Goal: Task Accomplishment & Management: Manage account settings

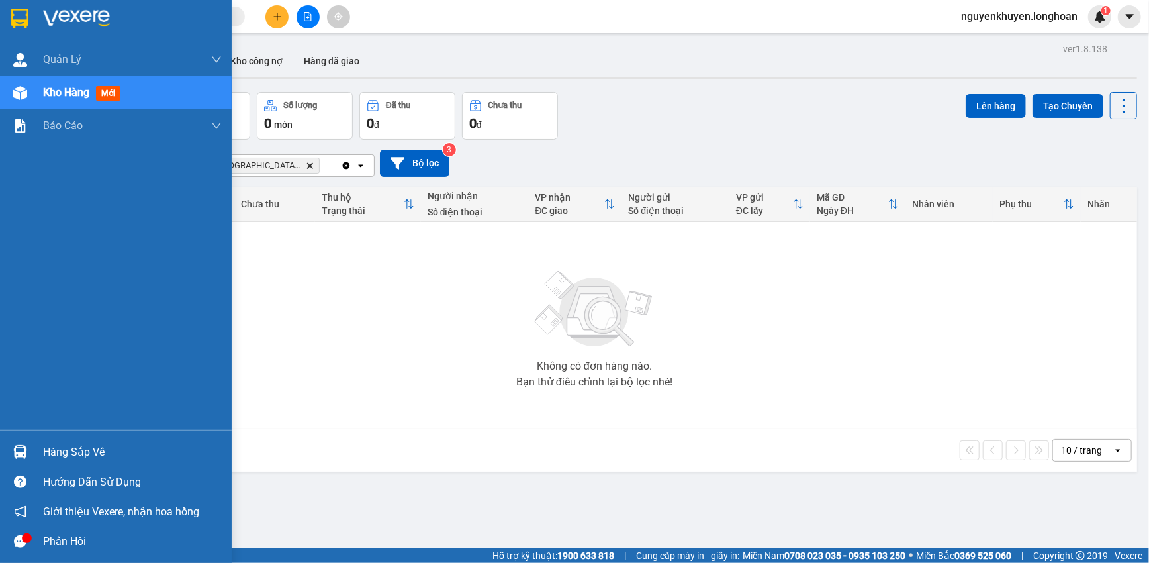
click at [77, 450] on div "Hàng sắp về" at bounding box center [132, 452] width 179 height 20
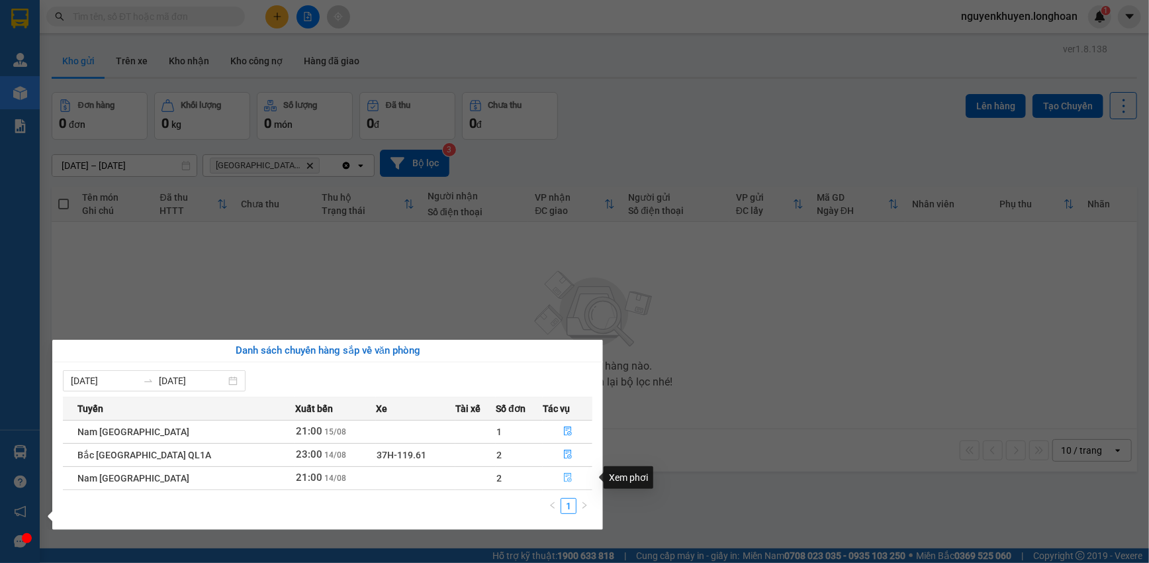
click at [563, 482] on icon "file-done" at bounding box center [567, 477] width 9 height 9
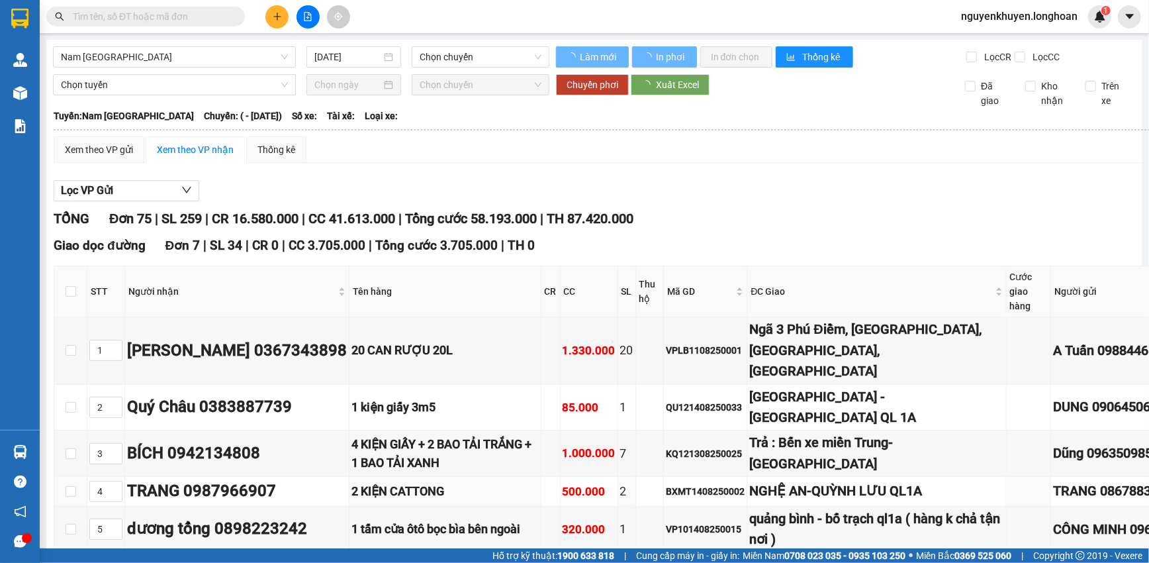
type input "[DATE]"
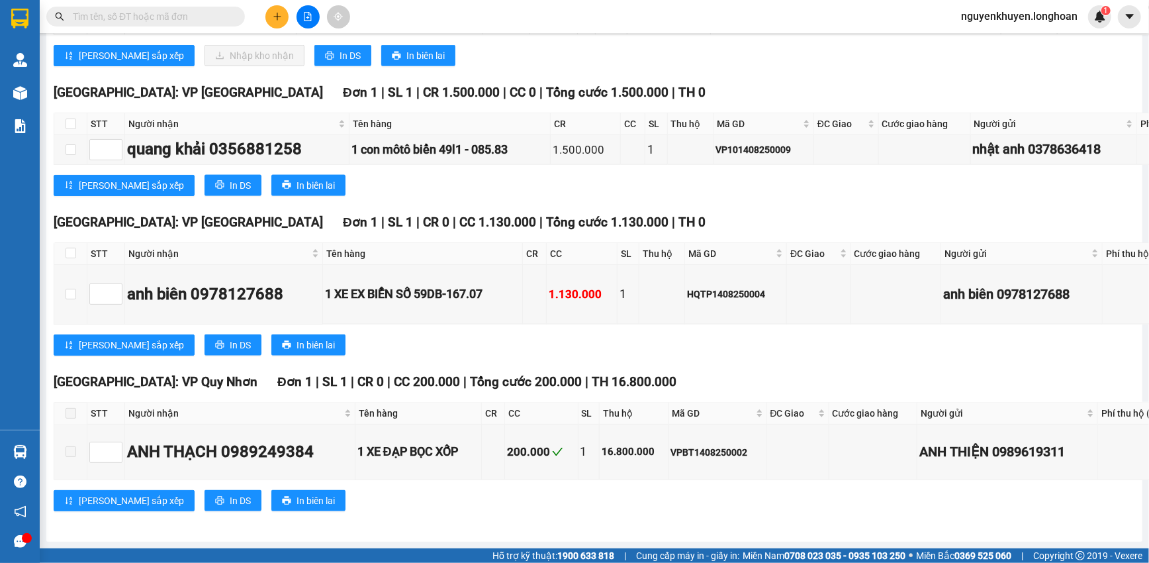
scroll to position [7882, 0]
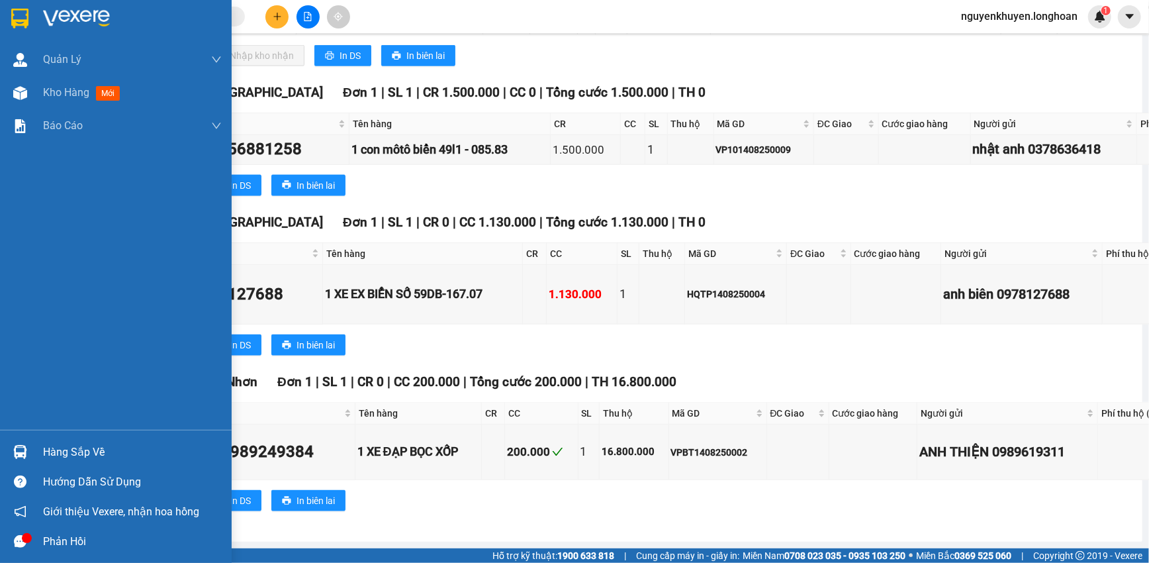
click at [85, 457] on div "Hàng sắp về" at bounding box center [132, 452] width 179 height 20
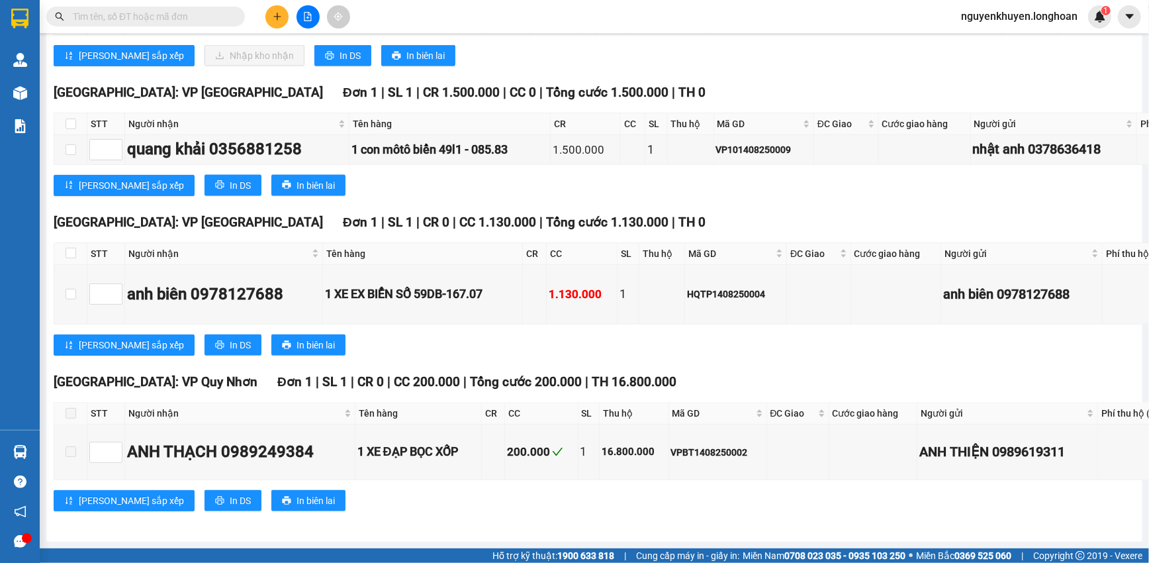
click at [934, 193] on section "Kết quả tìm kiếm ( 0 ) Bộ lọc No Data nguyenkhuyen.longhoan 1 Quản [PERSON_NAME…" at bounding box center [574, 281] width 1149 height 563
click at [340, 63] on span "In DS" at bounding box center [350, 55] width 21 height 15
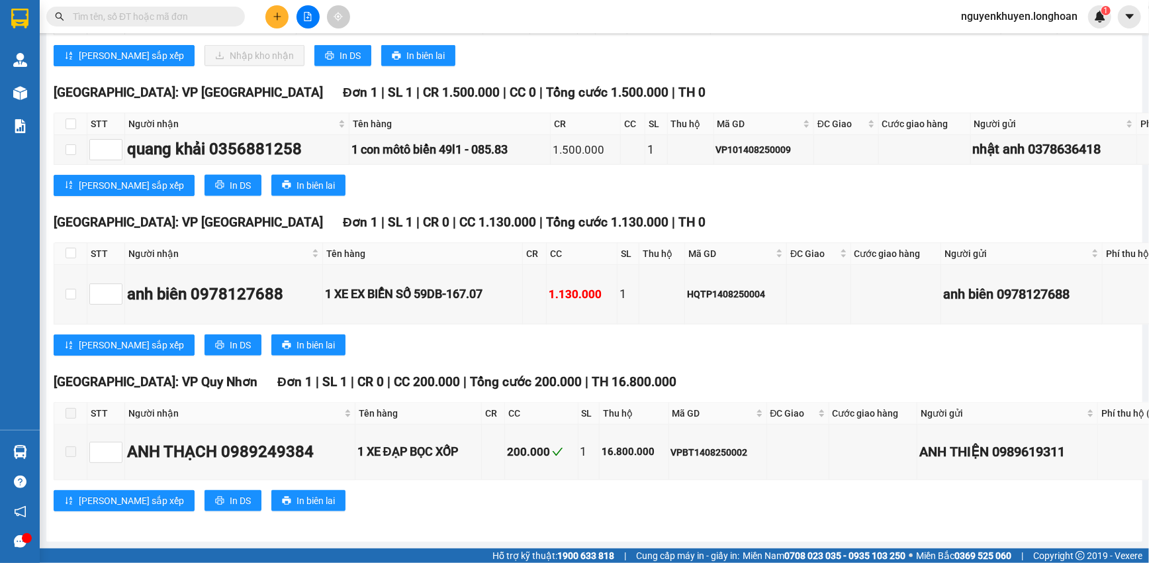
checkbox input "true"
click at [230, 63] on span "Nhập kho nhận" at bounding box center [262, 55] width 64 height 15
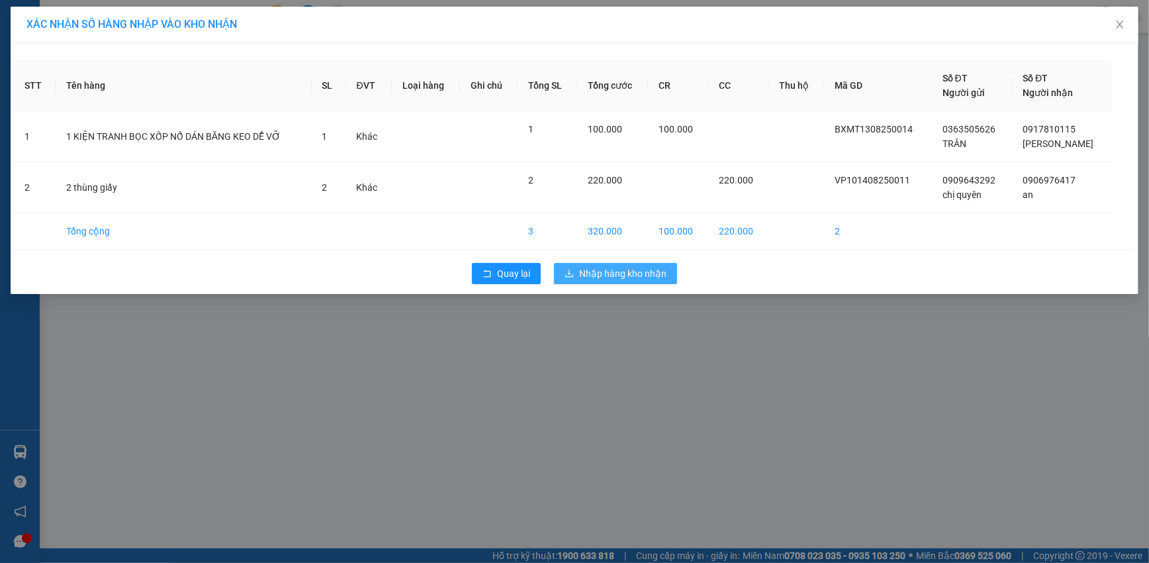
click at [638, 270] on span "Nhập hàng kho nhận" at bounding box center [622, 273] width 87 height 15
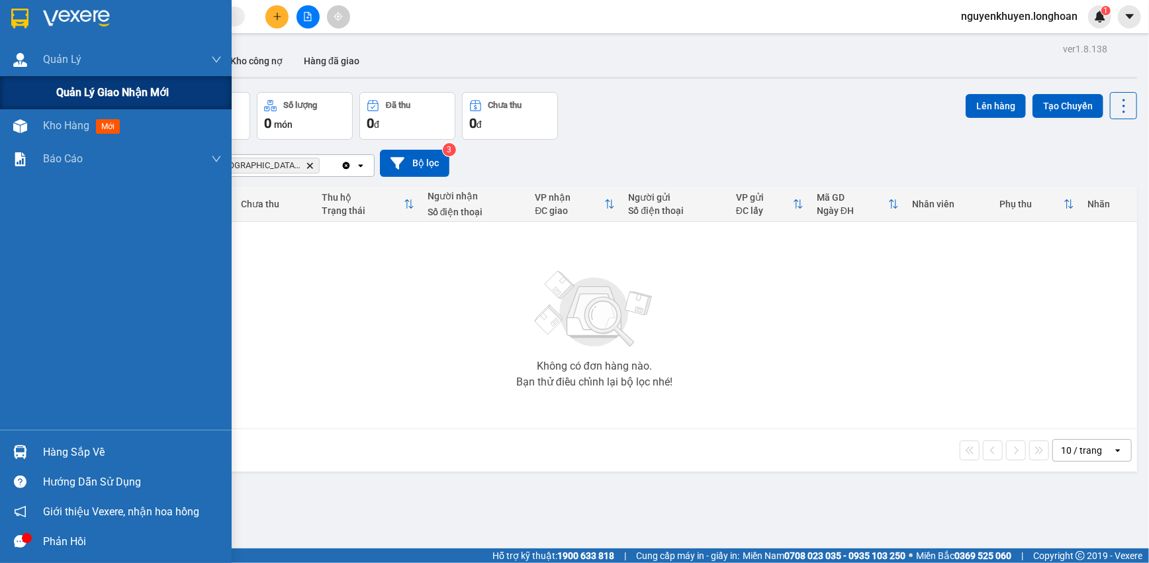
click at [89, 97] on span "Quản lý giao nhận mới" at bounding box center [112, 92] width 113 height 17
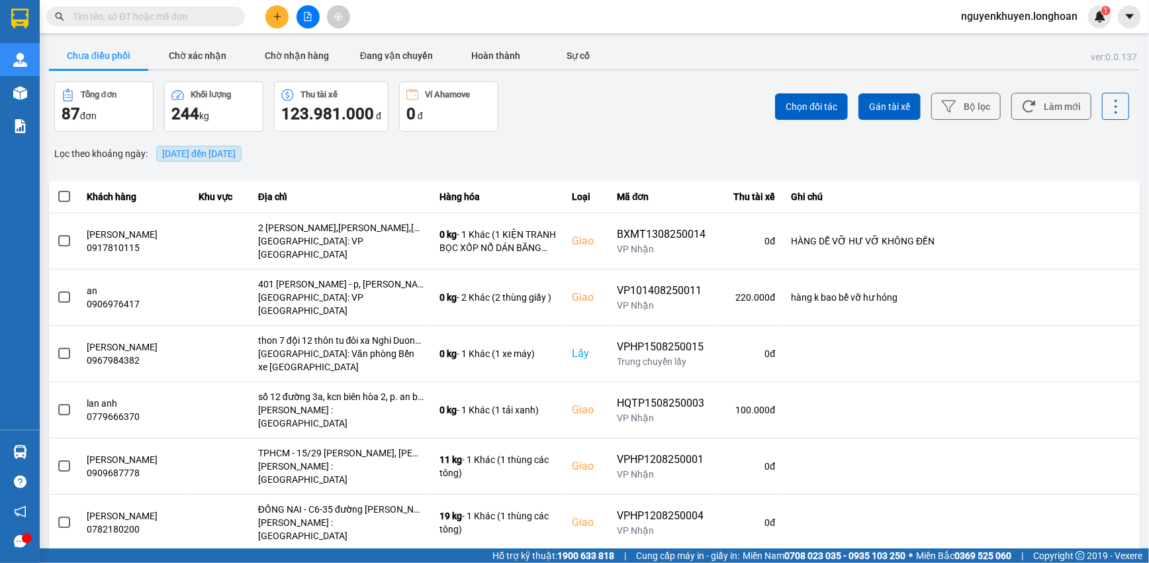
click at [219, 160] on span "[DATE] đến [DATE]" at bounding box center [198, 154] width 85 height 16
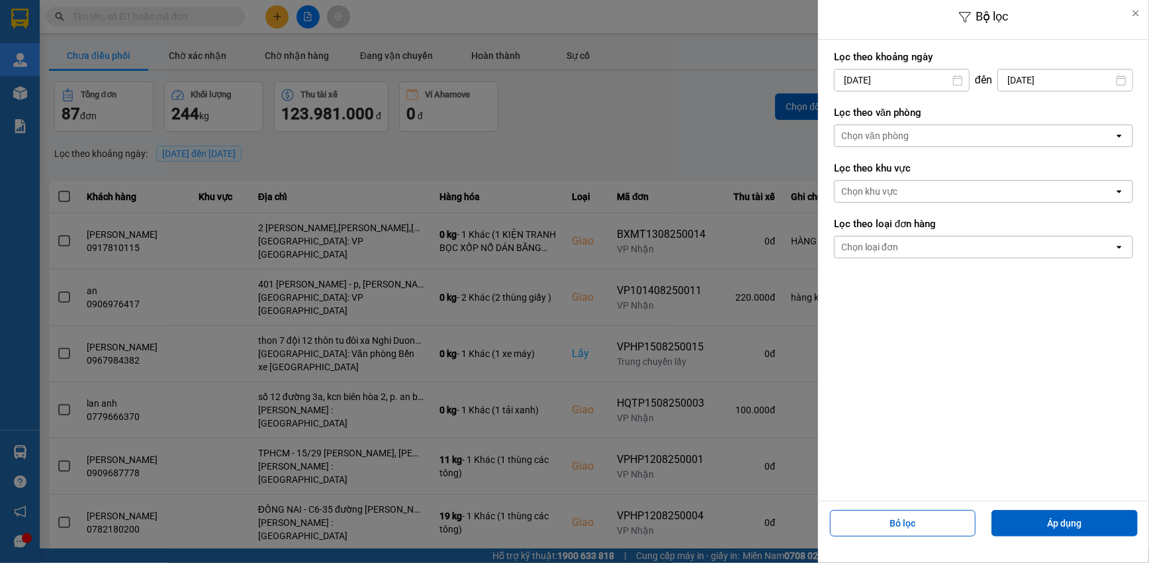
click at [942, 137] on div "Chọn văn phòng" at bounding box center [974, 135] width 279 height 21
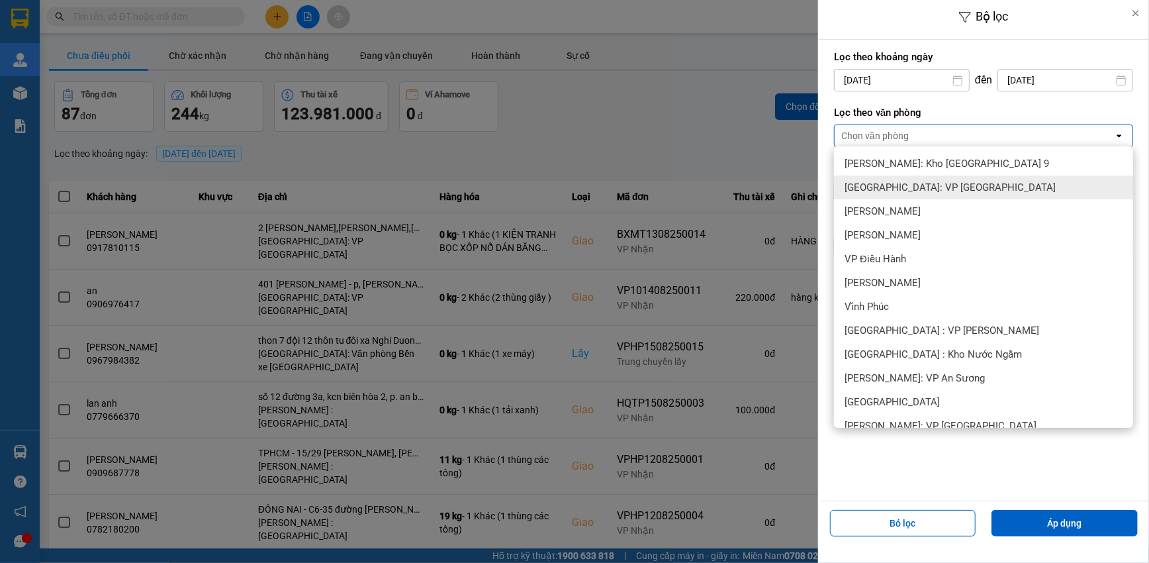
click at [938, 188] on span "[GEOGRAPHIC_DATA]: VP [GEOGRAPHIC_DATA]" at bounding box center [949, 187] width 211 height 13
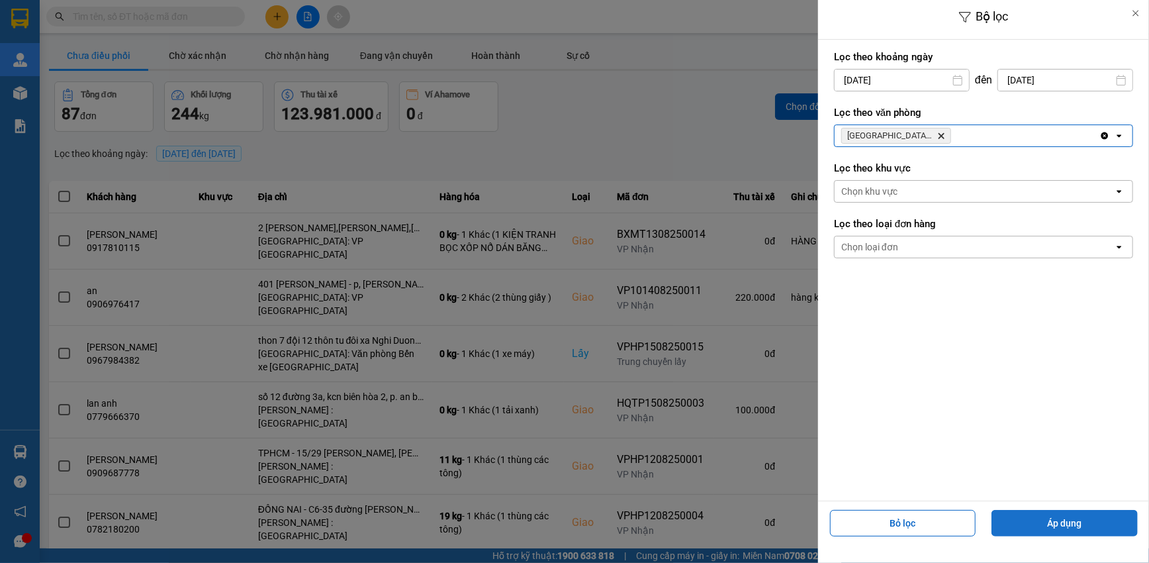
click at [1041, 523] on button "Áp dụng" at bounding box center [1064, 523] width 146 height 26
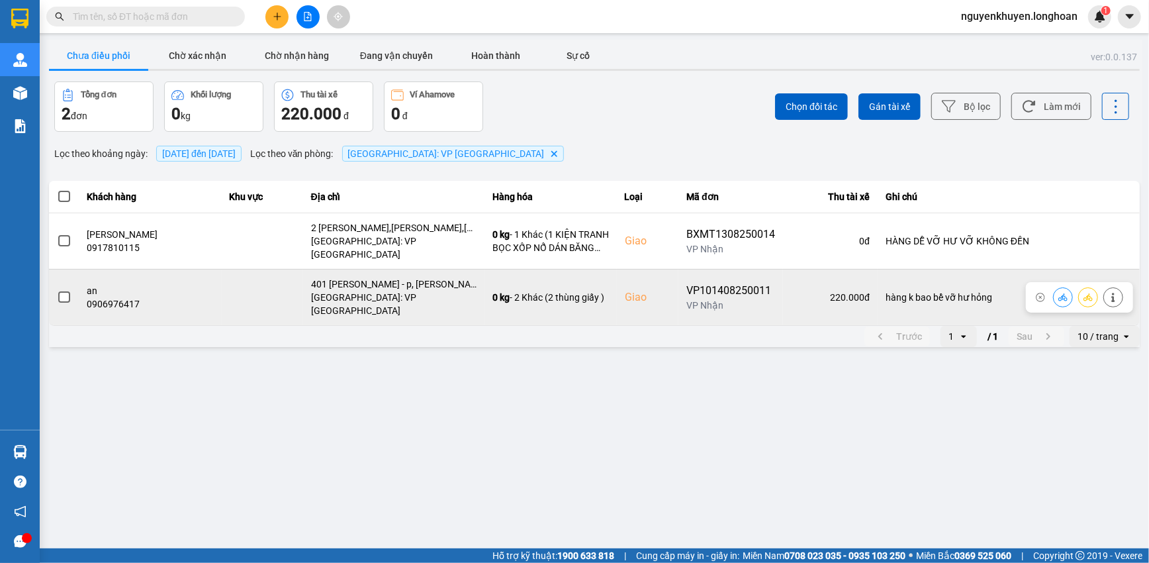
click at [64, 291] on span at bounding box center [64, 297] width 12 height 12
click at [57, 290] on input "checkbox" at bounding box center [57, 290] width 0 height 0
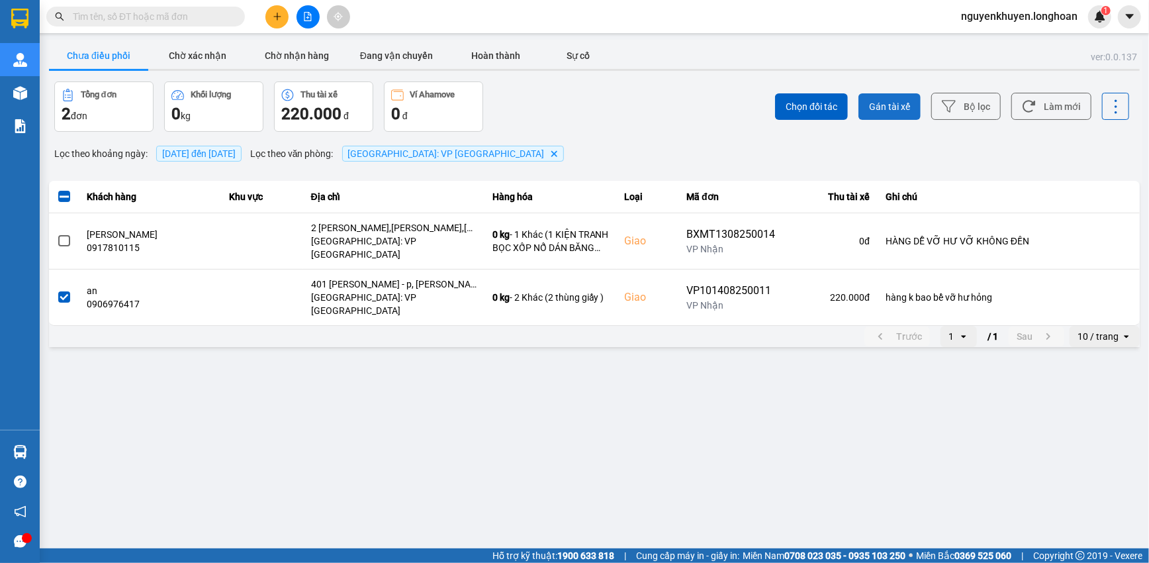
click at [904, 110] on span "Gán tài xế" at bounding box center [889, 106] width 41 height 13
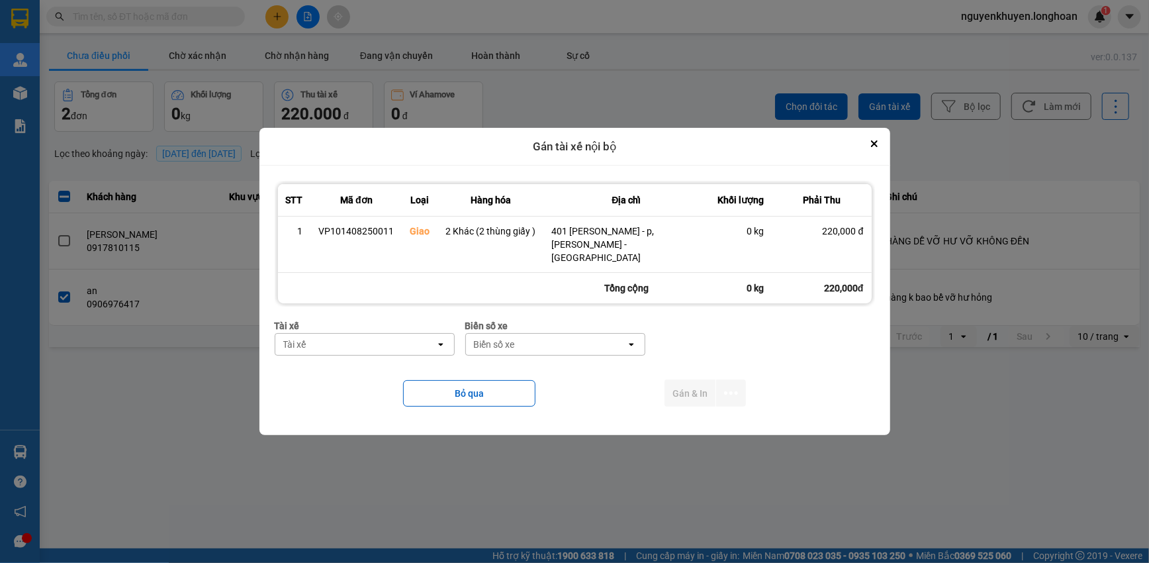
click at [383, 339] on div "Tài xế" at bounding box center [355, 344] width 160 height 21
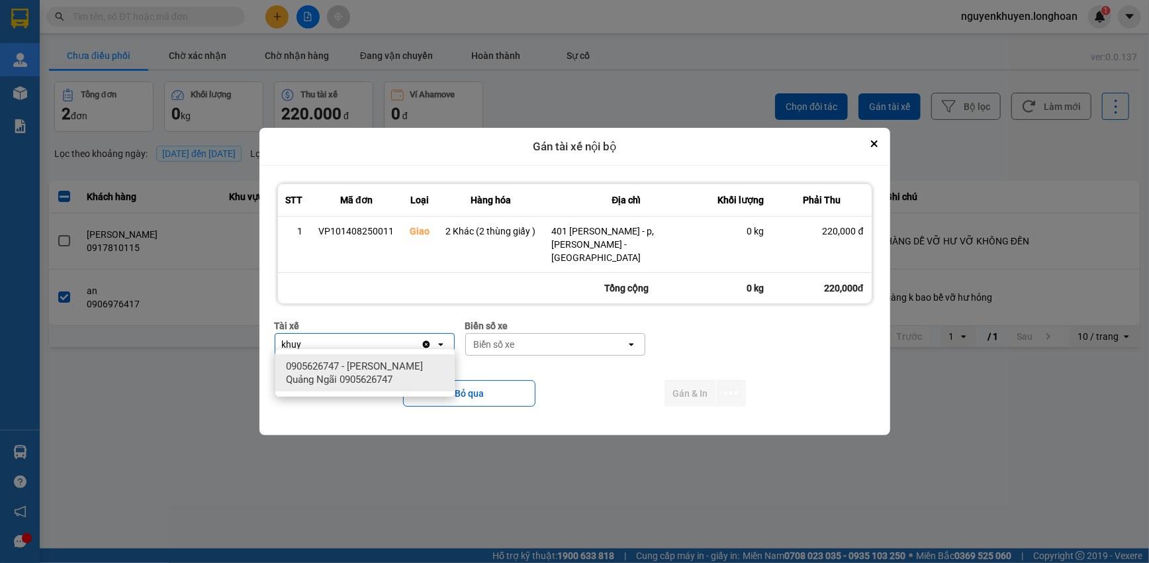
type input "khuy"
click at [375, 377] on span "0905626747 - [PERSON_NAME] Quảng Ngãi 0905626747" at bounding box center [367, 372] width 163 height 26
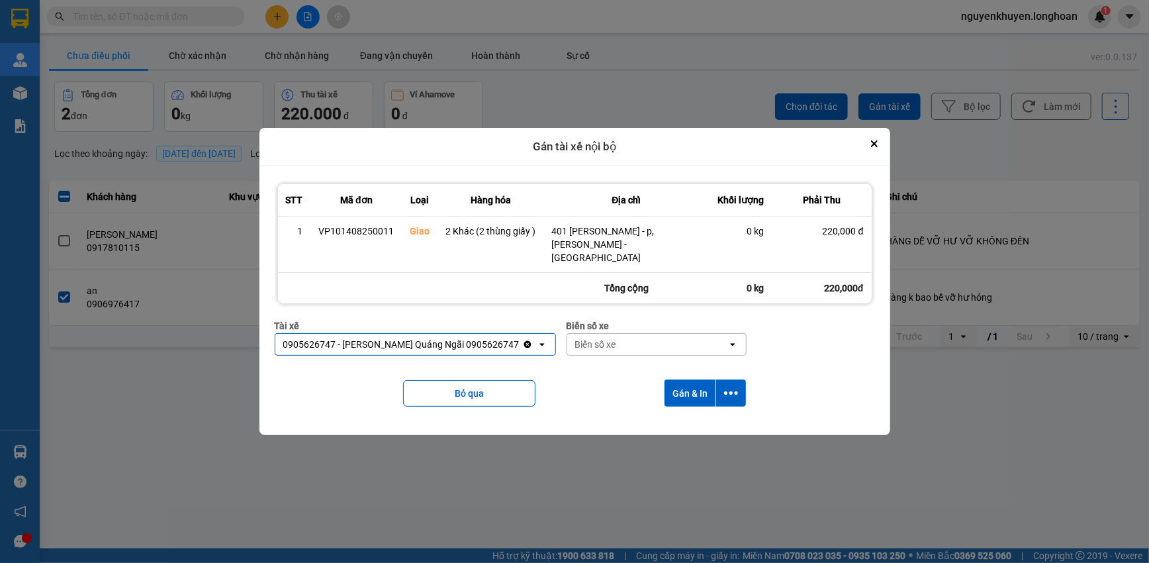
click at [610, 340] on div "Biển số xe" at bounding box center [647, 344] width 160 height 21
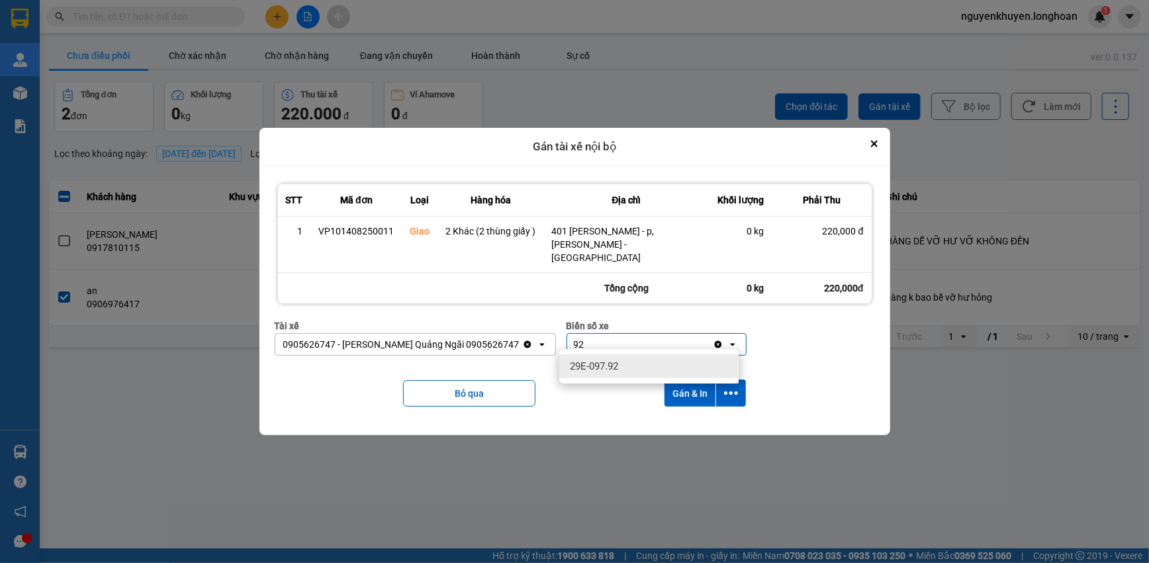
type input "92"
click at [695, 388] on button "Gán & In" at bounding box center [689, 392] width 51 height 27
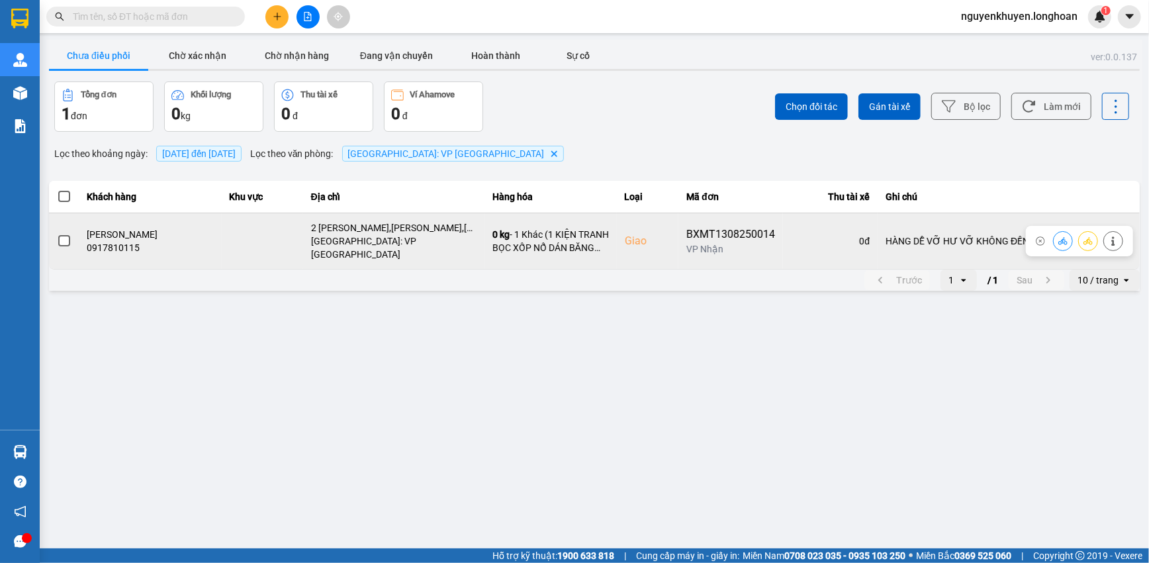
click at [62, 237] on span at bounding box center [64, 241] width 12 height 12
click at [57, 234] on input "checkbox" at bounding box center [57, 234] width 0 height 0
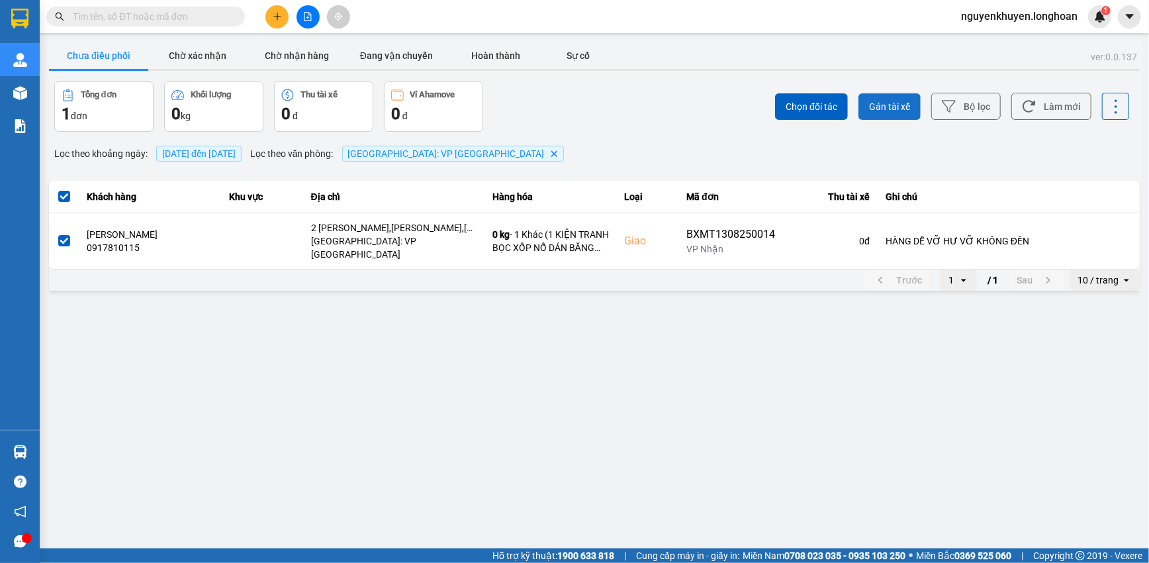
click at [893, 108] on span "Gán tài xế" at bounding box center [889, 106] width 41 height 13
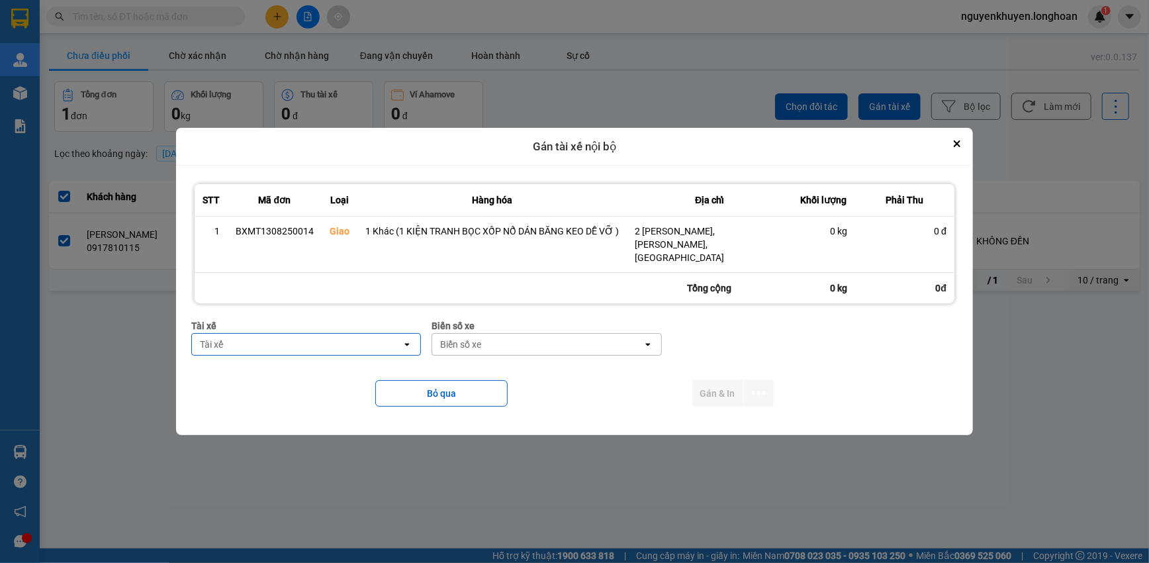
click at [362, 338] on div "Tài xế" at bounding box center [297, 344] width 210 height 21
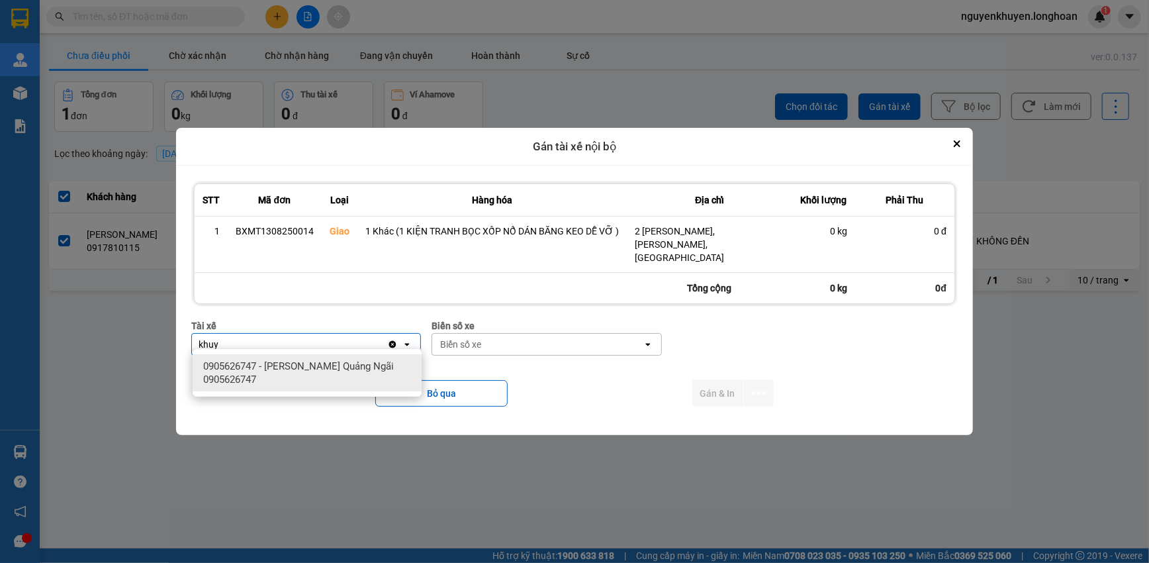
type input "khuy"
click at [336, 360] on span "0905626747 - [PERSON_NAME] Quảng Ngãi 0905626747" at bounding box center [309, 372] width 213 height 26
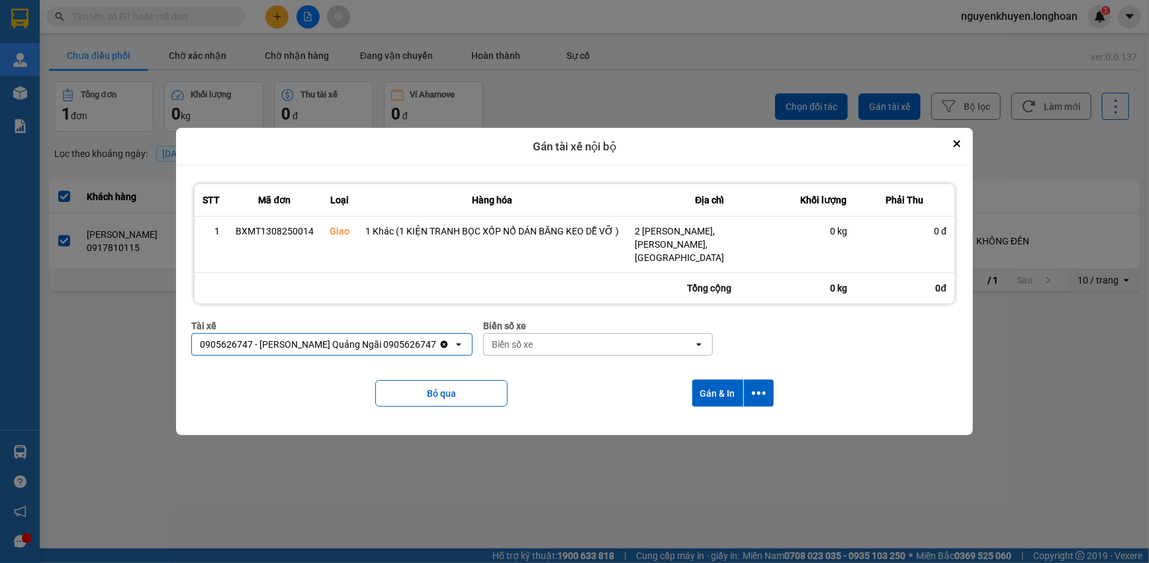
click at [538, 337] on div "Biển số xe" at bounding box center [589, 344] width 210 height 21
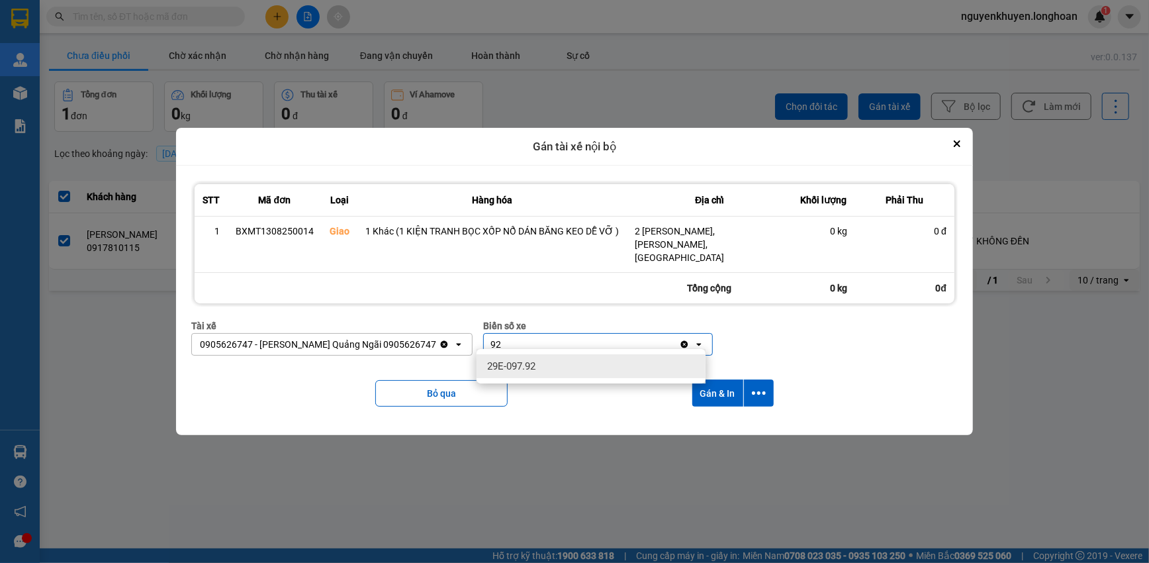
type input "92"
click at [537, 370] on div "29E-097.92" at bounding box center [591, 366] width 229 height 24
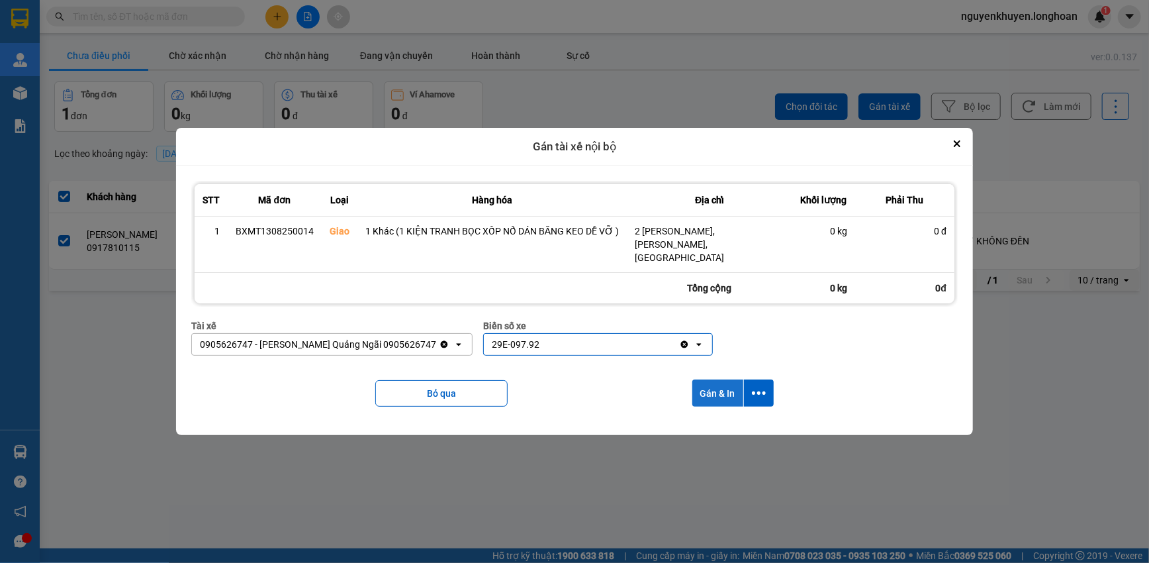
click at [725, 379] on button "Gán & In" at bounding box center [717, 392] width 51 height 27
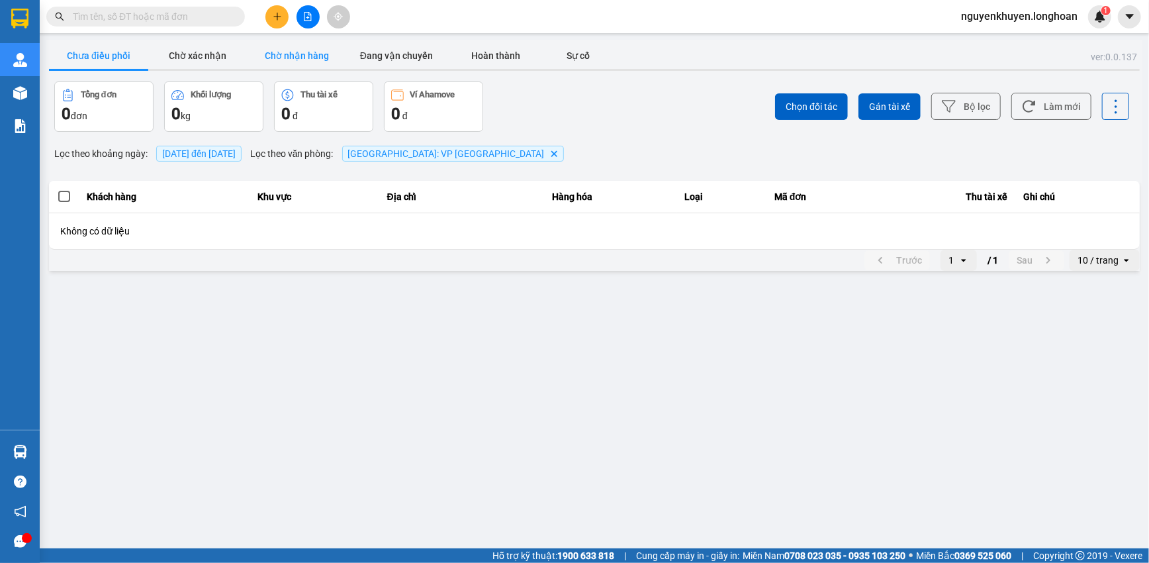
click at [289, 58] on button "Chờ nhận hàng" at bounding box center [297, 55] width 99 height 26
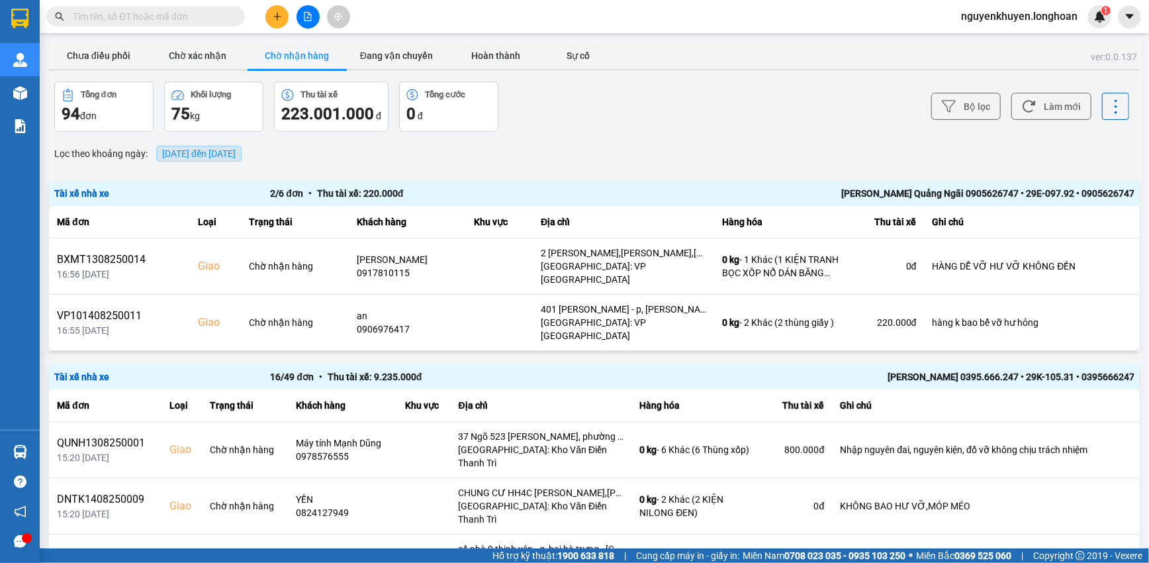
click at [236, 151] on span "[DATE] đến [DATE]" at bounding box center [198, 153] width 73 height 11
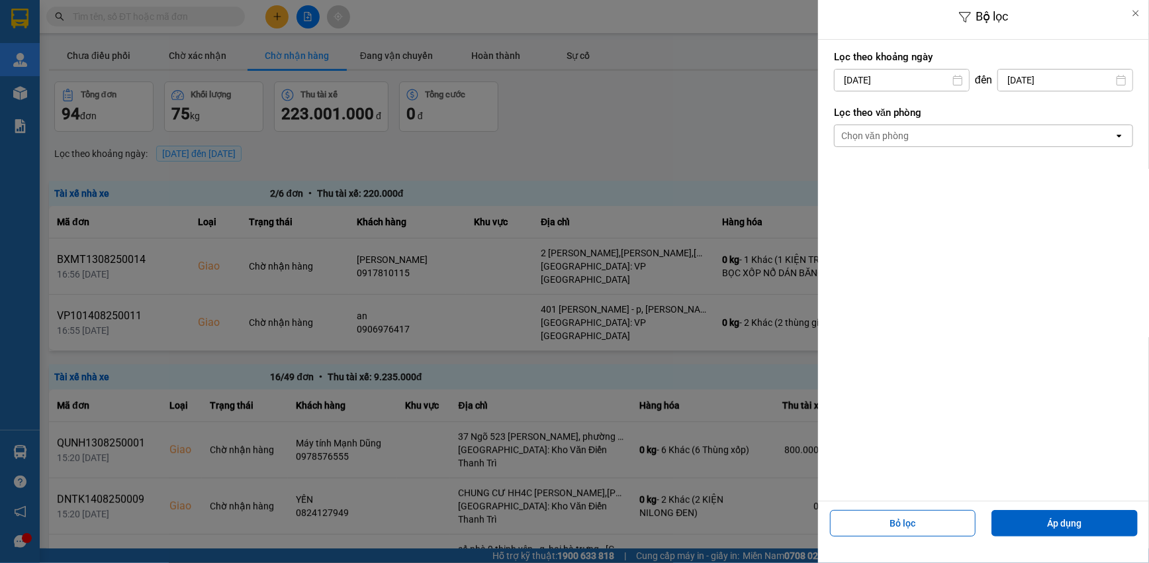
click at [989, 131] on div "Chọn văn phòng" at bounding box center [974, 135] width 279 height 21
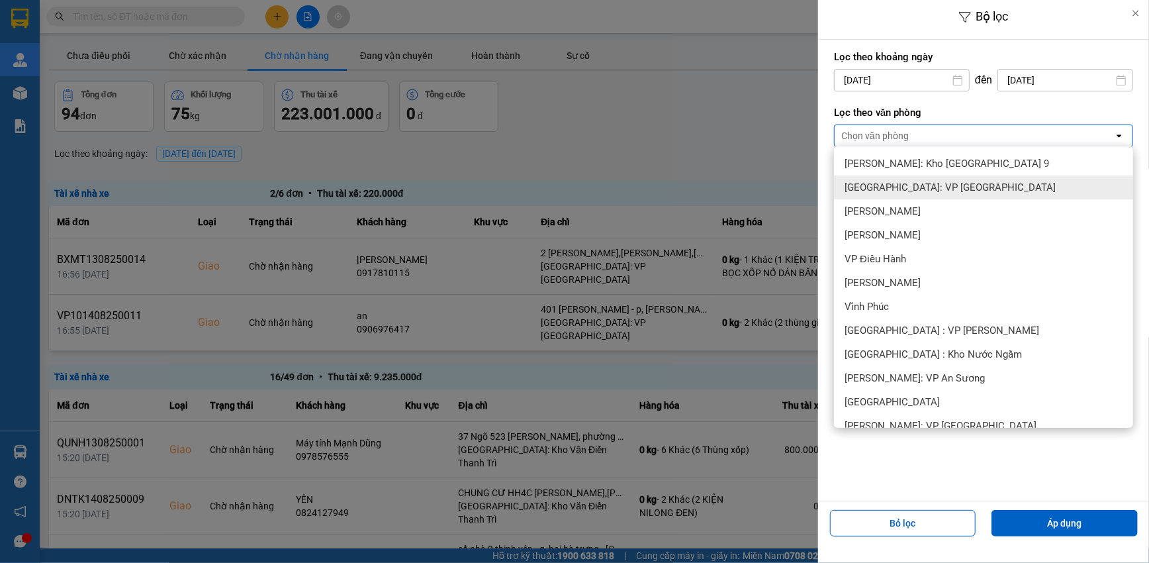
click at [964, 185] on span "[GEOGRAPHIC_DATA]: VP [GEOGRAPHIC_DATA]" at bounding box center [949, 187] width 211 height 13
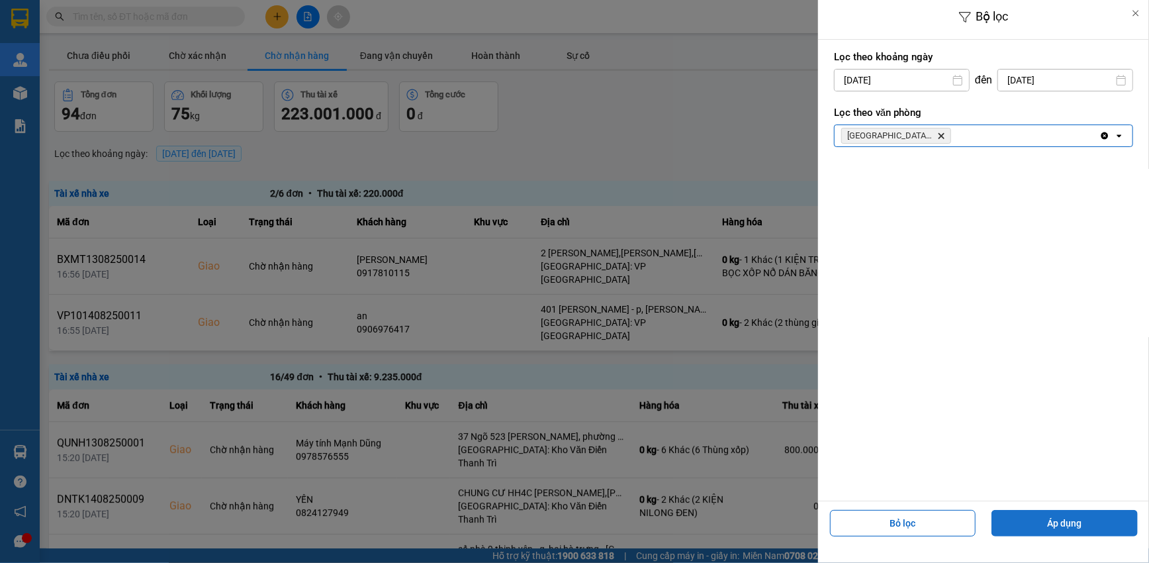
click at [1042, 517] on button "Áp dụng" at bounding box center [1064, 523] width 146 height 26
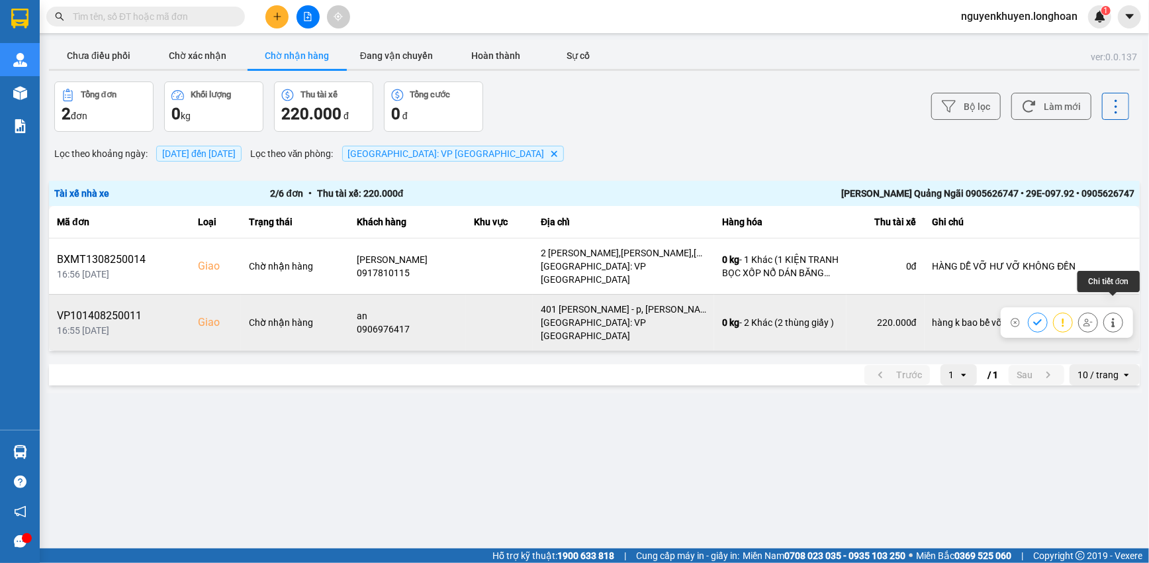
click at [1115, 318] on icon at bounding box center [1112, 322] width 3 height 9
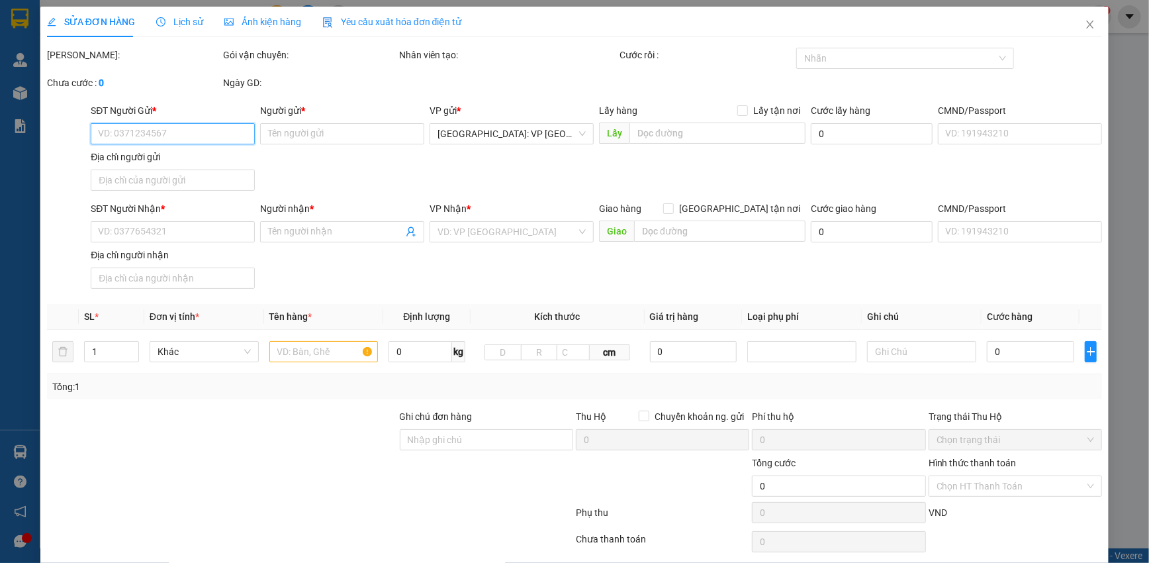
type input "0909643292"
type input "chị quyên"
type input "0906976417"
type input "an"
checkbox input "true"
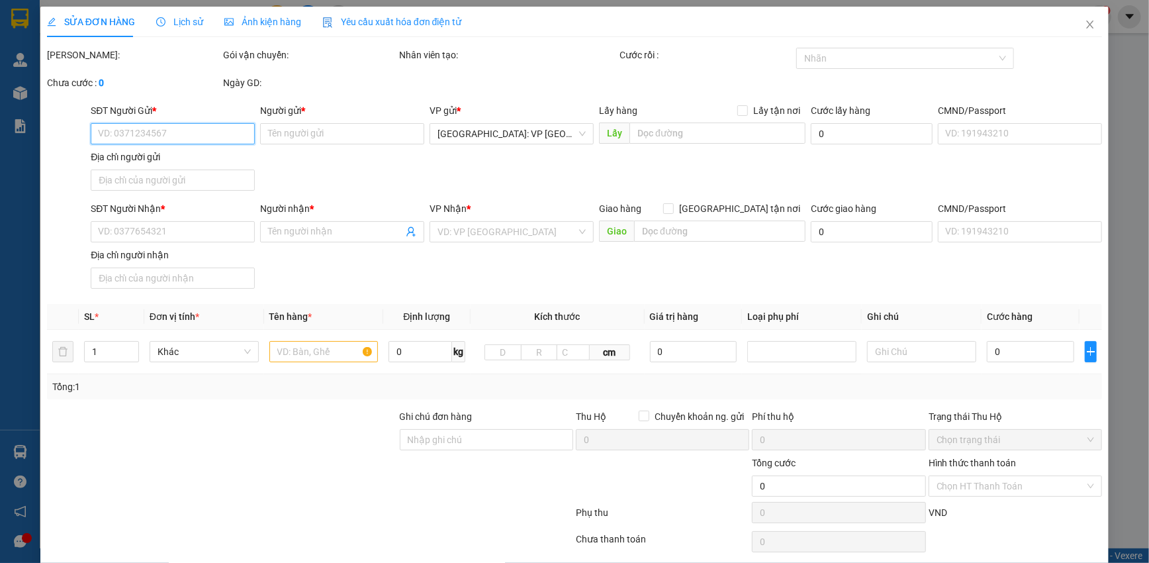
type input "401 [PERSON_NAME] - p, [PERSON_NAME] - [GEOGRAPHIC_DATA]"
type input "hàng k bao bể vỡ hư hỏng"
type input "220.000"
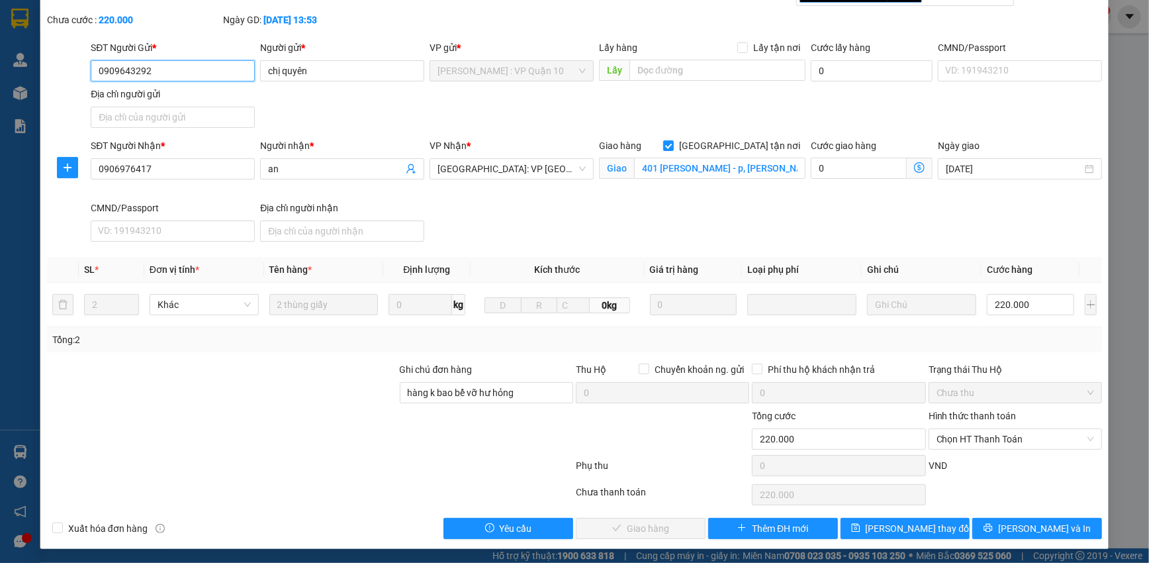
scroll to position [64, 0]
click at [1025, 529] on span "[PERSON_NAME] và In" at bounding box center [1044, 527] width 93 height 15
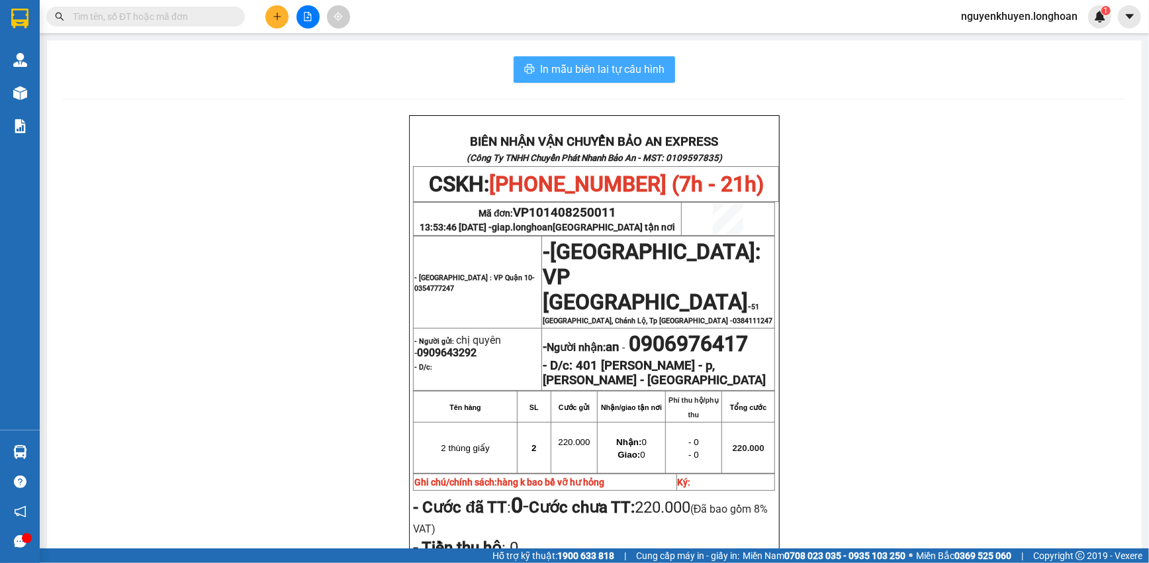
click at [613, 67] on span "In mẫu biên lai tự cấu hình" at bounding box center [602, 69] width 124 height 17
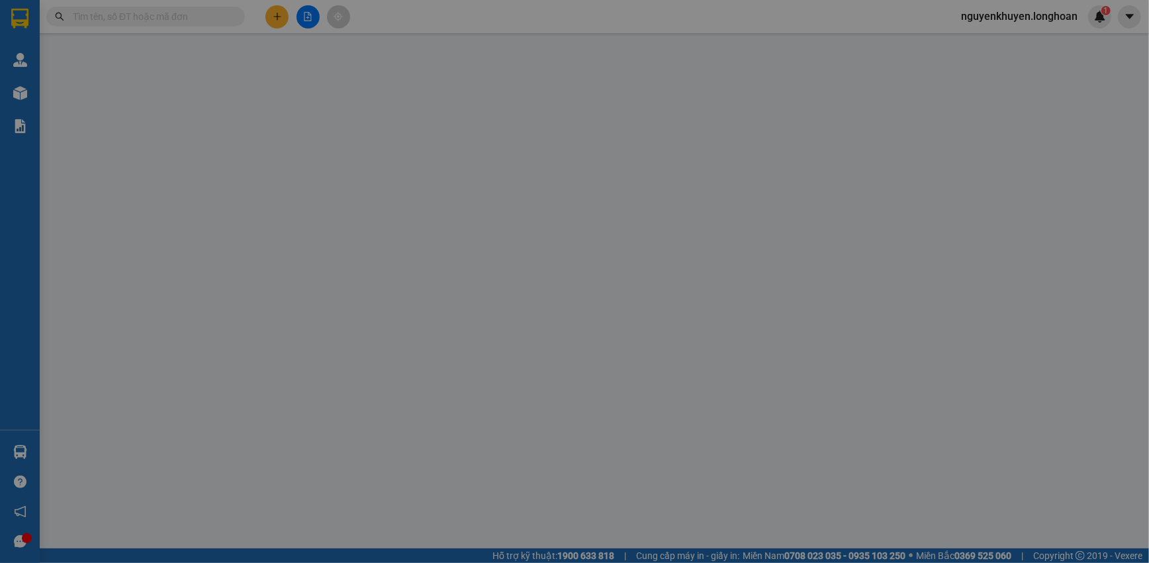
type input "0909643292"
type input "chị quyên"
type input "0906976417"
type input "an"
checkbox input "true"
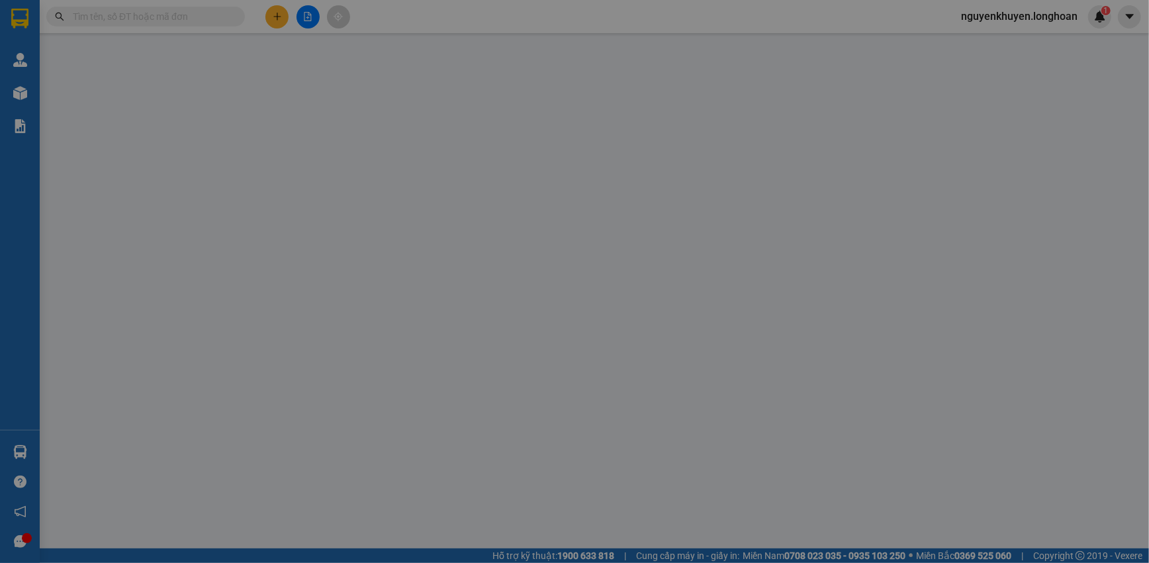
type input "401 [PERSON_NAME] - p, [PERSON_NAME] - [GEOGRAPHIC_DATA]"
type input "hàng k bao bể vỡ hư hỏng"
type input "220.000"
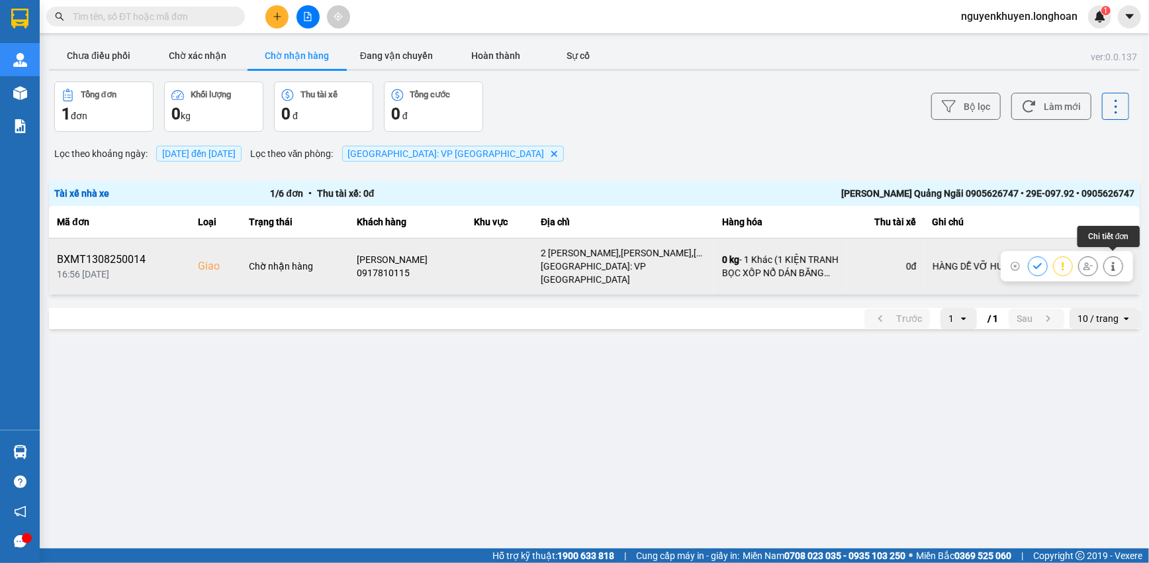
click at [1116, 261] on icon at bounding box center [1113, 265] width 9 height 9
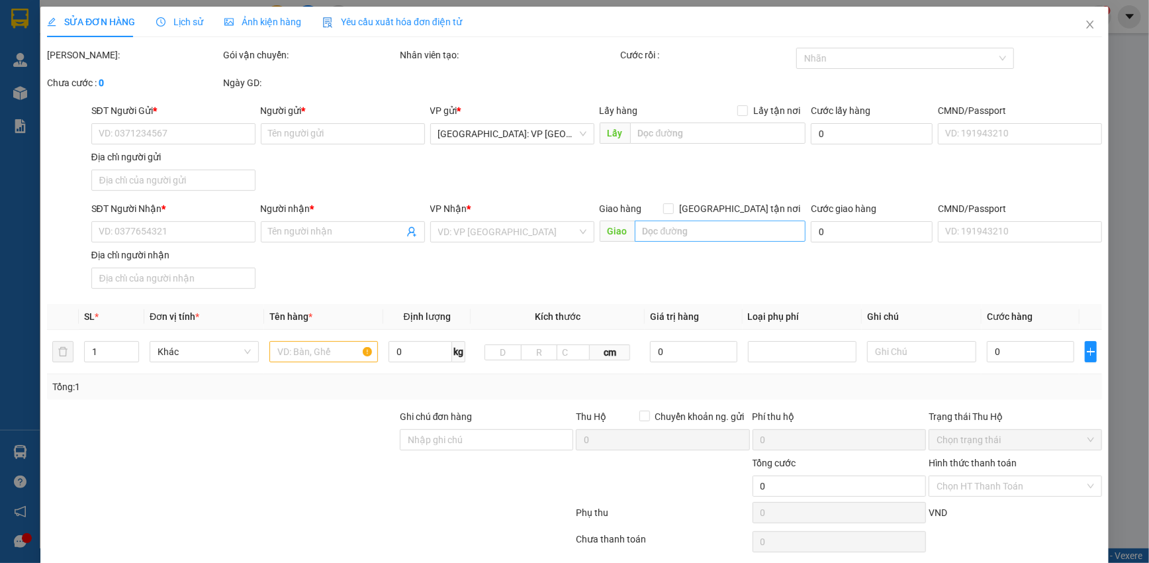
type input "0363505626"
type input "TRÂN"
type input "0917810115"
type input "[PERSON_NAME]"
checkbox input "true"
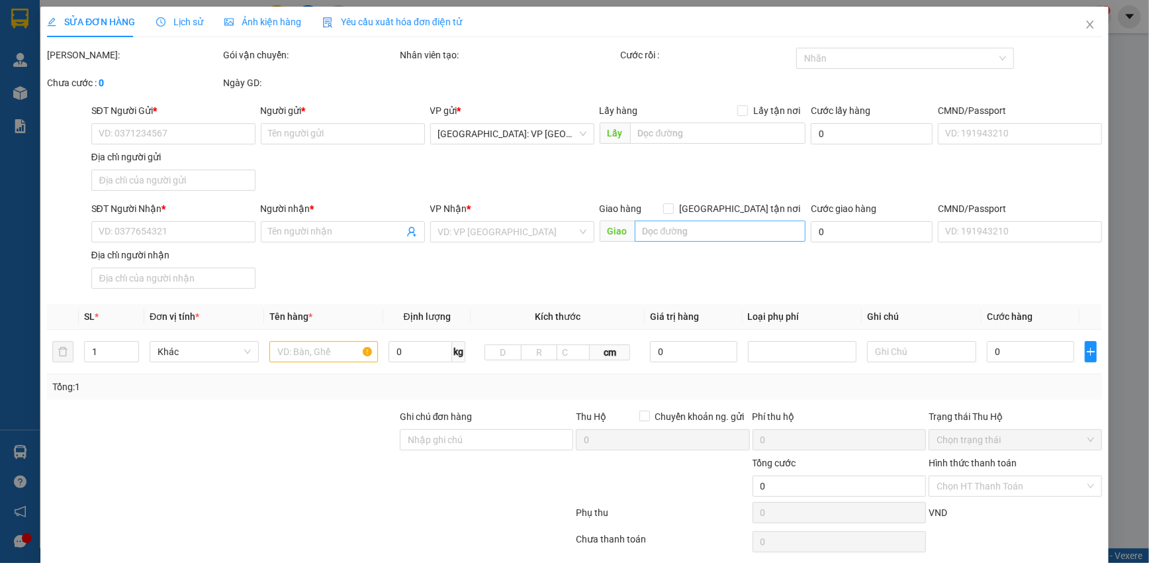
type input "2 [PERSON_NAME],[PERSON_NAME],[GEOGRAPHIC_DATA]"
type input "HÀNG DỄ VỠ HƯ VỠ KHÔNG ĐỀN"
type input "100.000"
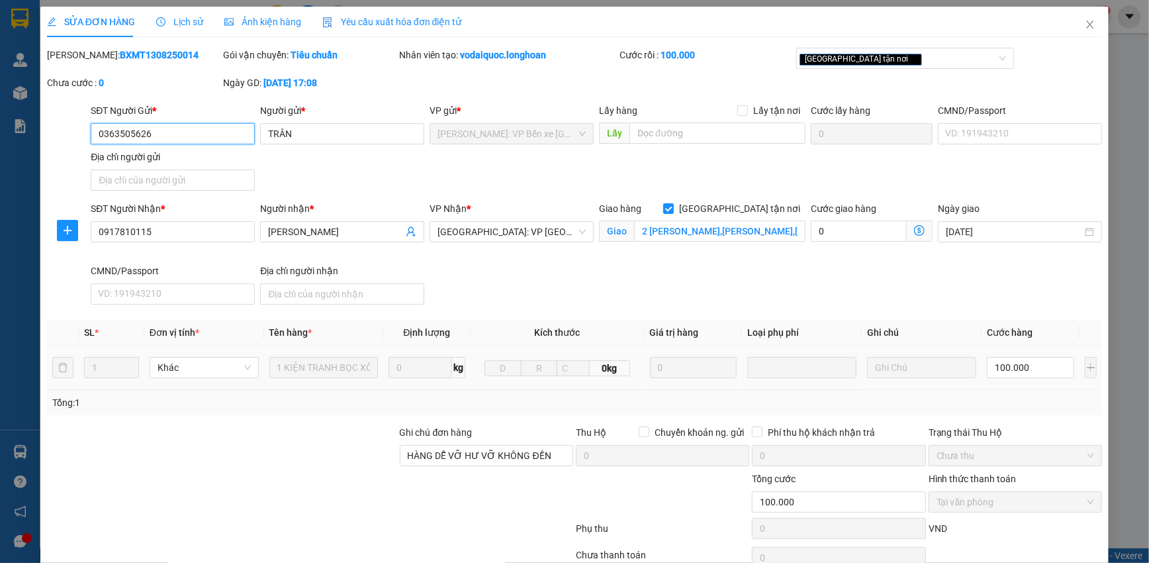
scroll to position [64, 0]
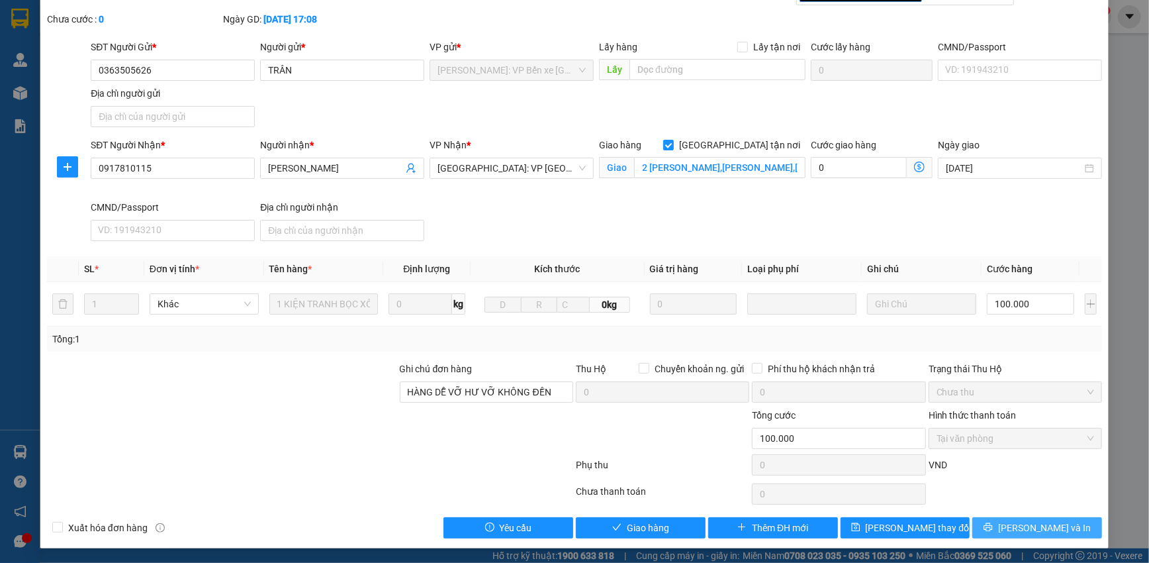
click at [1030, 526] on span "[PERSON_NAME] và In" at bounding box center [1044, 527] width 93 height 15
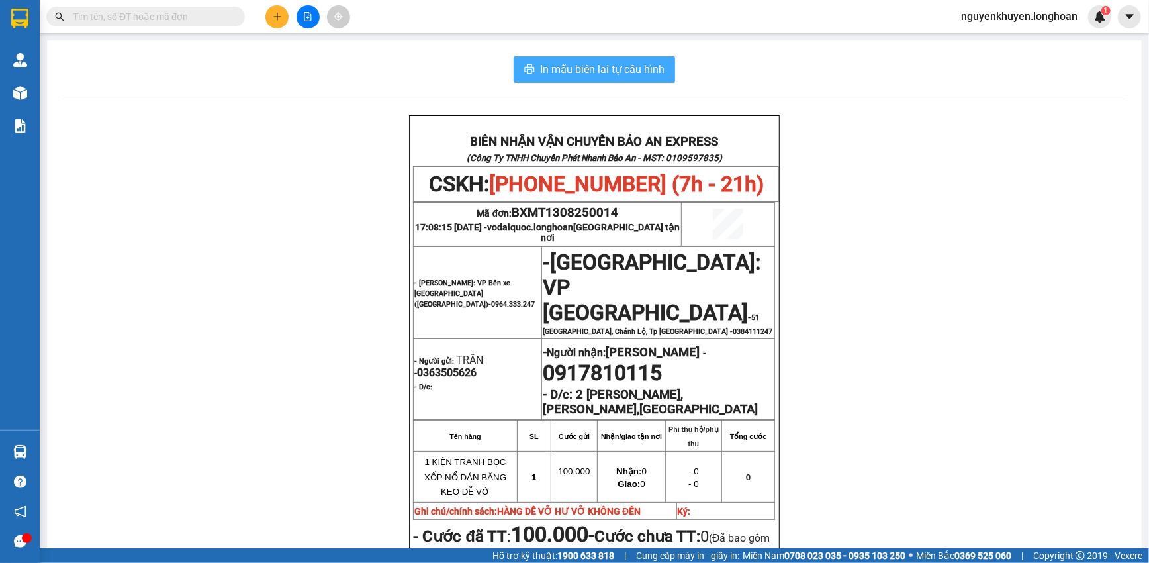
click at [555, 72] on span "In mẫu biên lai tự cấu hình" at bounding box center [602, 69] width 124 height 17
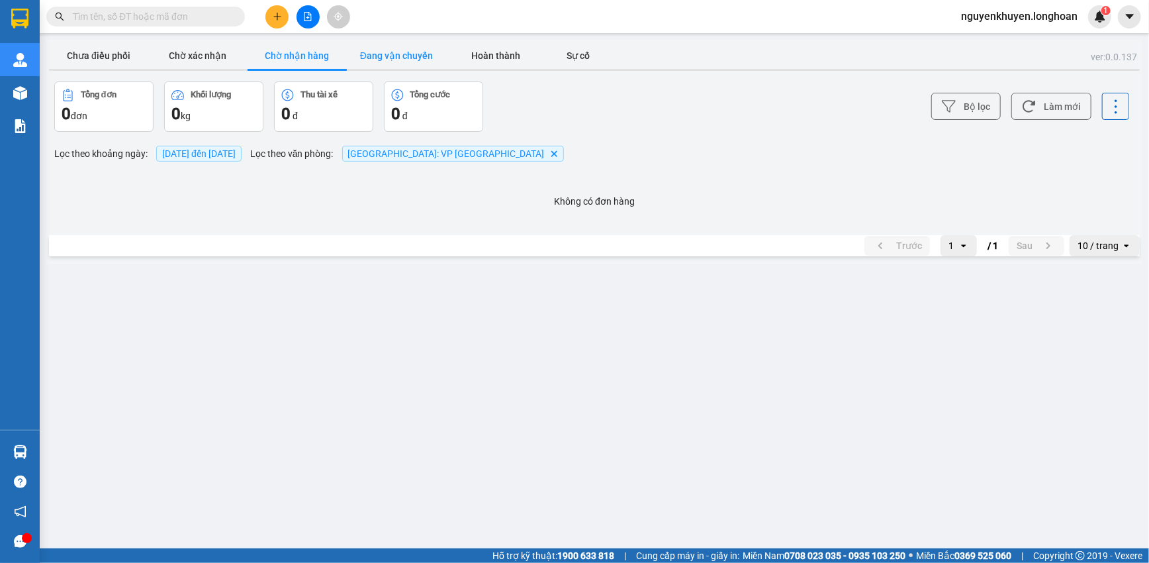
click at [390, 62] on button "Đang vận chuyển" at bounding box center [396, 55] width 99 height 26
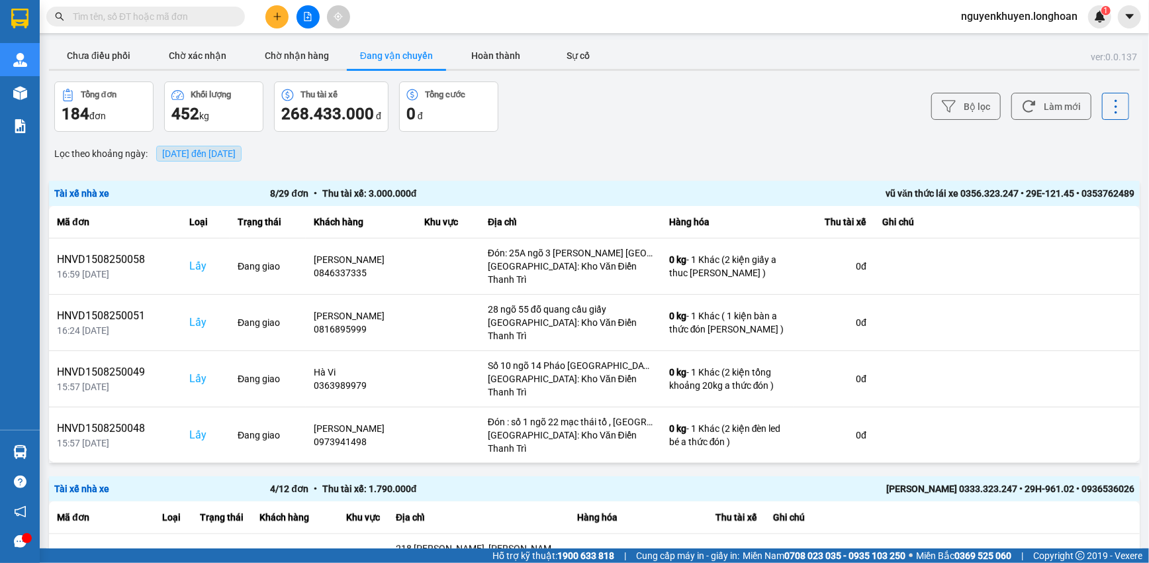
click at [236, 152] on span "[DATE] đến [DATE]" at bounding box center [198, 153] width 73 height 11
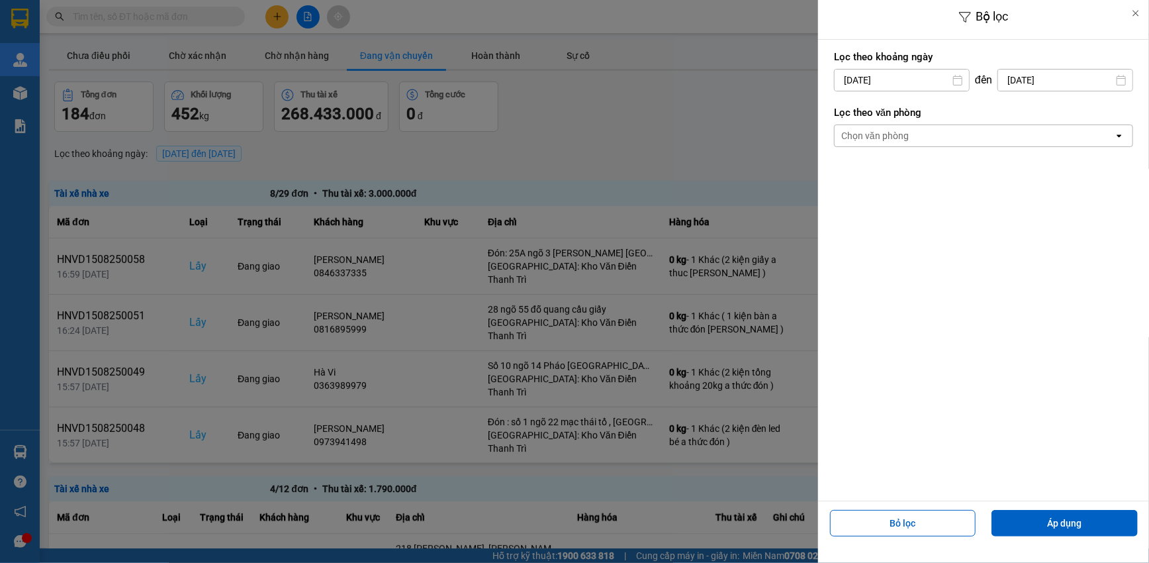
click at [949, 136] on div "Chọn văn phòng" at bounding box center [974, 135] width 279 height 21
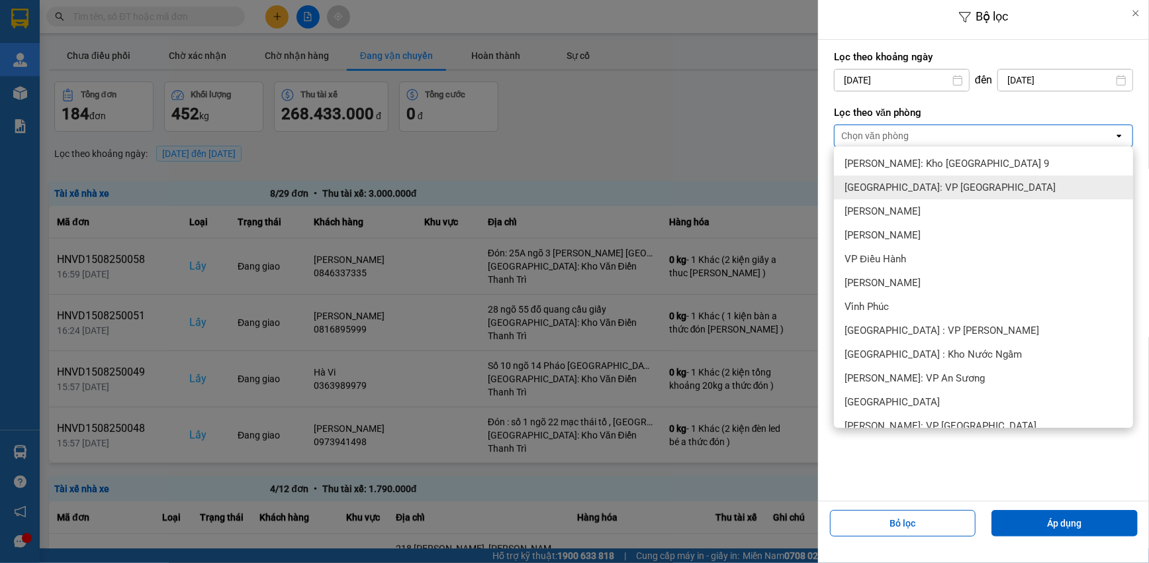
click at [936, 185] on span "[GEOGRAPHIC_DATA]: VP [GEOGRAPHIC_DATA]" at bounding box center [949, 187] width 211 height 13
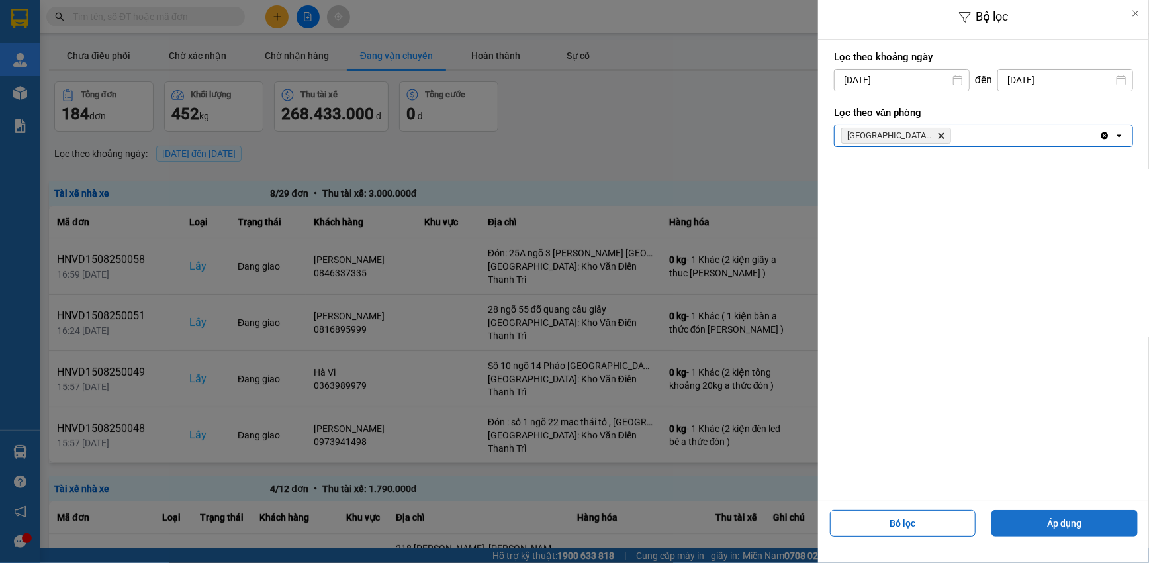
click at [1052, 526] on button "Áp dụng" at bounding box center [1064, 523] width 146 height 26
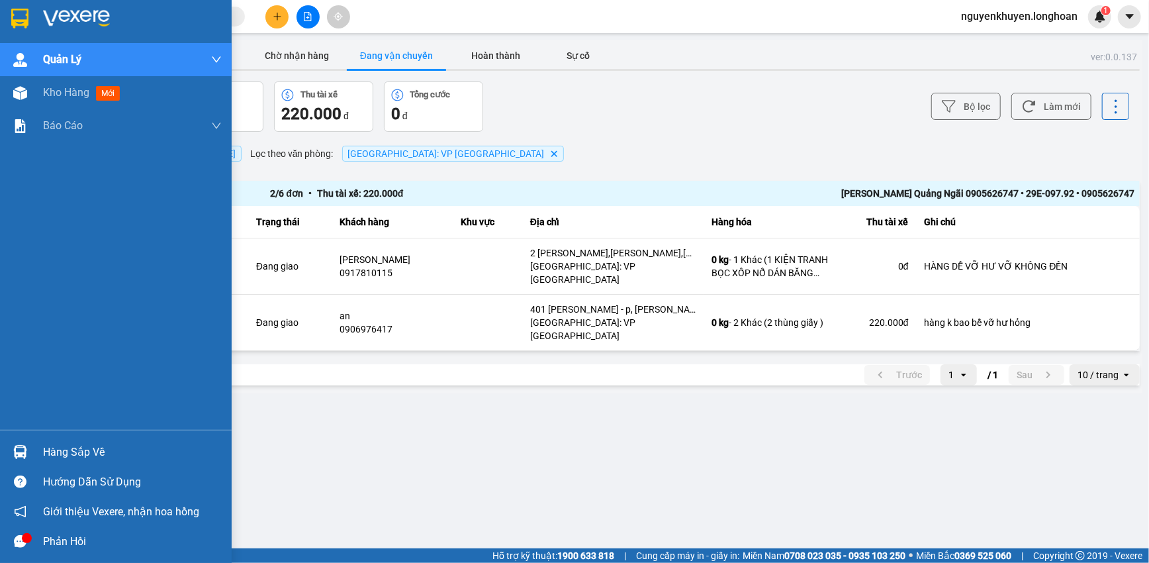
click at [19, 16] on img at bounding box center [19, 19] width 17 height 20
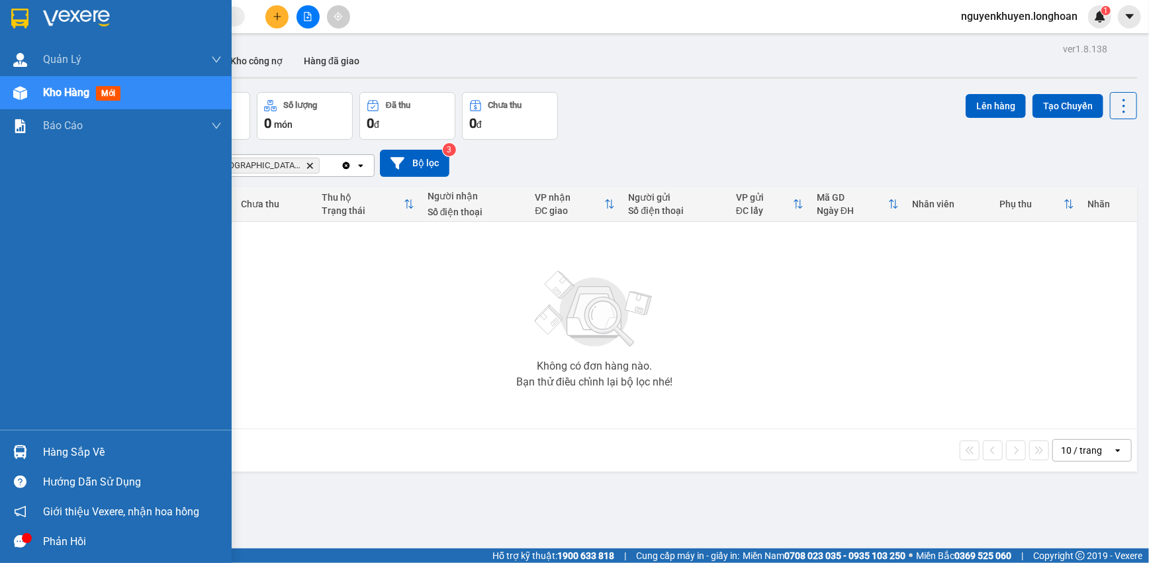
click at [72, 454] on div "Hàng sắp về" at bounding box center [132, 452] width 179 height 20
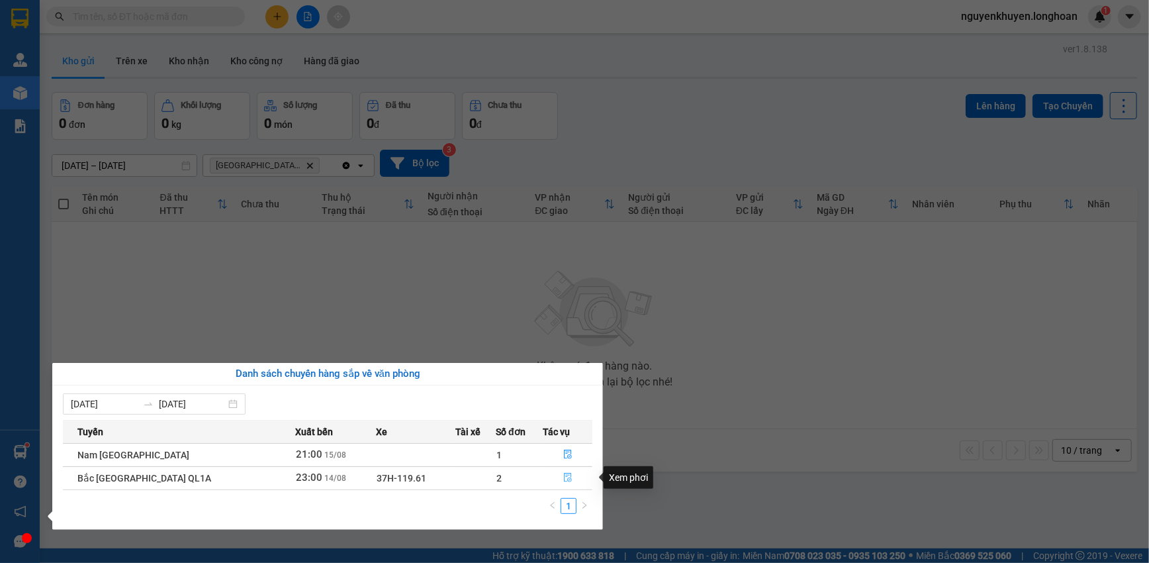
click at [564, 479] on icon "file-done" at bounding box center [568, 477] width 8 height 9
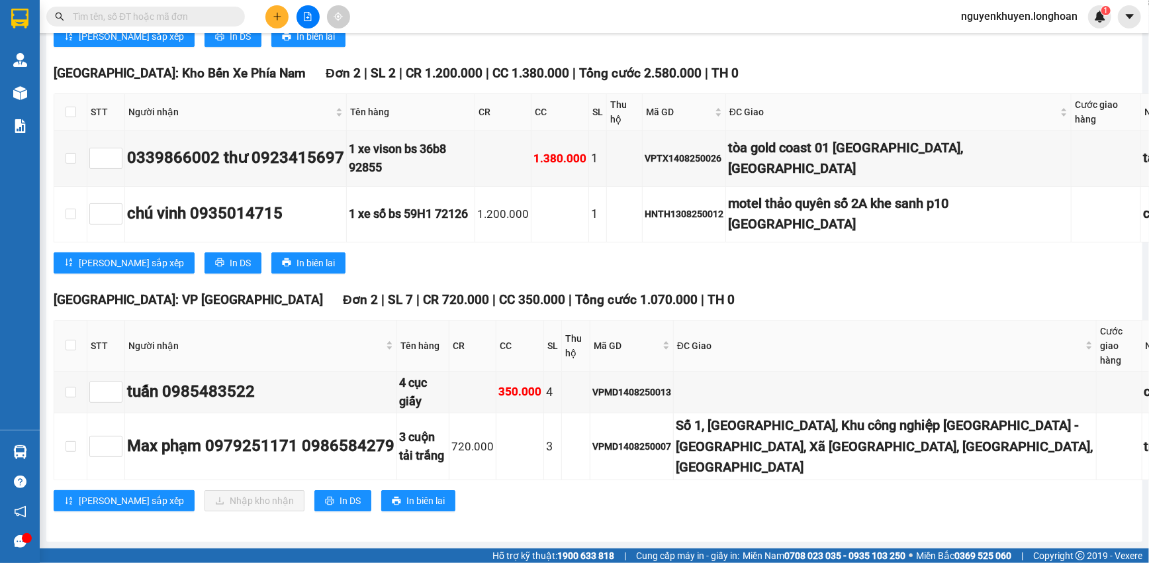
scroll to position [13178, 0]
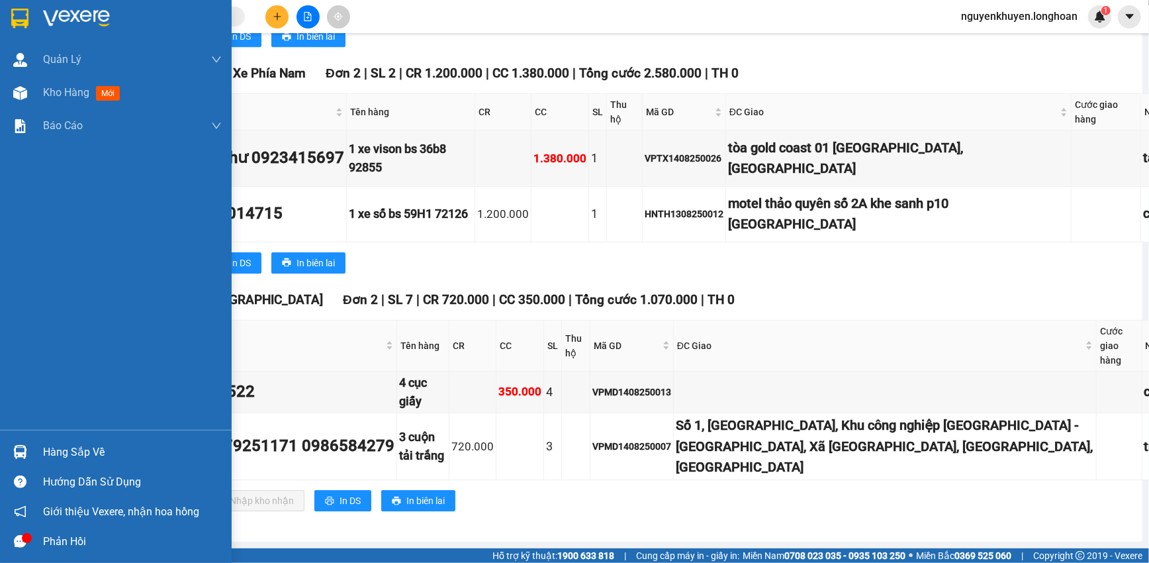
click at [89, 453] on div "Hàng sắp về" at bounding box center [132, 452] width 179 height 20
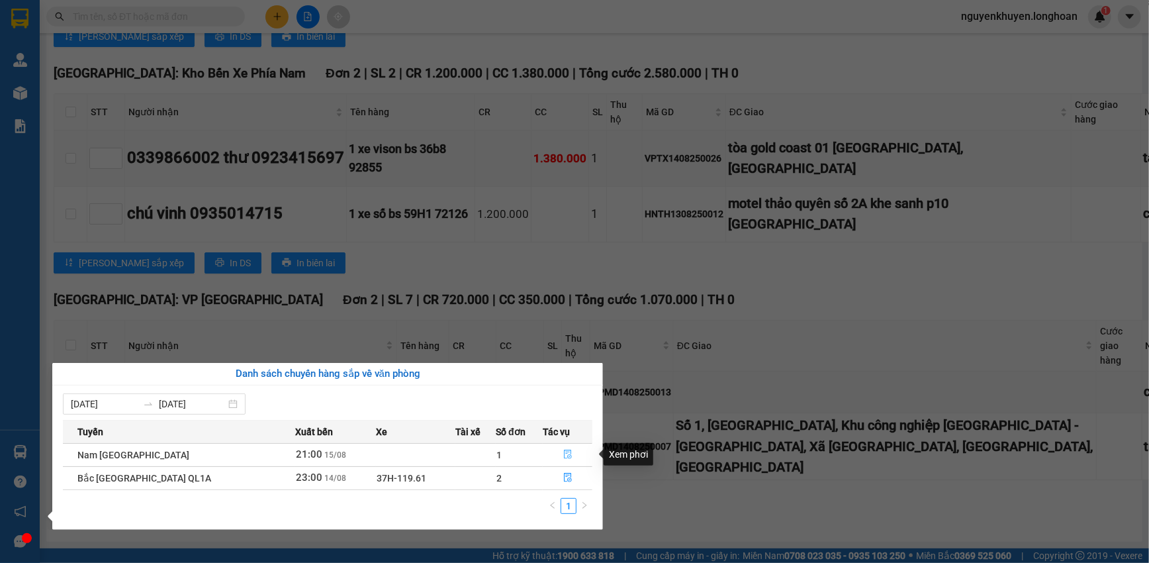
click at [563, 452] on icon "file-done" at bounding box center [567, 453] width 9 height 9
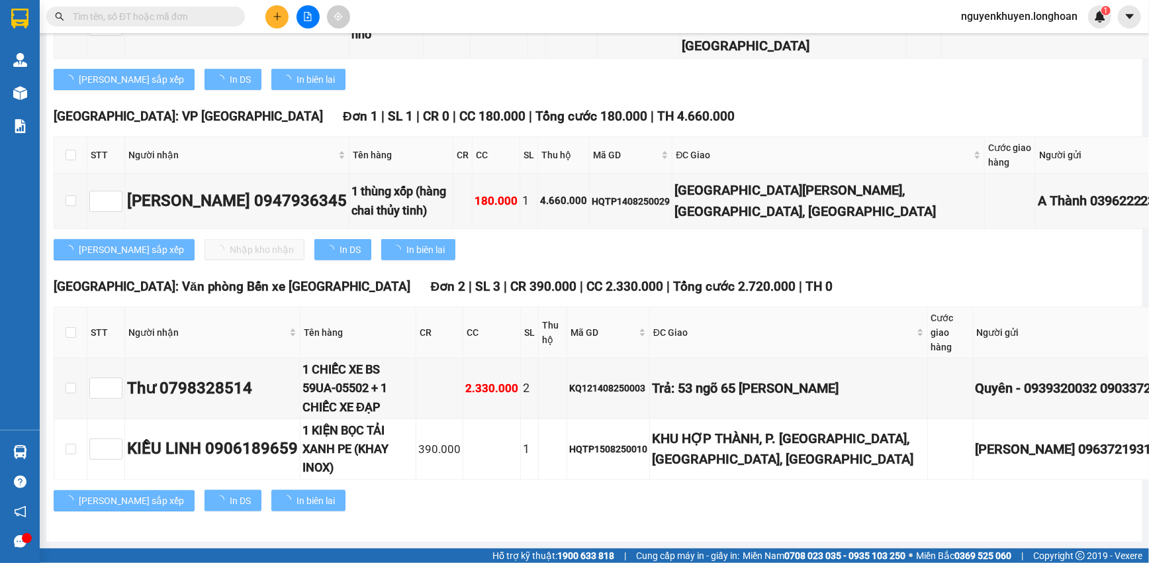
scroll to position [5348, 0]
type input "[DATE]"
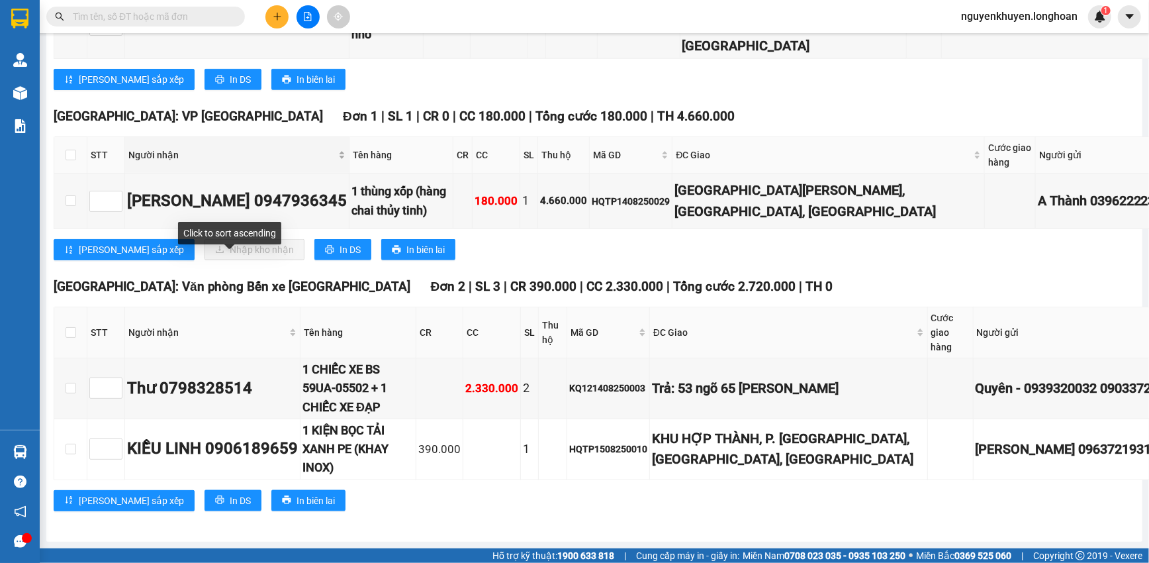
scroll to position [5287, 0]
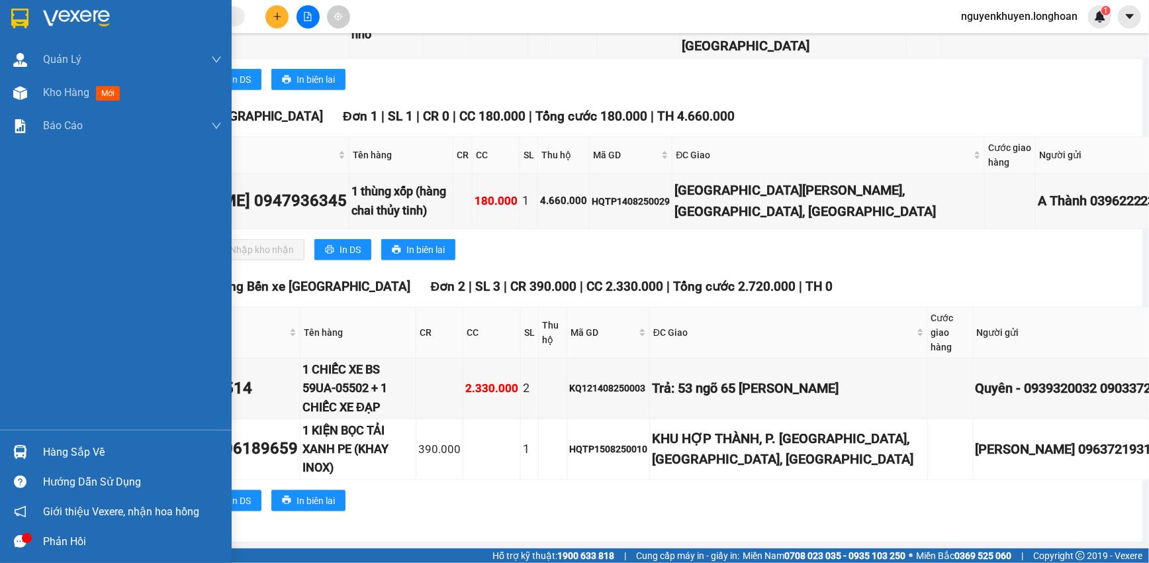
click at [26, 18] on img at bounding box center [19, 19] width 17 height 20
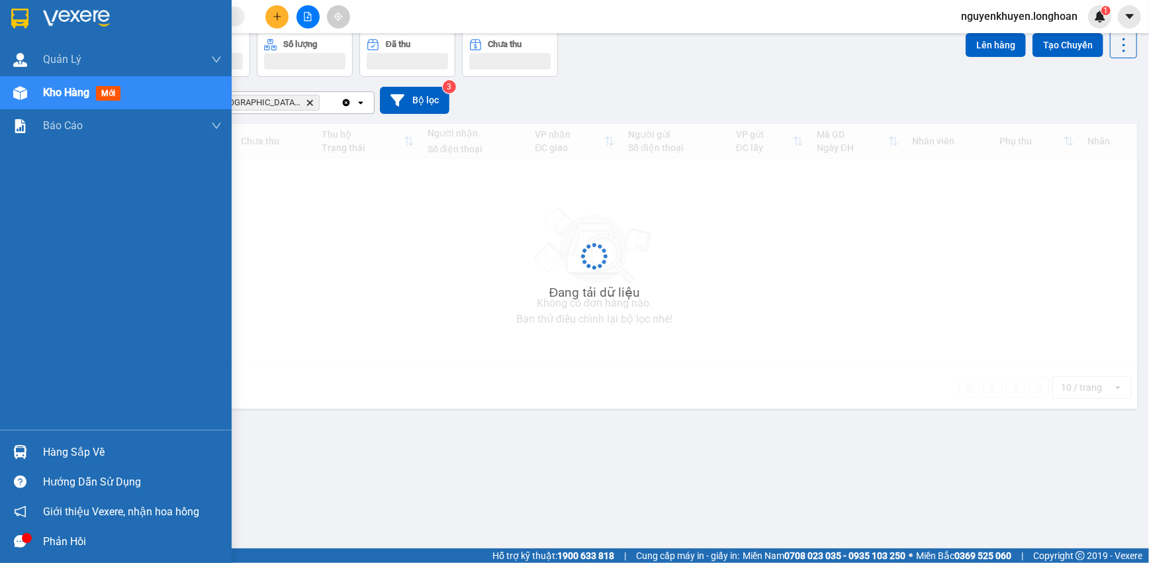
scroll to position [60, 0]
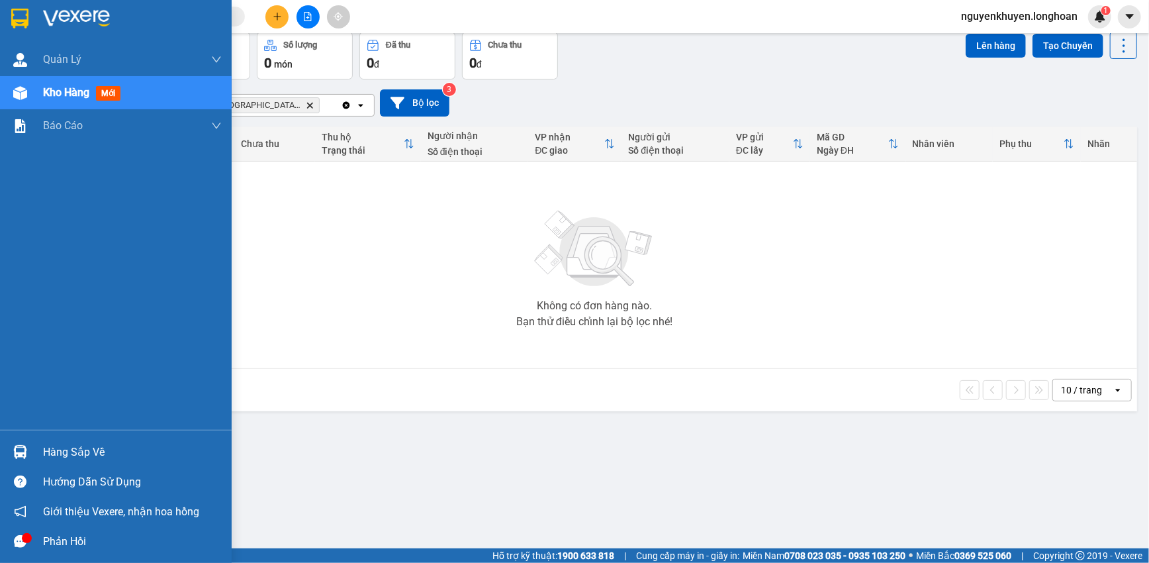
click at [26, 18] on img at bounding box center [19, 19] width 17 height 20
click at [14, 26] on img at bounding box center [19, 19] width 17 height 20
click at [95, 450] on div "Hàng sắp về" at bounding box center [132, 452] width 179 height 20
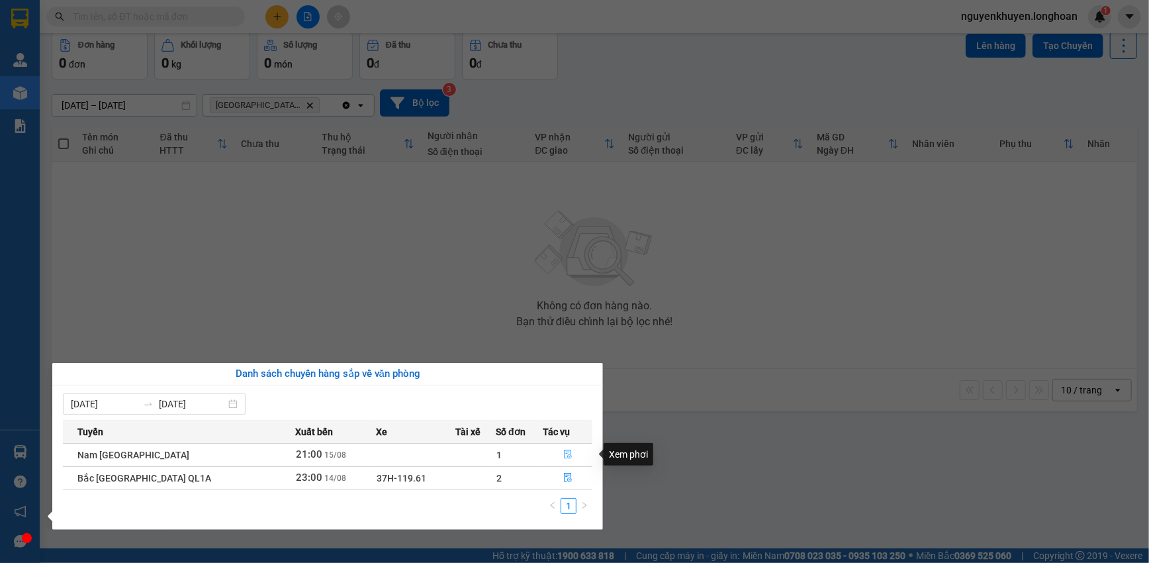
click at [563, 455] on icon "file-done" at bounding box center [567, 453] width 9 height 9
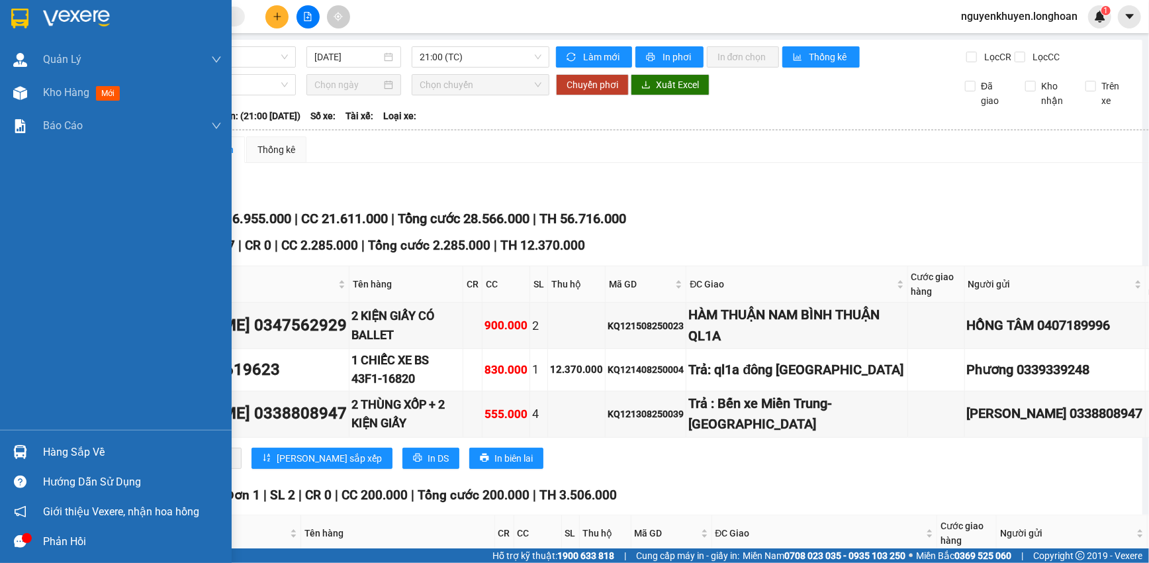
click at [71, 457] on div "Hàng sắp về" at bounding box center [132, 452] width 179 height 20
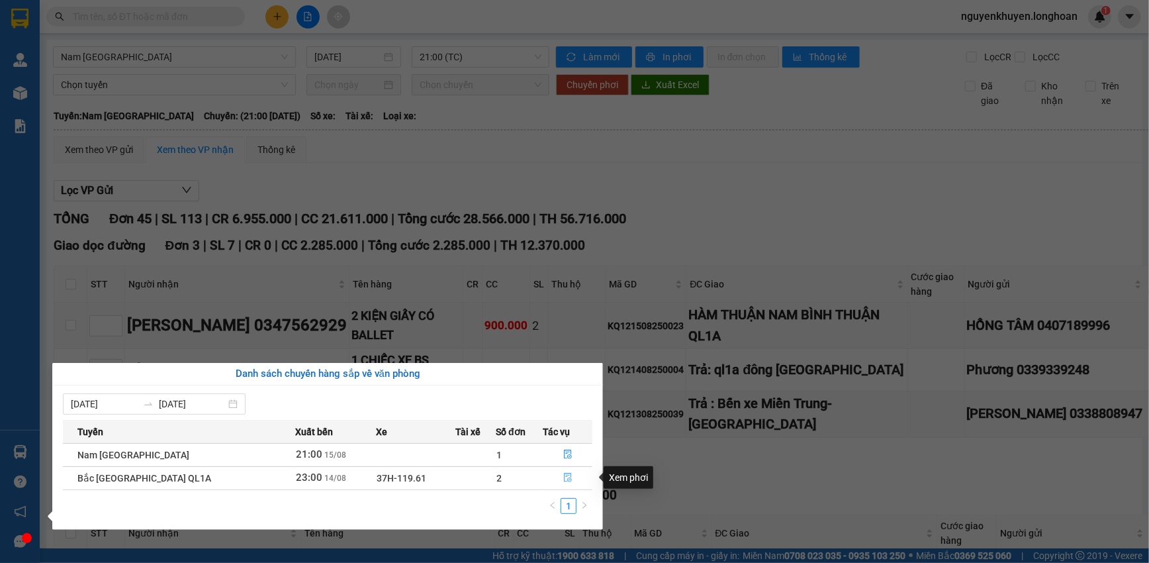
click at [563, 482] on icon "file-done" at bounding box center [567, 477] width 9 height 9
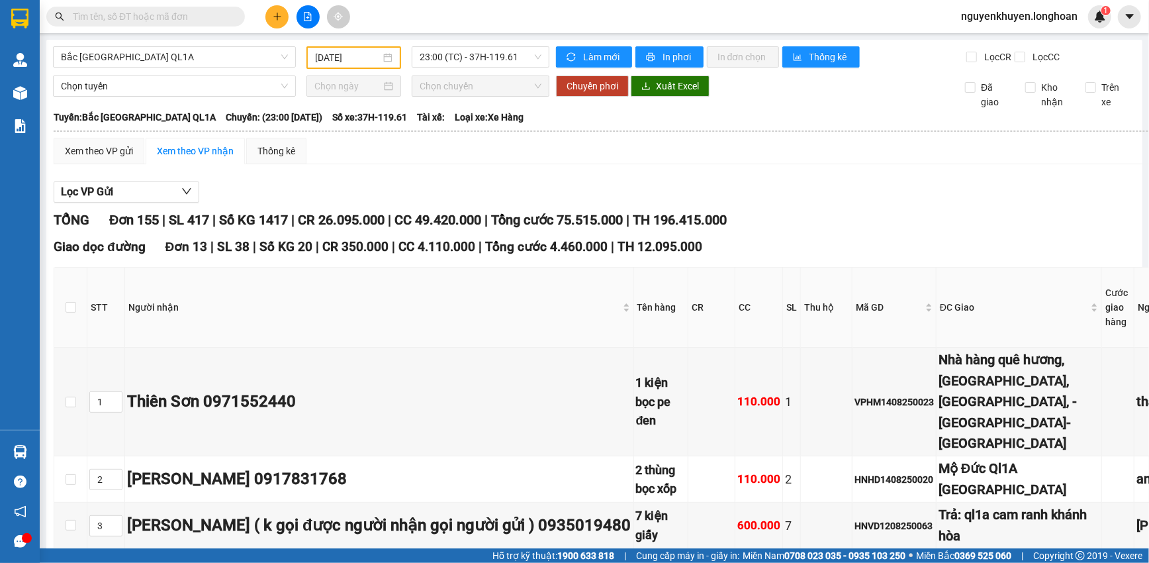
type input "[DATE]"
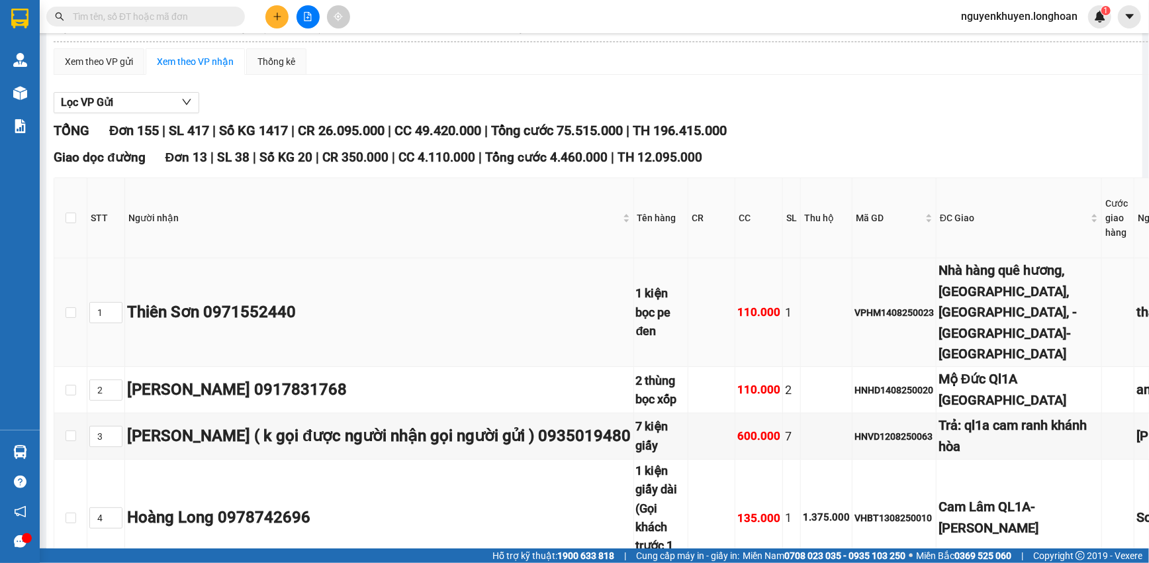
scroll to position [60, 0]
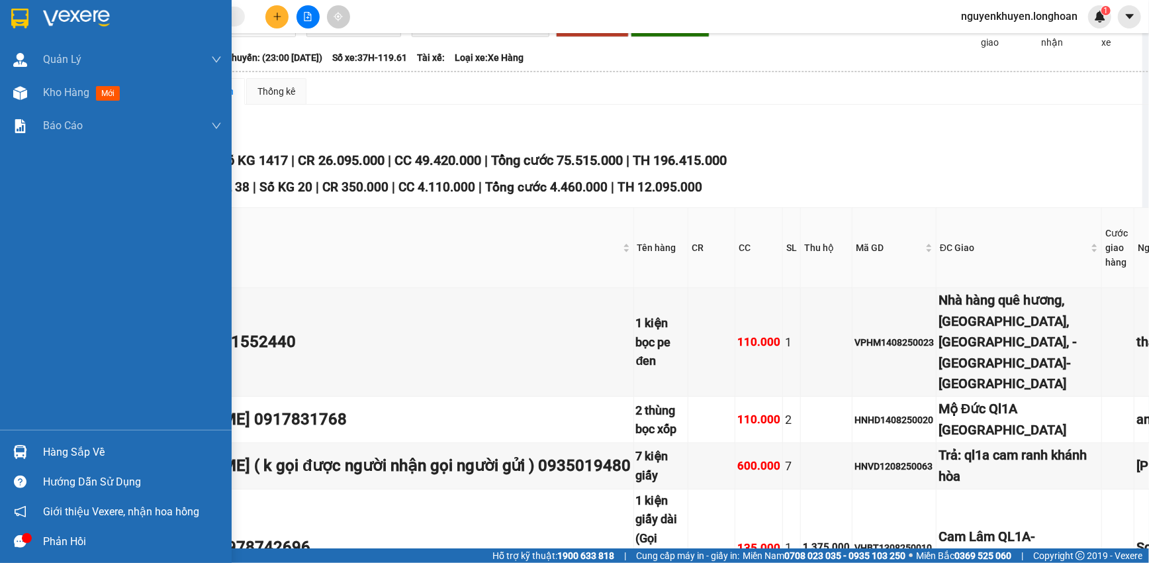
click at [72, 453] on div "Hàng sắp về" at bounding box center [132, 452] width 179 height 20
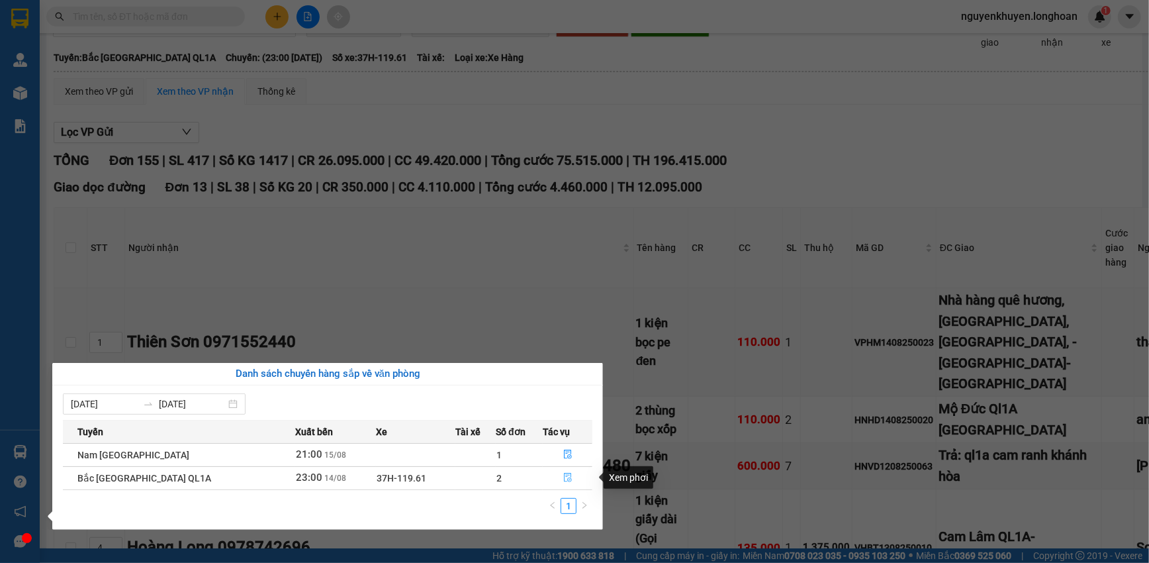
click at [563, 477] on icon "file-done" at bounding box center [567, 477] width 9 height 9
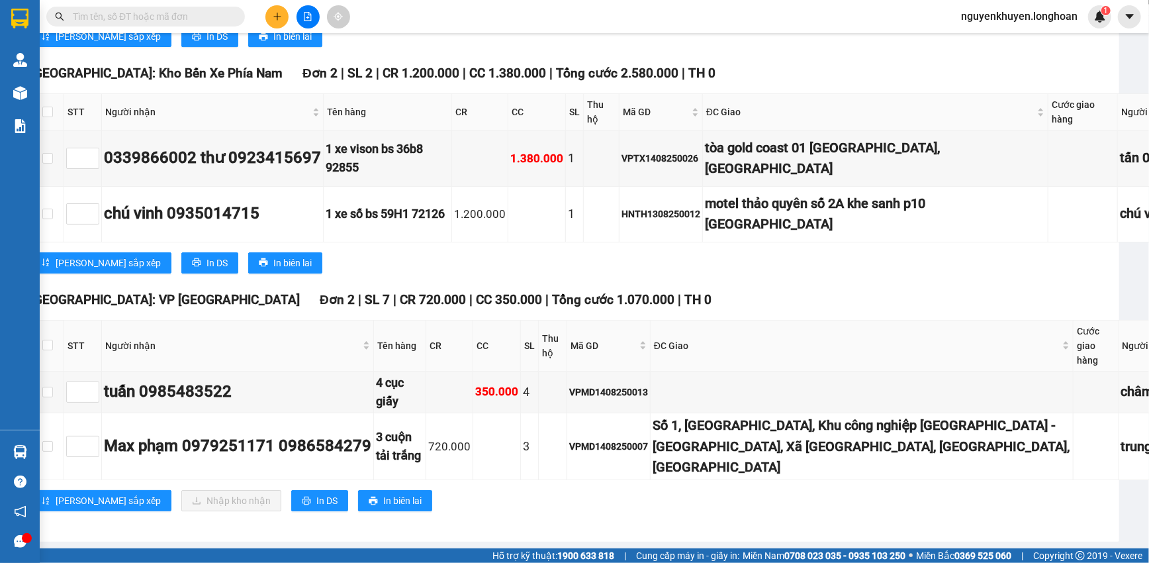
scroll to position [13178, 0]
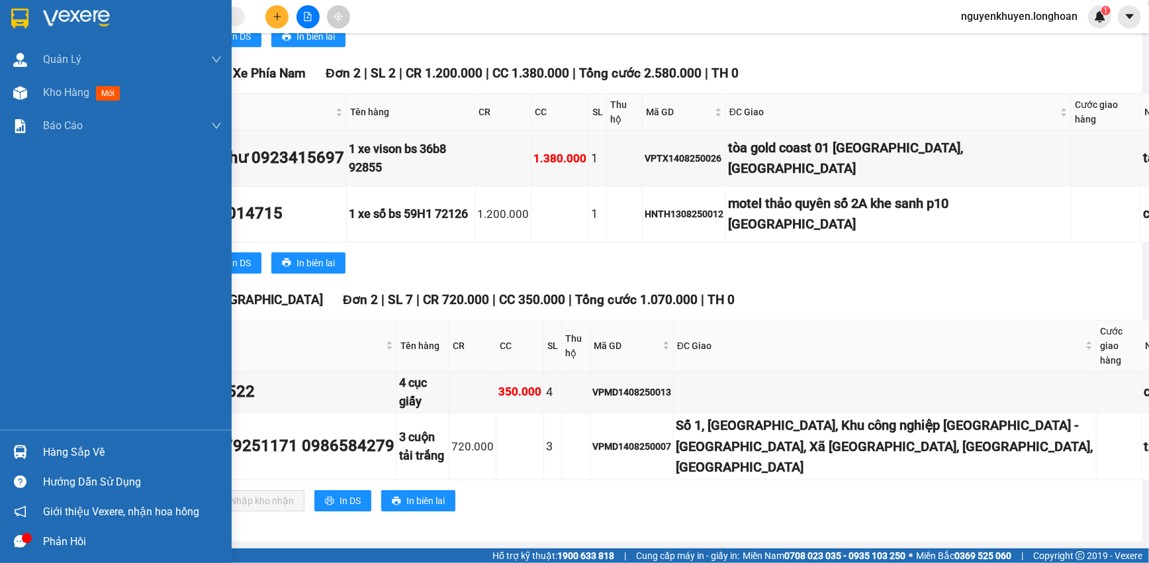
click at [79, 457] on div "Hàng sắp về" at bounding box center [132, 452] width 179 height 20
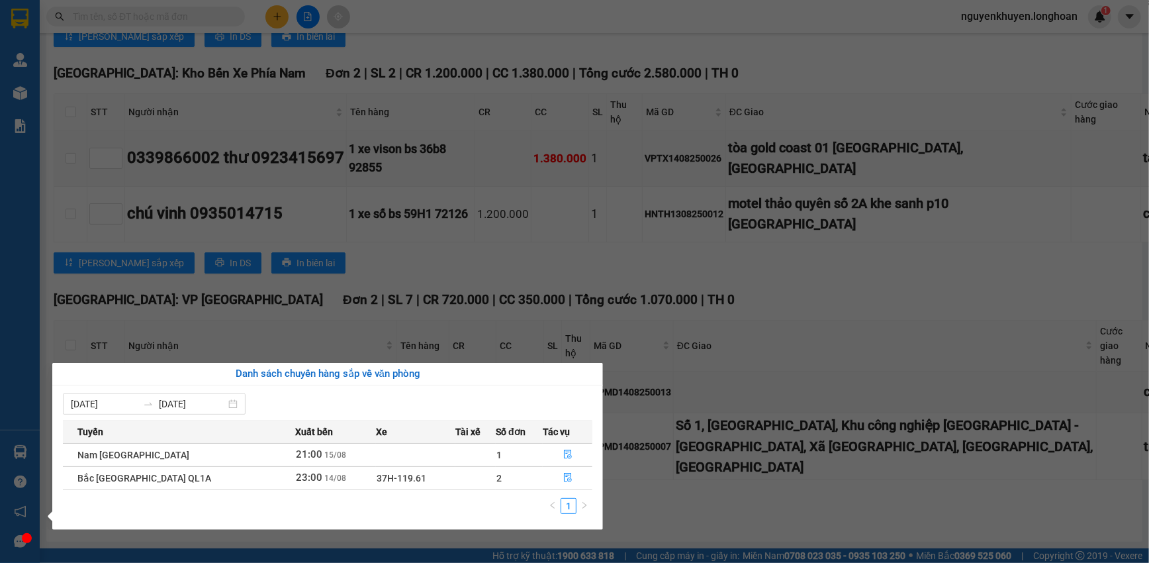
click at [795, 284] on section "Kết quả tìm kiếm ( 0 ) Bộ lọc No Data nguyenkhuyen.longhoan 1 Quản [PERSON_NAME…" at bounding box center [574, 281] width 1149 height 563
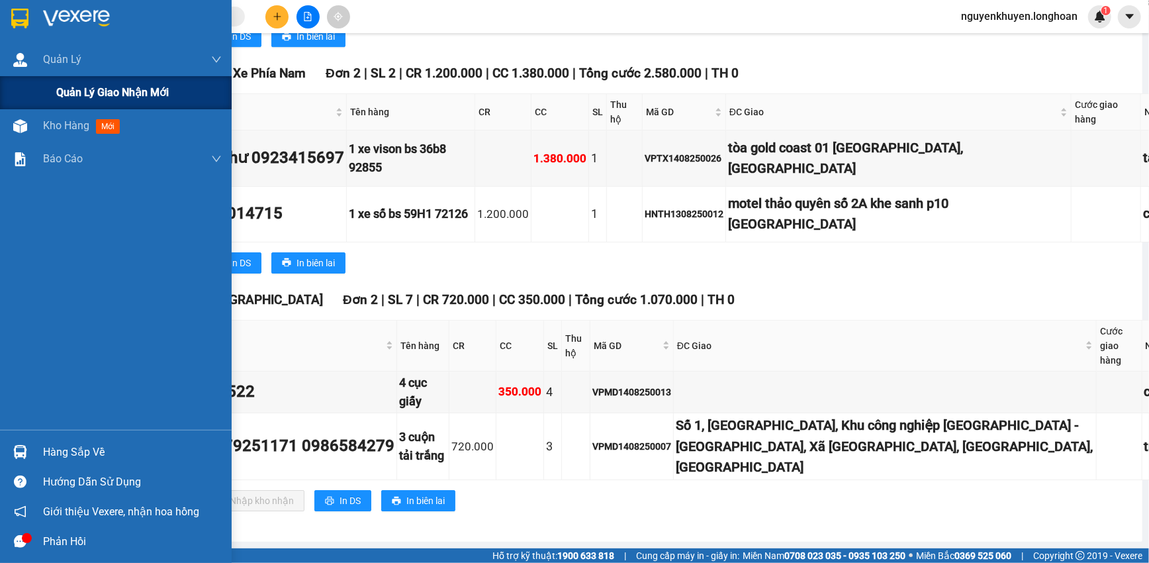
click at [60, 93] on span "Quản lý giao nhận mới" at bounding box center [112, 92] width 113 height 17
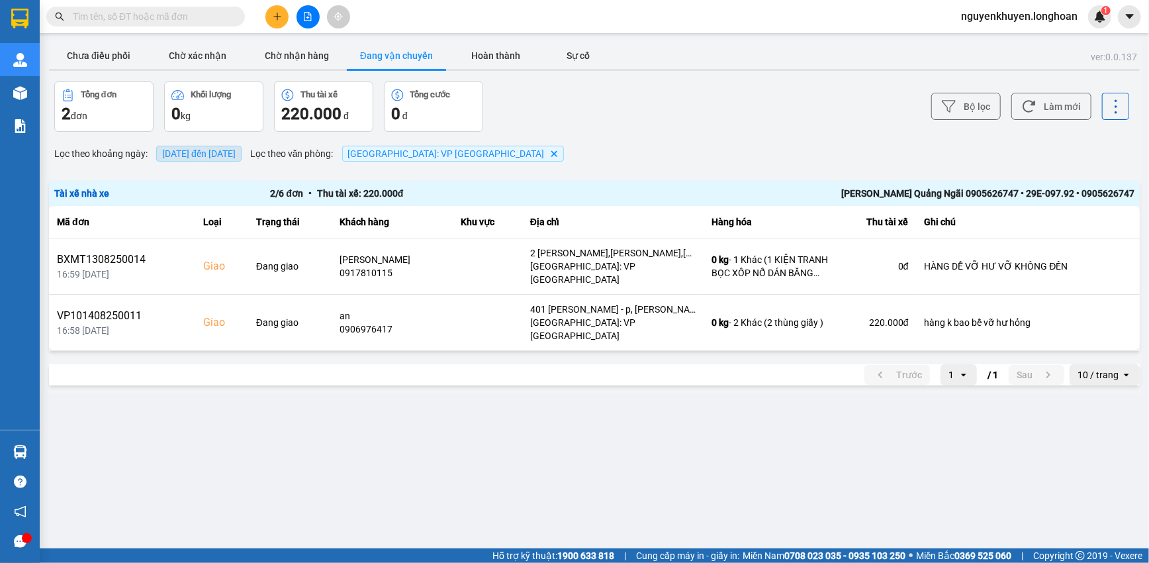
click at [210, 158] on span "[DATE] đến [DATE]" at bounding box center [198, 153] width 73 height 11
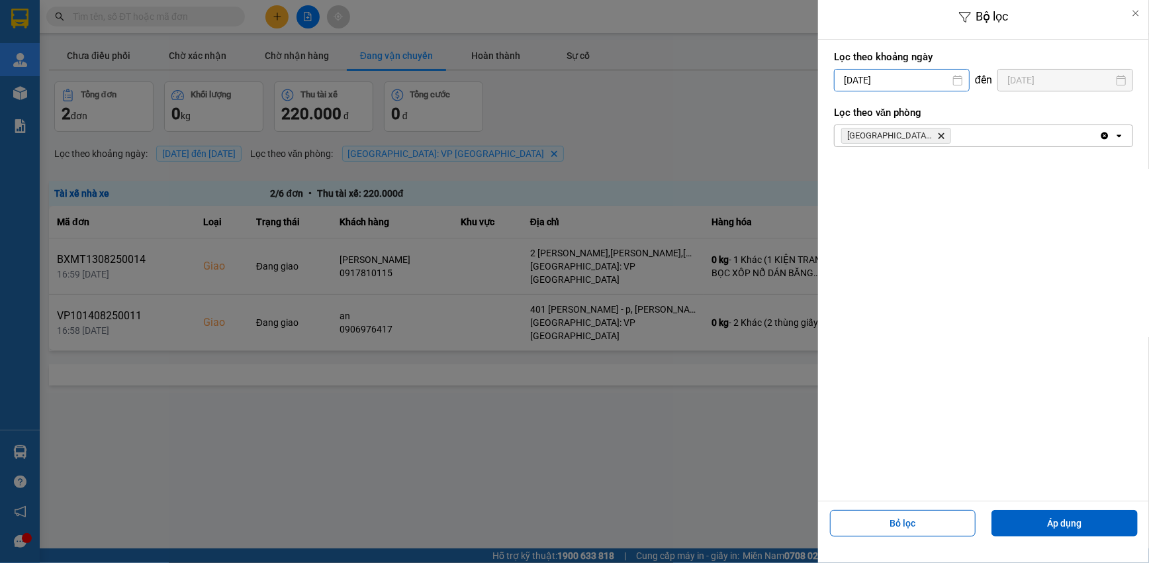
click at [901, 81] on input "[DATE]" at bounding box center [902, 79] width 134 height 21
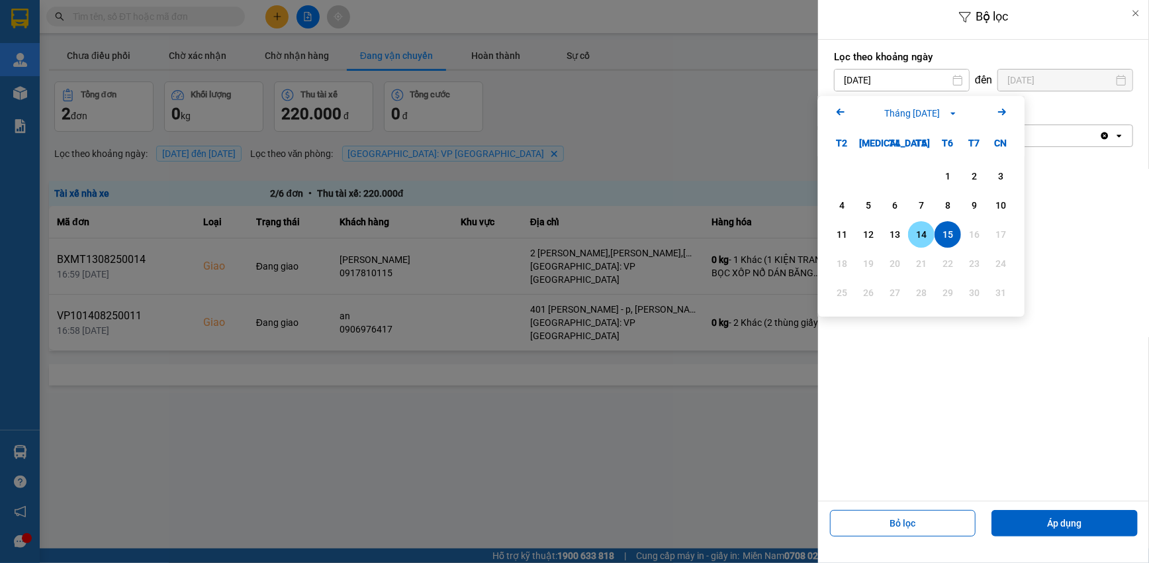
click at [927, 232] on div "14" at bounding box center [921, 234] width 19 height 16
type input "[DATE]"
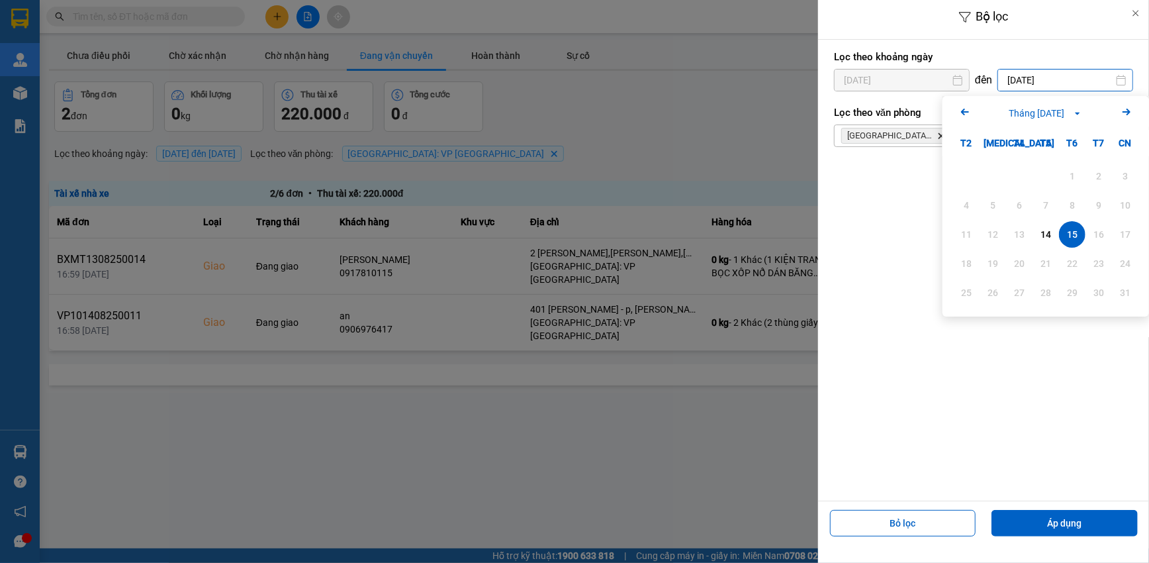
click at [1024, 79] on input "[DATE]" at bounding box center [1065, 79] width 134 height 21
click at [1049, 229] on div "14" at bounding box center [1045, 234] width 19 height 16
type input "[DATE]"
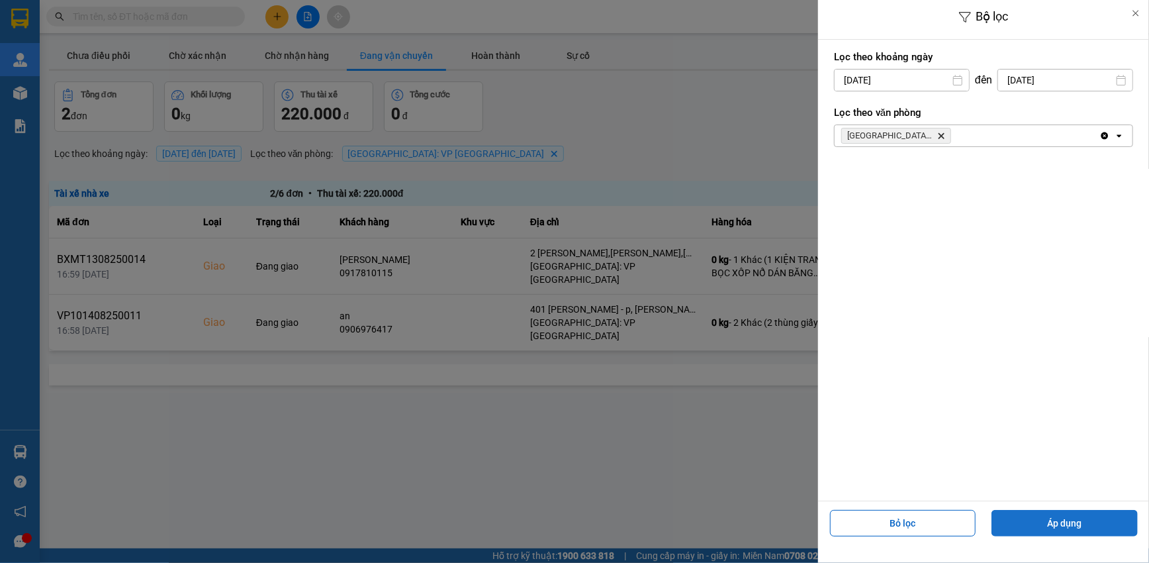
click at [1082, 525] on button "Áp dụng" at bounding box center [1064, 523] width 146 height 26
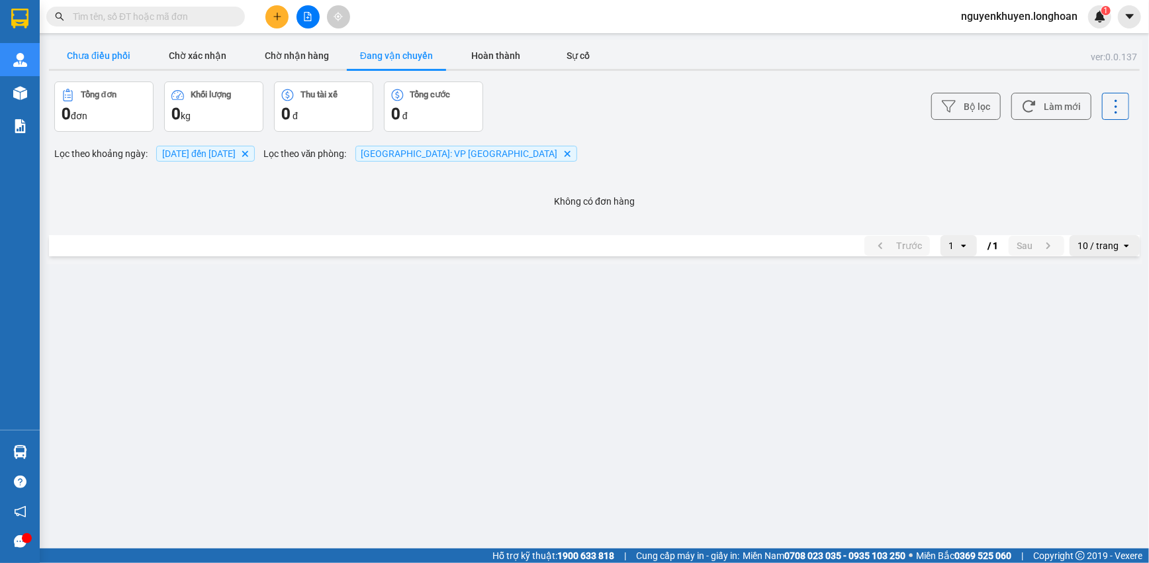
click at [97, 51] on button "Chưa điều phối" at bounding box center [98, 55] width 99 height 26
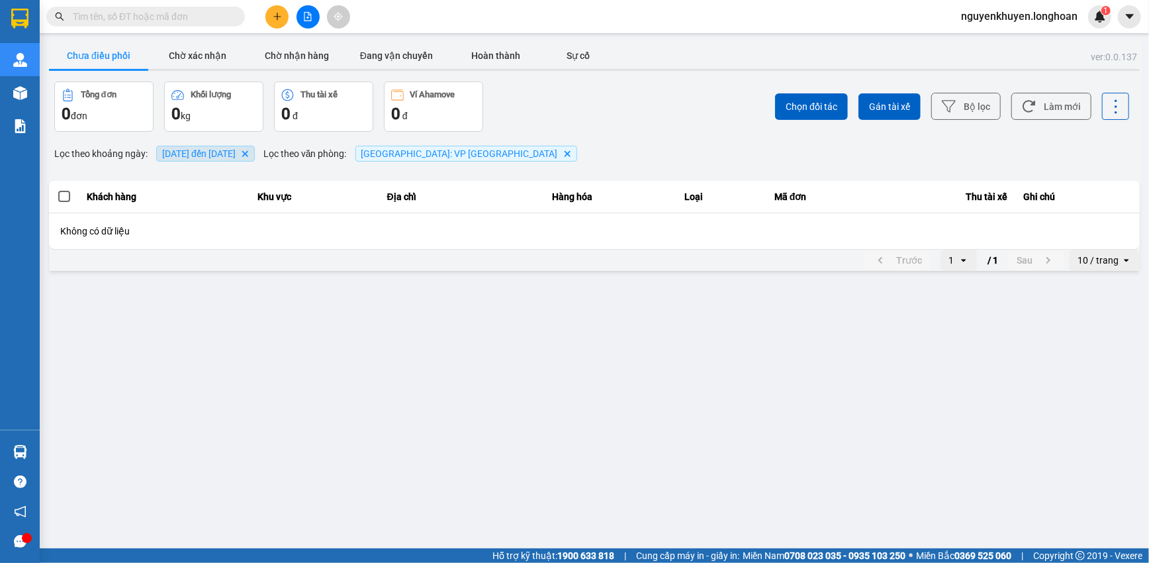
click at [246, 160] on span "[DATE] đến [DATE] [GEOGRAPHIC_DATA]" at bounding box center [205, 154] width 99 height 16
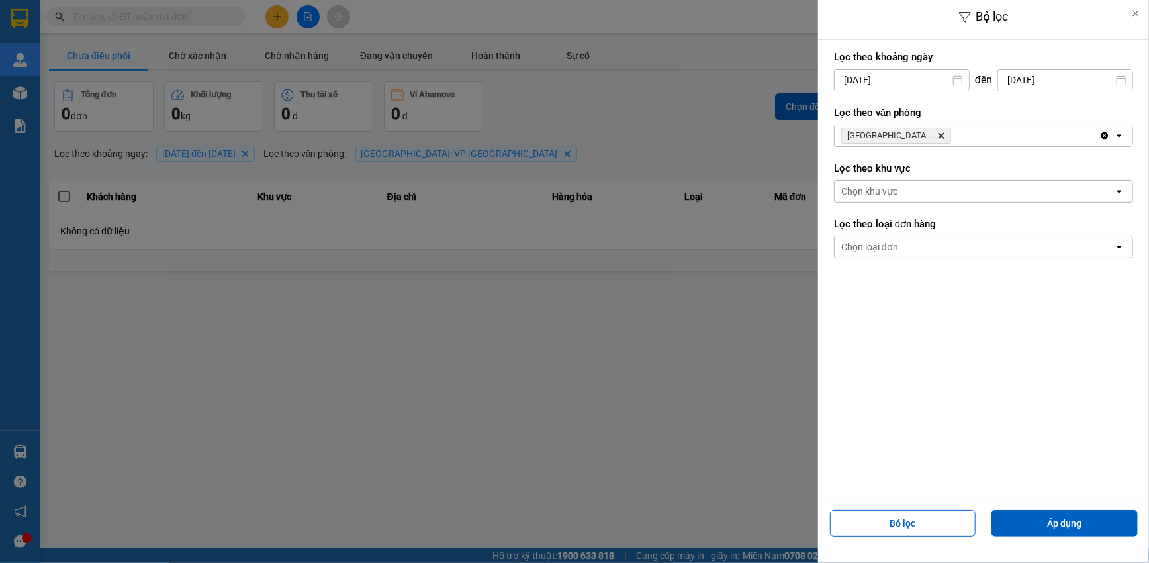
click at [692, 138] on div at bounding box center [574, 281] width 1149 height 563
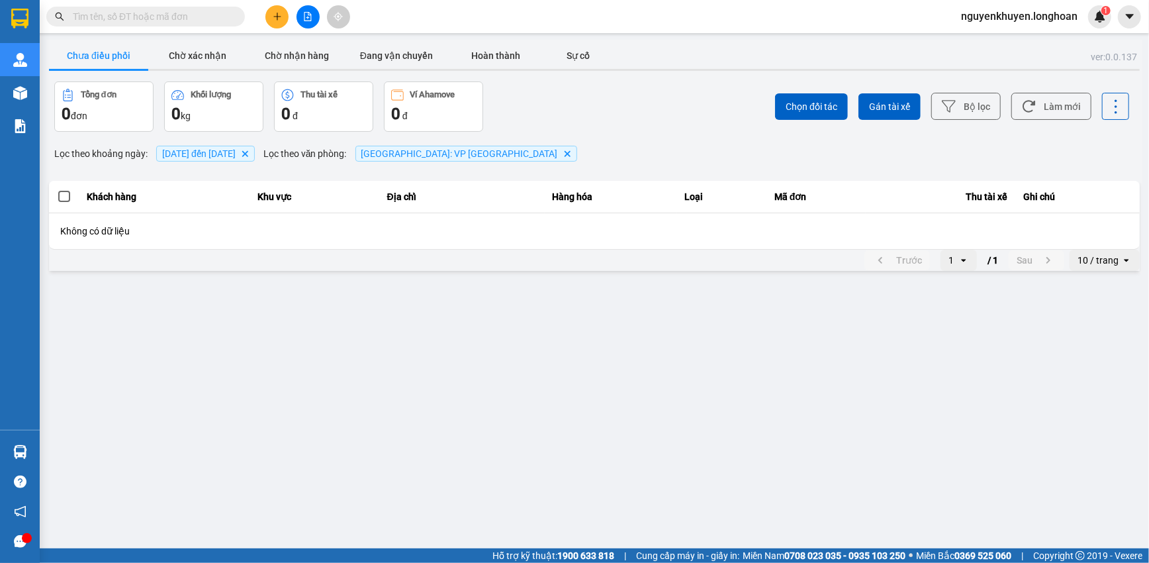
click at [95, 56] on button "Chưa điều phối" at bounding box center [98, 55] width 99 height 26
click at [224, 156] on span "[DATE] đến [DATE]" at bounding box center [198, 153] width 73 height 11
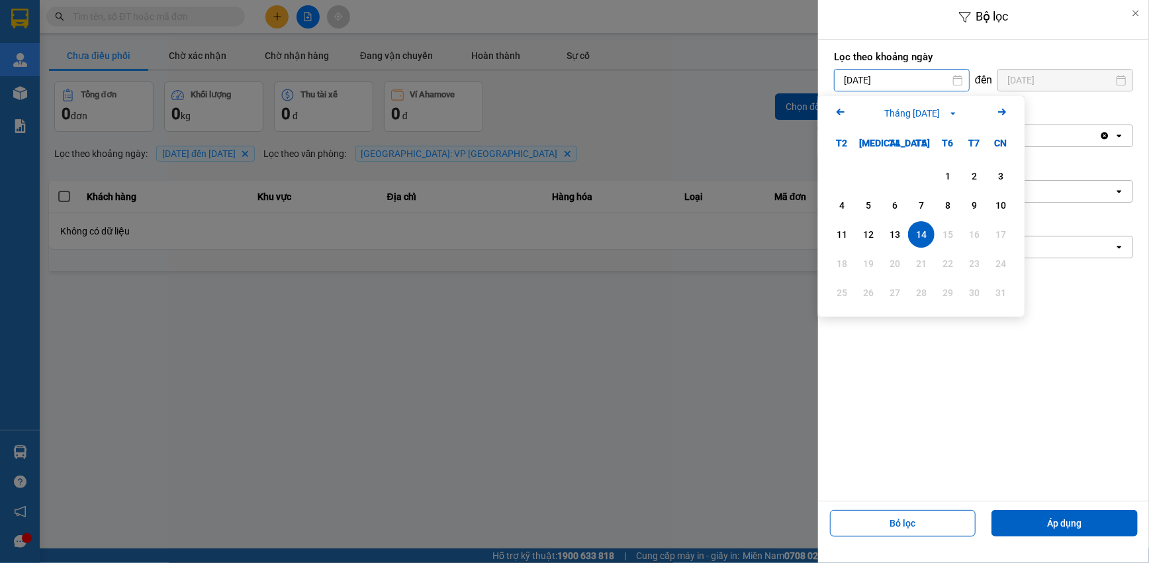
click at [911, 75] on input "[DATE]" at bounding box center [902, 79] width 134 height 21
click at [895, 233] on div "13" at bounding box center [895, 234] width 19 height 16
type input "[DATE]"
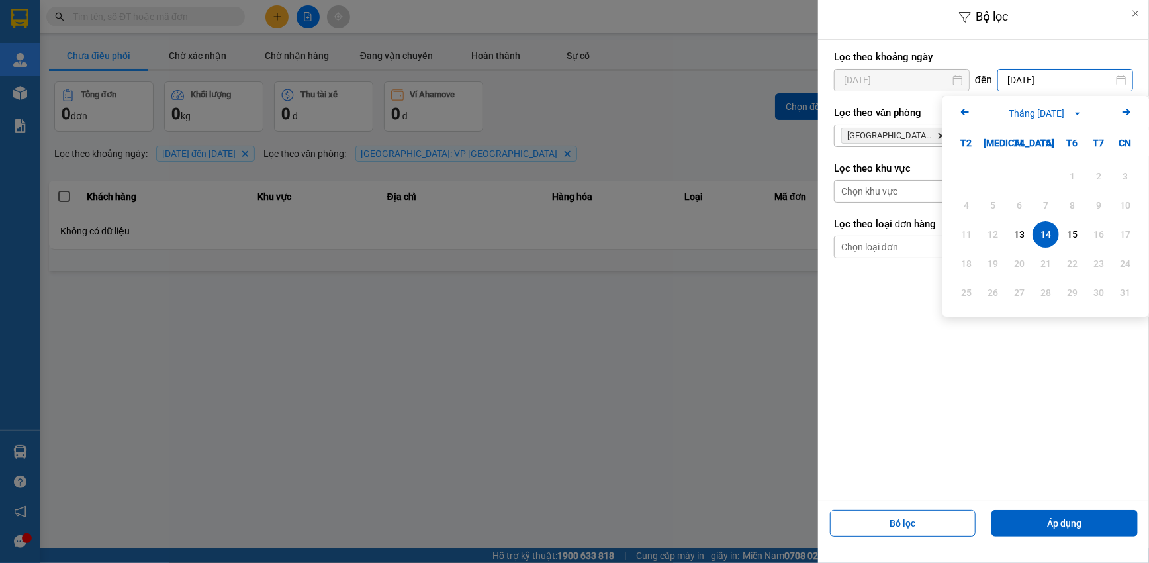
click at [1023, 71] on input "[DATE]" at bounding box center [1065, 79] width 134 height 21
click at [1022, 233] on div "13" at bounding box center [1019, 234] width 19 height 16
type input "[DATE]"
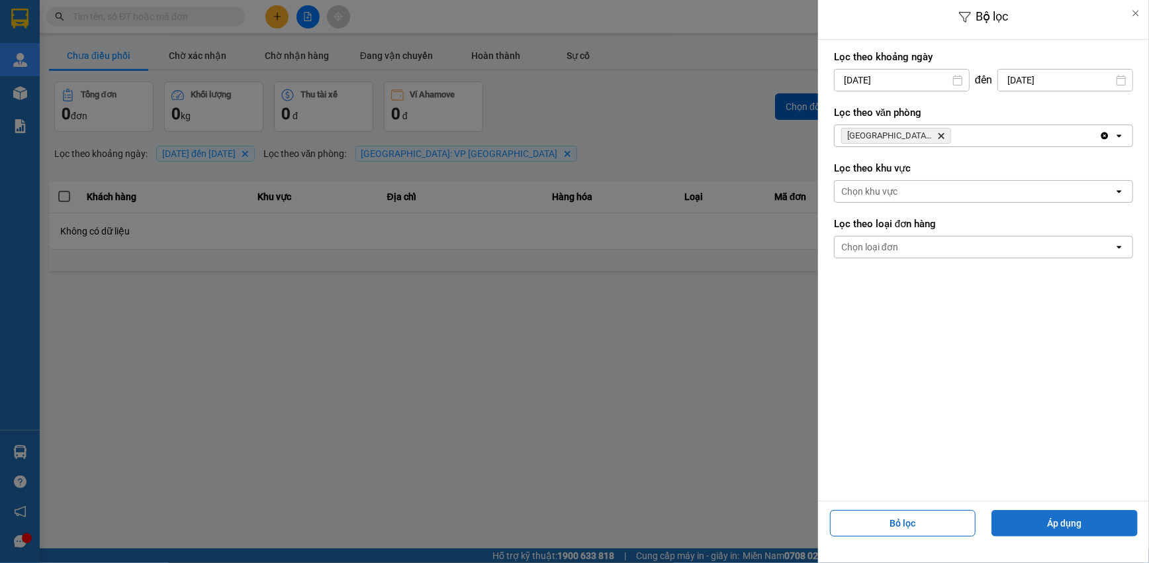
click at [1077, 526] on button "Áp dụng" at bounding box center [1064, 523] width 146 height 26
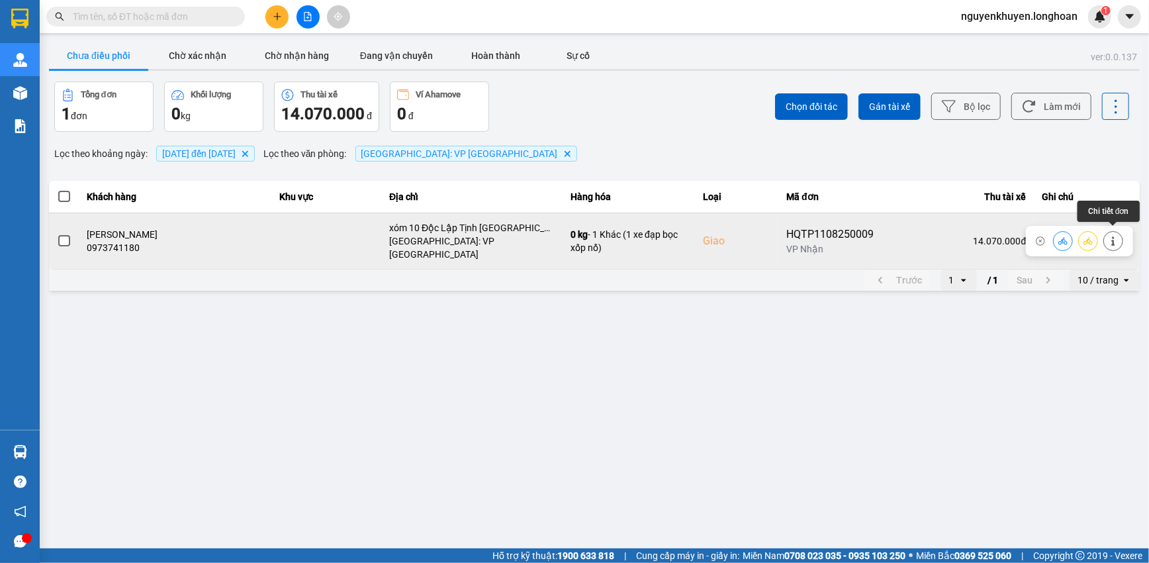
click at [1114, 236] on icon at bounding box center [1112, 240] width 3 height 9
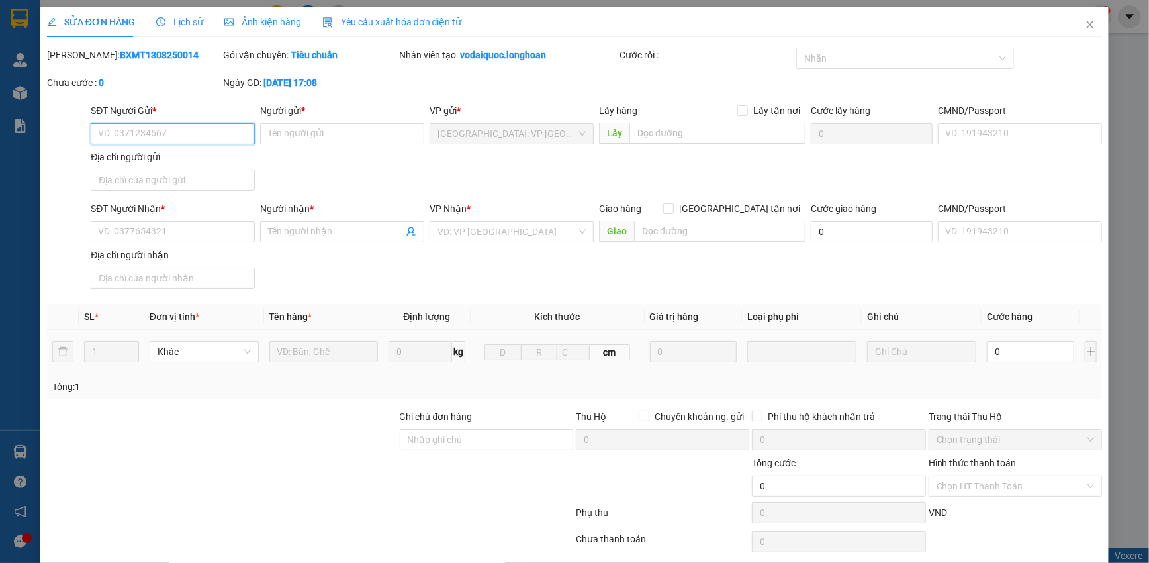
type input "0909775445"
type input "anh tài"
type input "0973741180"
type input "[PERSON_NAME]"
checkbox input "true"
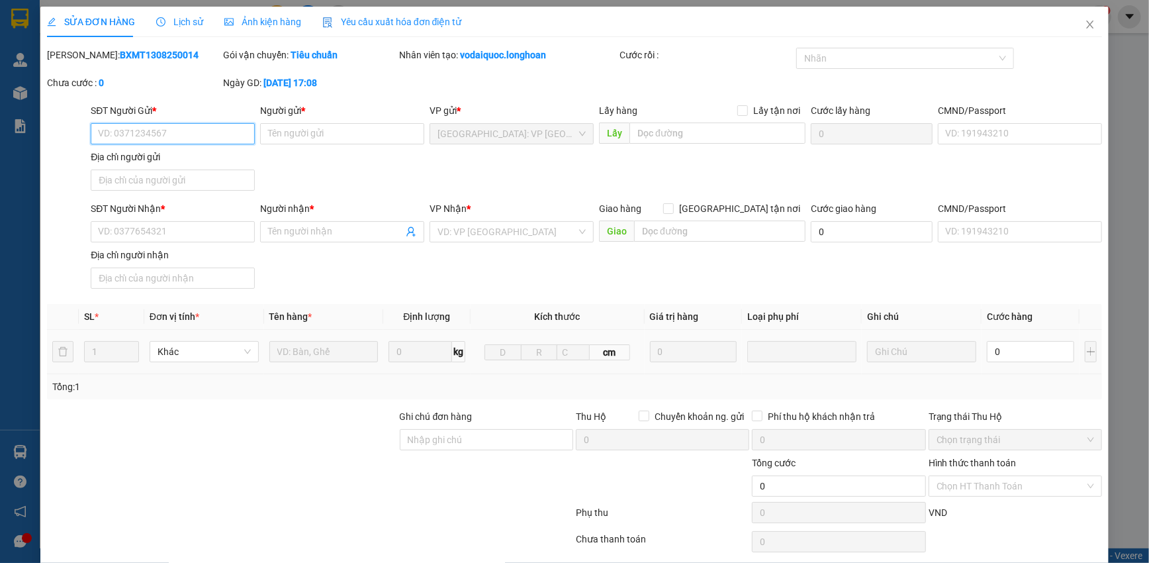
type input "xóm 10 Độc Lập Tịnh [GEOGRAPHIC_DATA] [GEOGRAPHIC_DATA]"
type input "570.000"
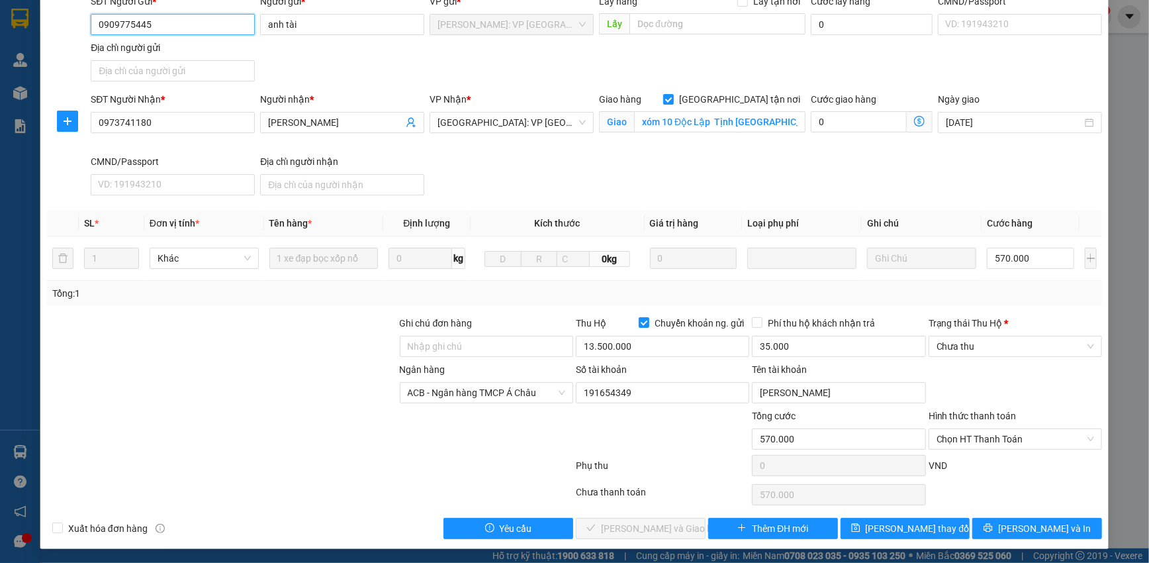
scroll to position [152, 0]
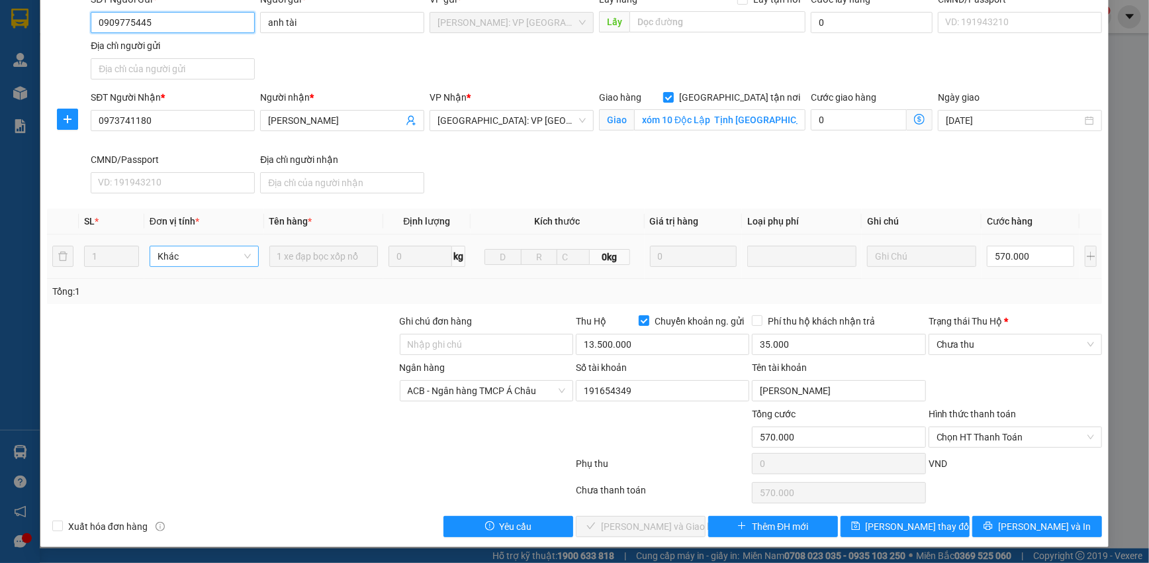
click at [241, 256] on span "Khác" at bounding box center [204, 256] width 93 height 20
click at [234, 336] on div at bounding box center [222, 337] width 353 height 46
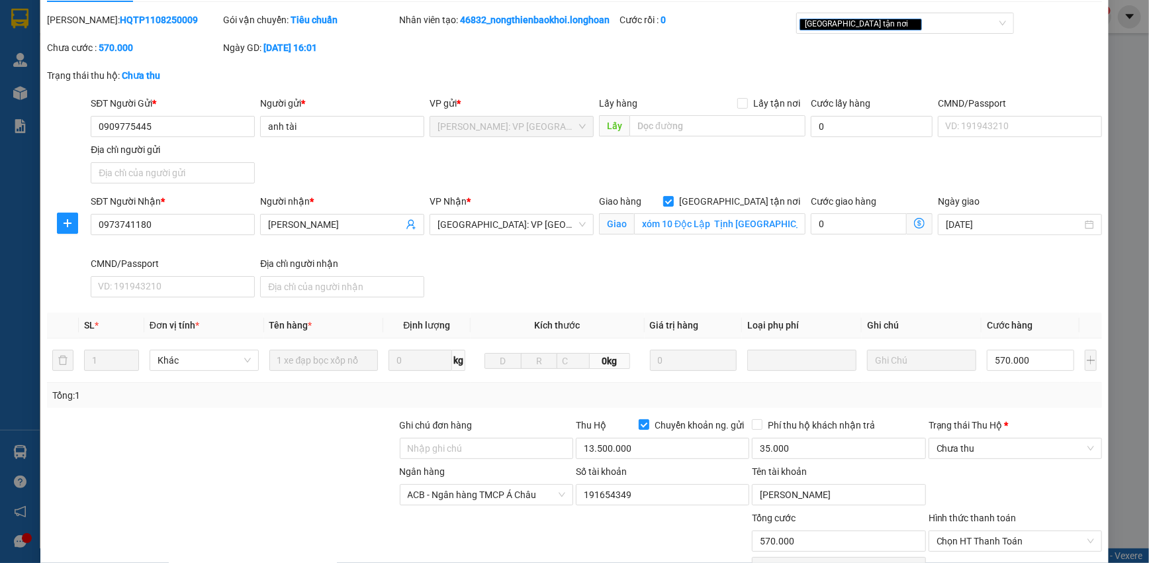
scroll to position [0, 0]
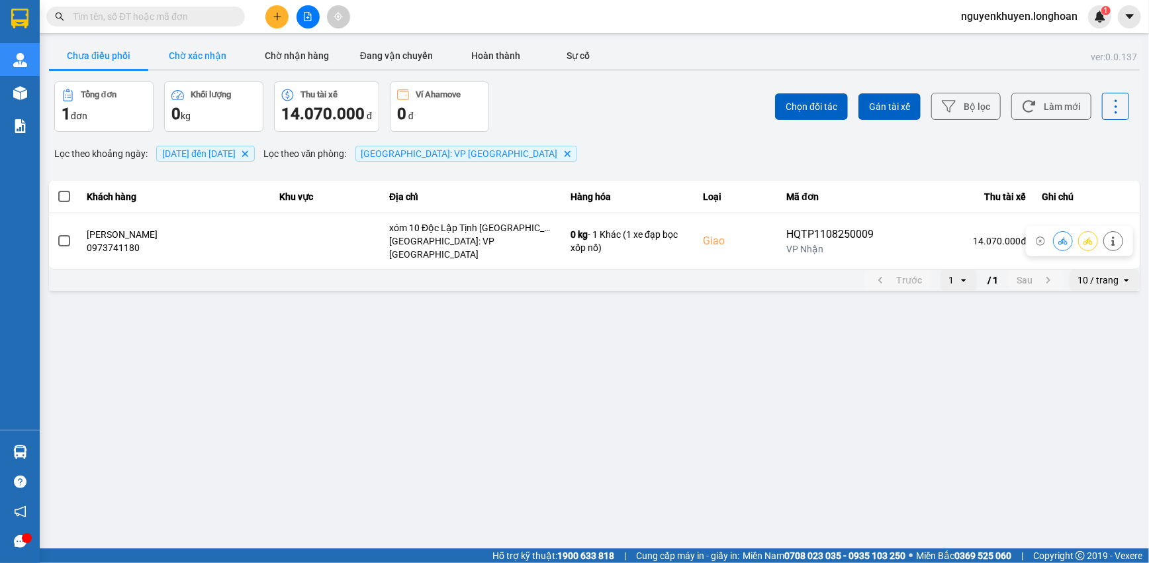
click at [197, 56] on button "Chờ xác nhận" at bounding box center [197, 55] width 99 height 26
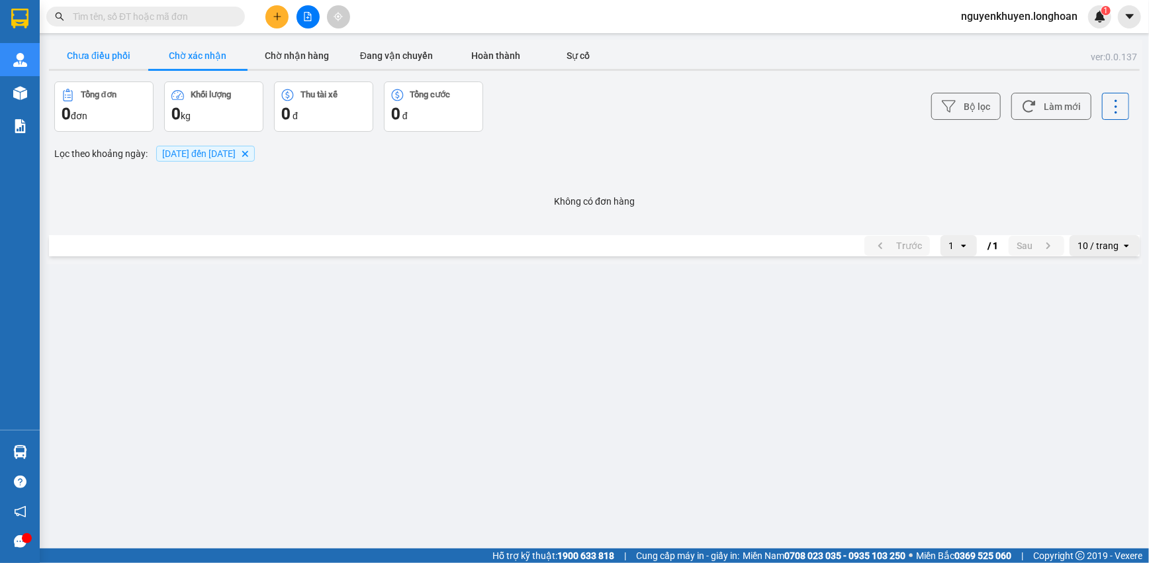
click at [109, 61] on button "Chưa điều phối" at bounding box center [98, 55] width 99 height 26
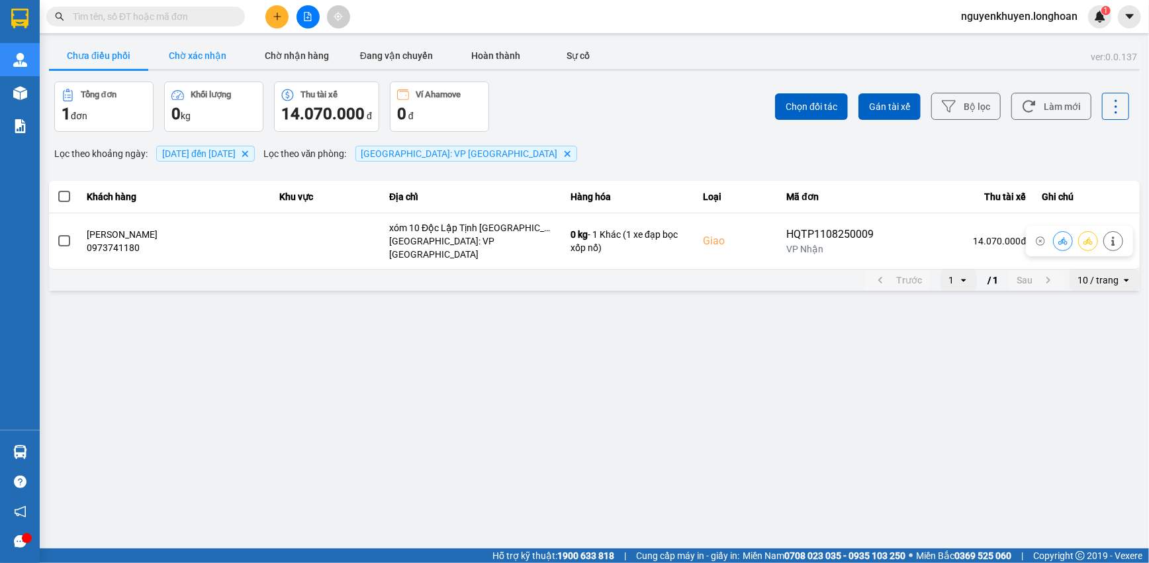
click at [204, 53] on button "Chờ xác nhận" at bounding box center [197, 55] width 99 height 26
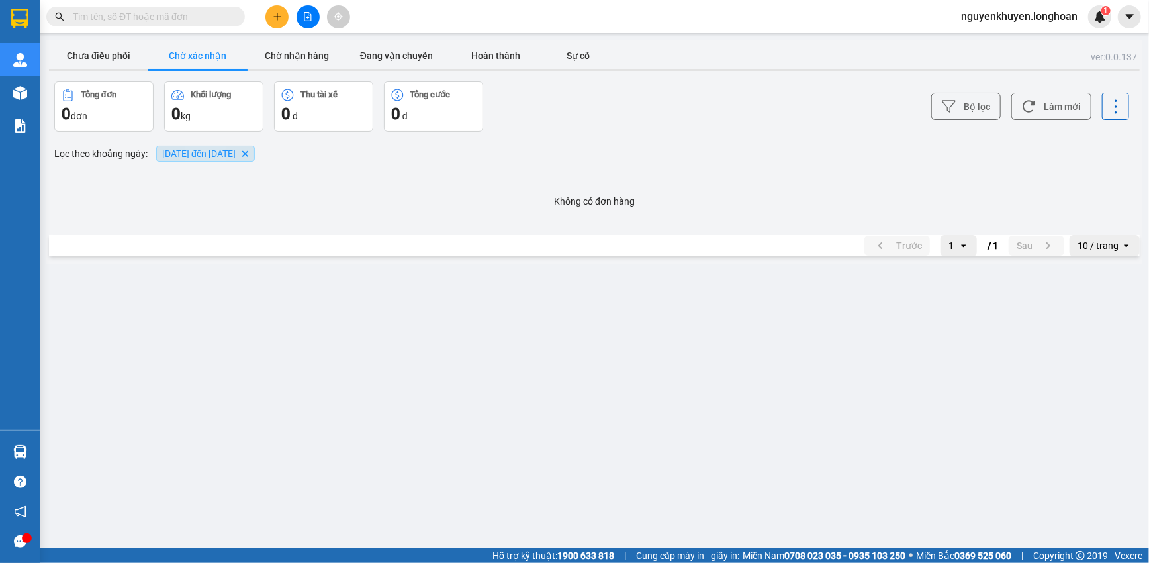
click at [236, 155] on span "[DATE] đến [DATE]" at bounding box center [198, 153] width 73 height 11
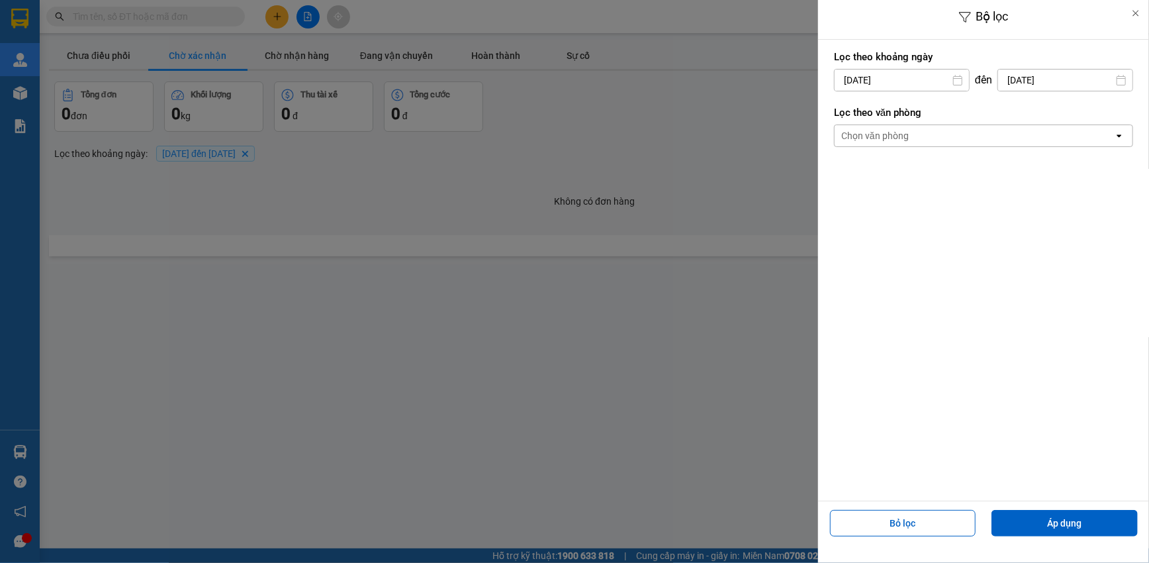
click at [923, 136] on div "Chọn văn phòng" at bounding box center [974, 135] width 279 height 21
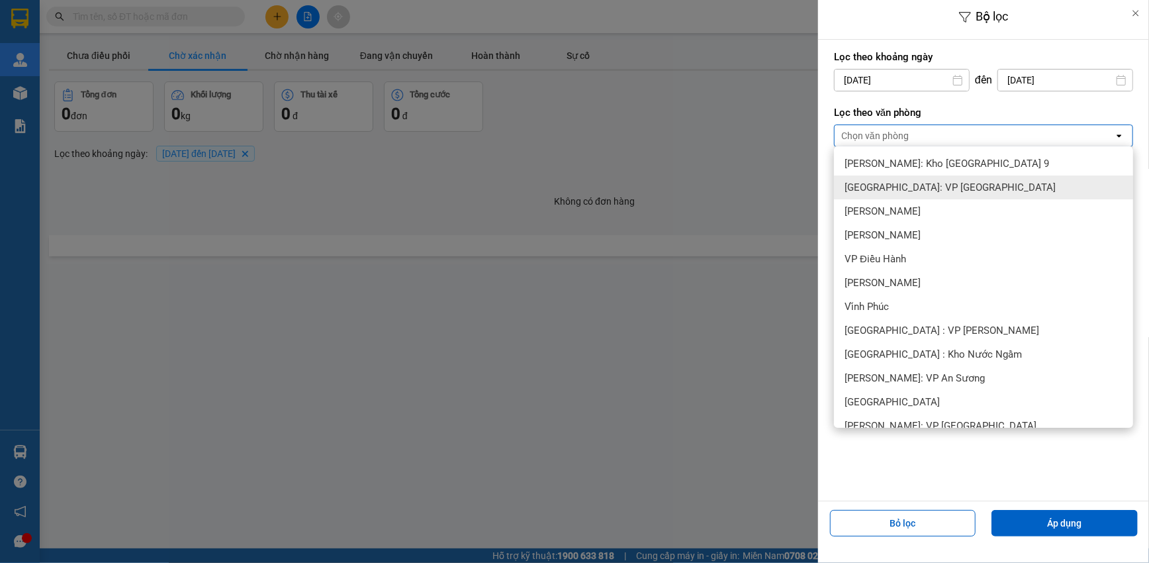
click at [929, 193] on span "[GEOGRAPHIC_DATA]: VP [GEOGRAPHIC_DATA]" at bounding box center [949, 187] width 211 height 13
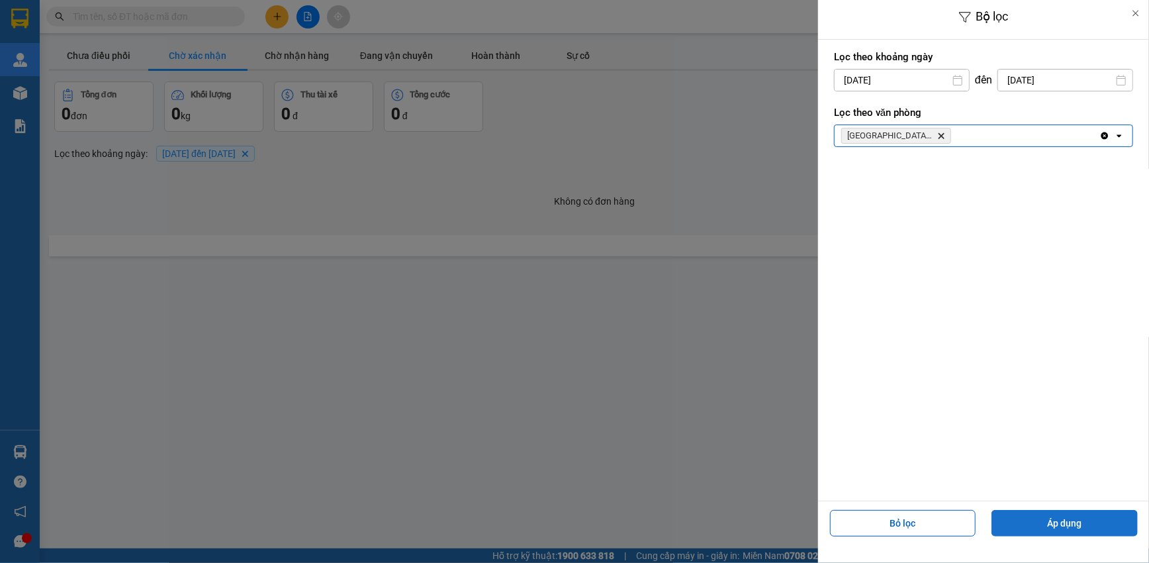
click at [1044, 529] on button "Áp dụng" at bounding box center [1064, 523] width 146 height 26
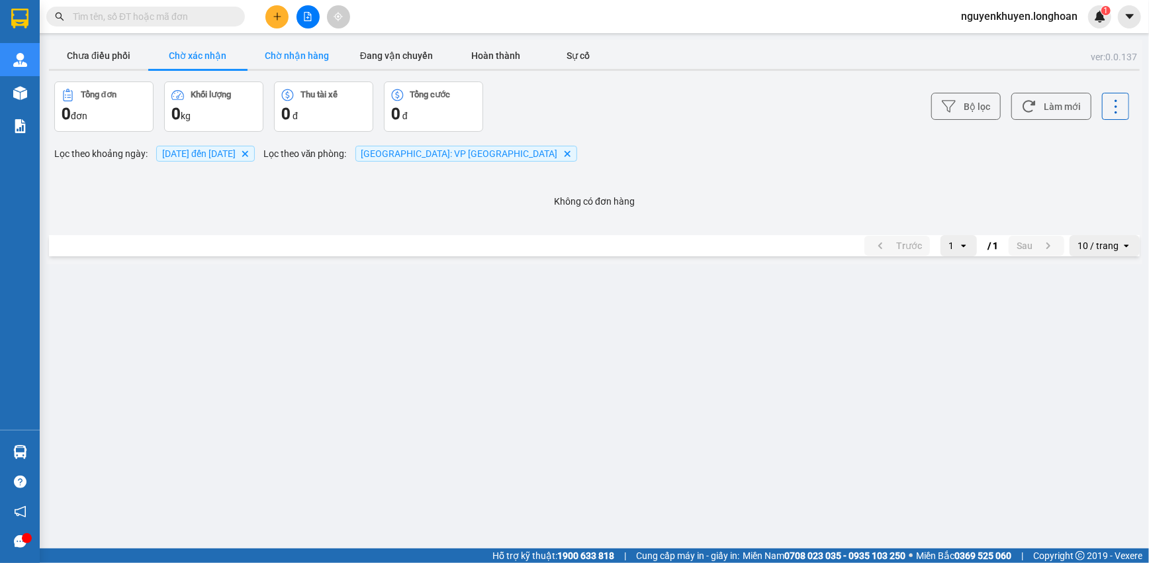
click at [289, 59] on button "Chờ nhận hàng" at bounding box center [297, 55] width 99 height 26
click at [407, 53] on button "Đang vận chuyển" at bounding box center [396, 55] width 99 height 26
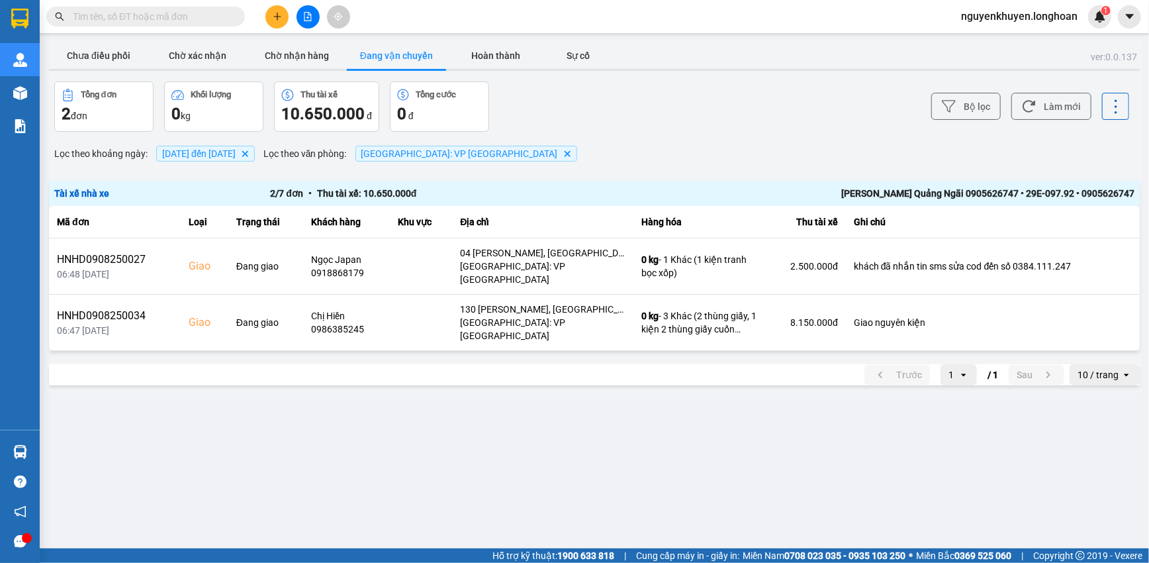
click at [347, 42] on button "Đang vận chuyển" at bounding box center [396, 55] width 99 height 26
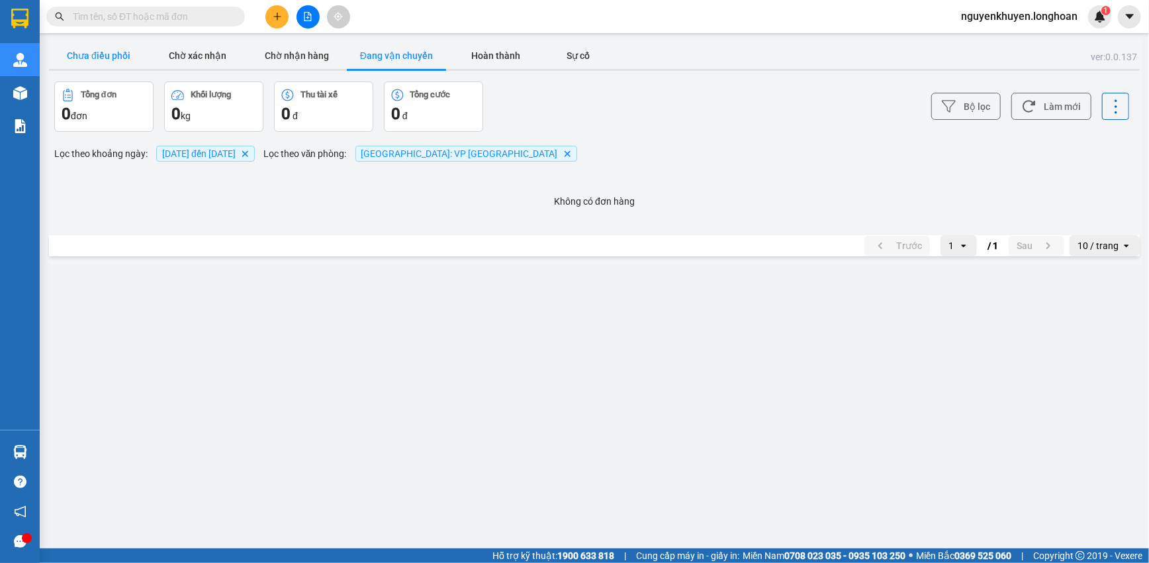
click at [82, 50] on button "Chưa điều phối" at bounding box center [98, 55] width 99 height 26
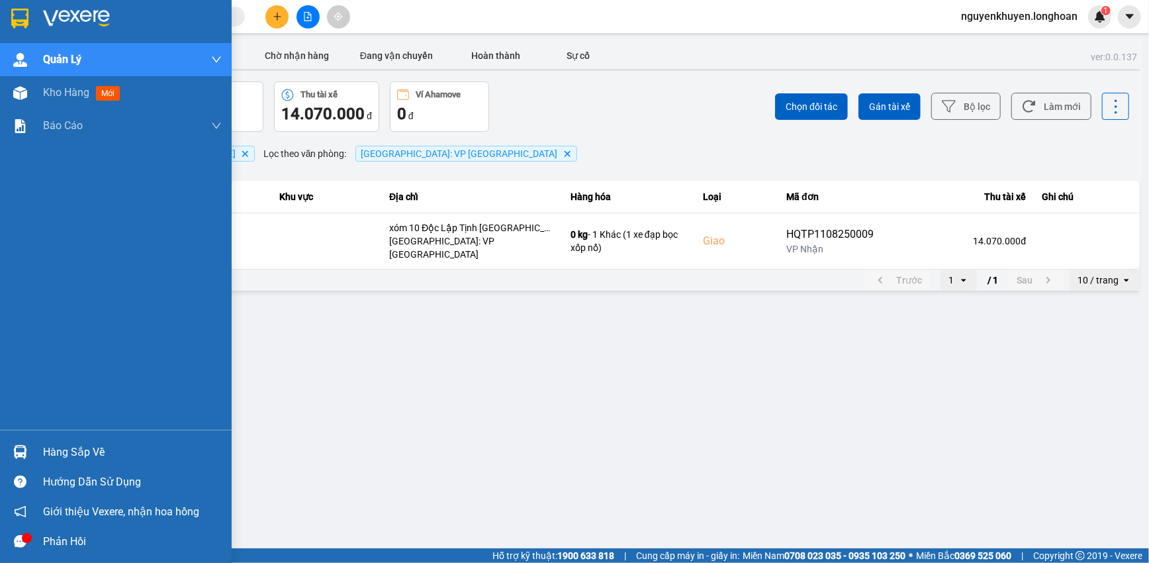
click at [75, 456] on div "Hàng sắp về" at bounding box center [132, 452] width 179 height 20
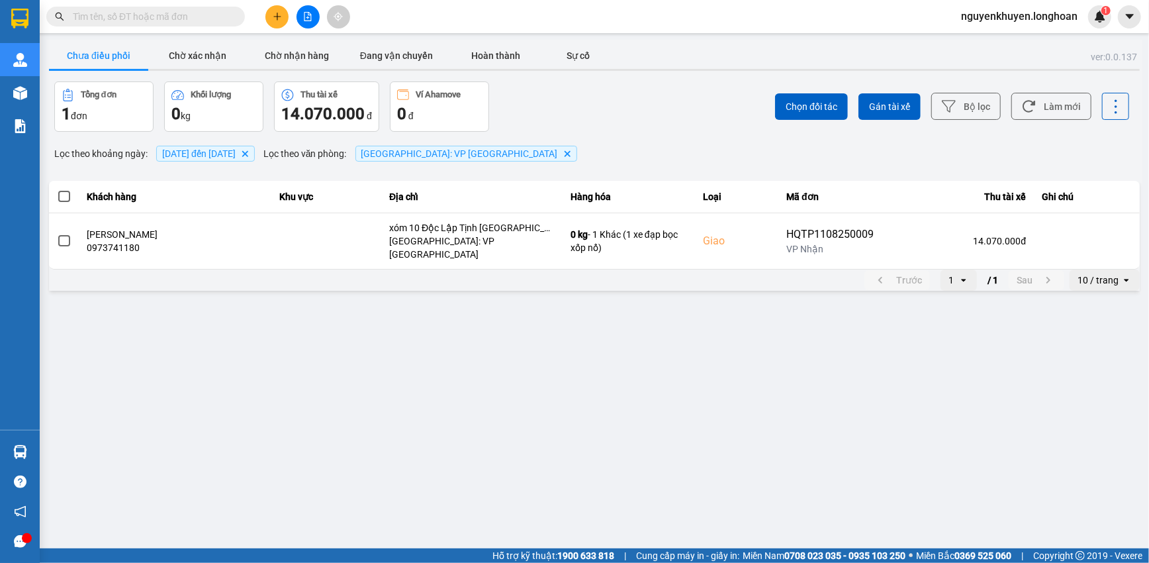
click at [373, 324] on section "Kết quả tìm kiếm ( 0 ) Bộ lọc No Data nguyenkhuyen.longhoan 1 Quản [PERSON_NAME…" at bounding box center [574, 281] width 1149 height 563
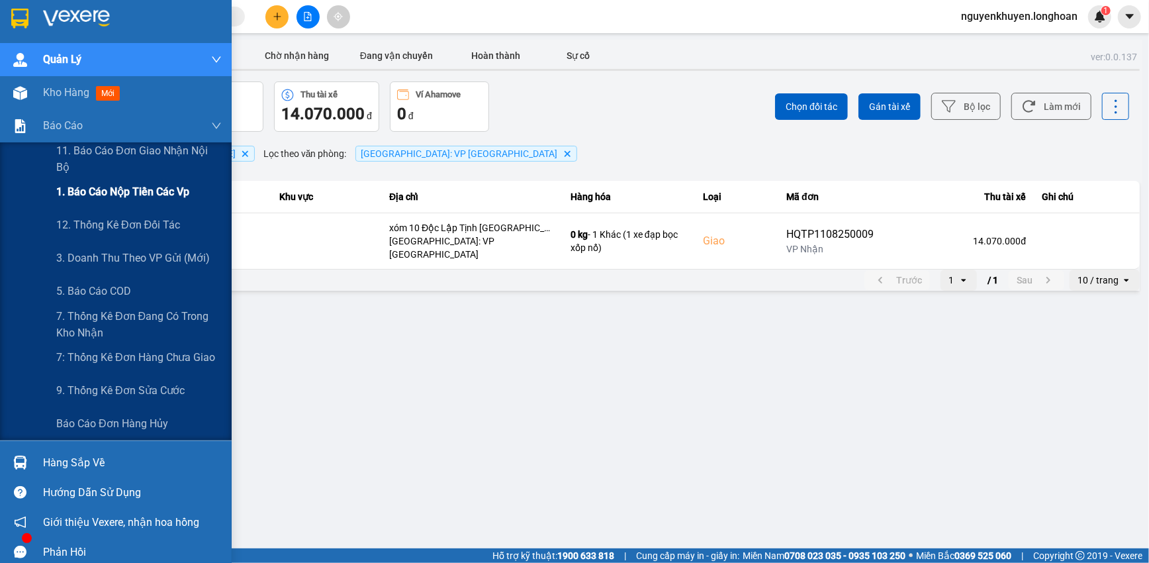
click at [103, 195] on span "1. Báo cáo nộp tiền các vp" at bounding box center [122, 191] width 133 height 17
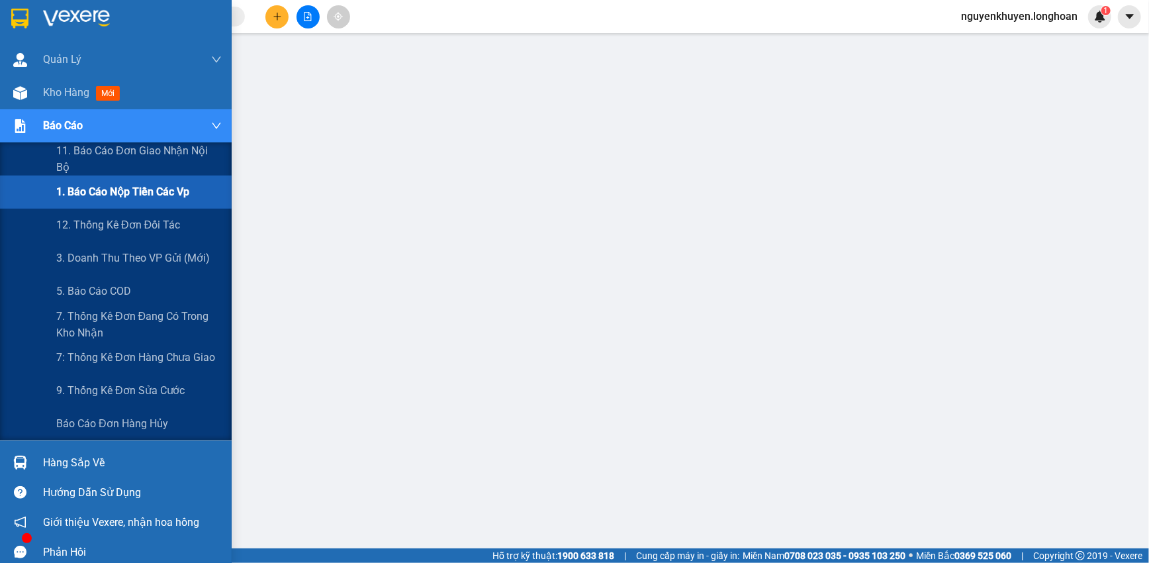
click at [60, 126] on span "Báo cáo" at bounding box center [63, 125] width 40 height 17
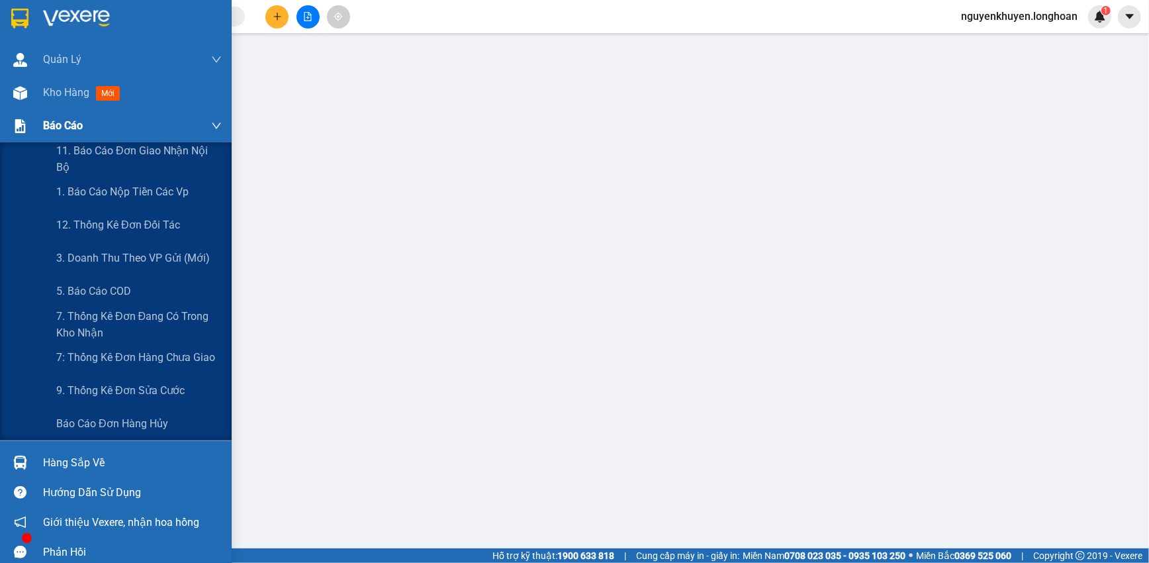
click at [62, 123] on span "Báo cáo" at bounding box center [63, 125] width 40 height 17
click at [107, 187] on span "1. Báo cáo nộp tiền các vp" at bounding box center [122, 191] width 133 height 17
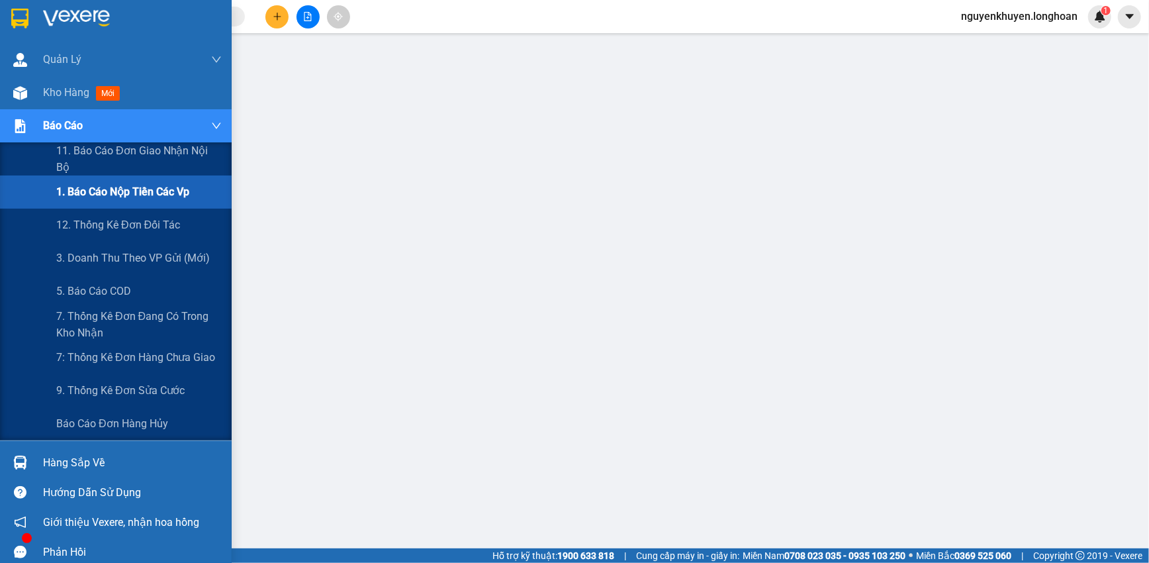
click at [66, 128] on span "Báo cáo" at bounding box center [63, 125] width 40 height 17
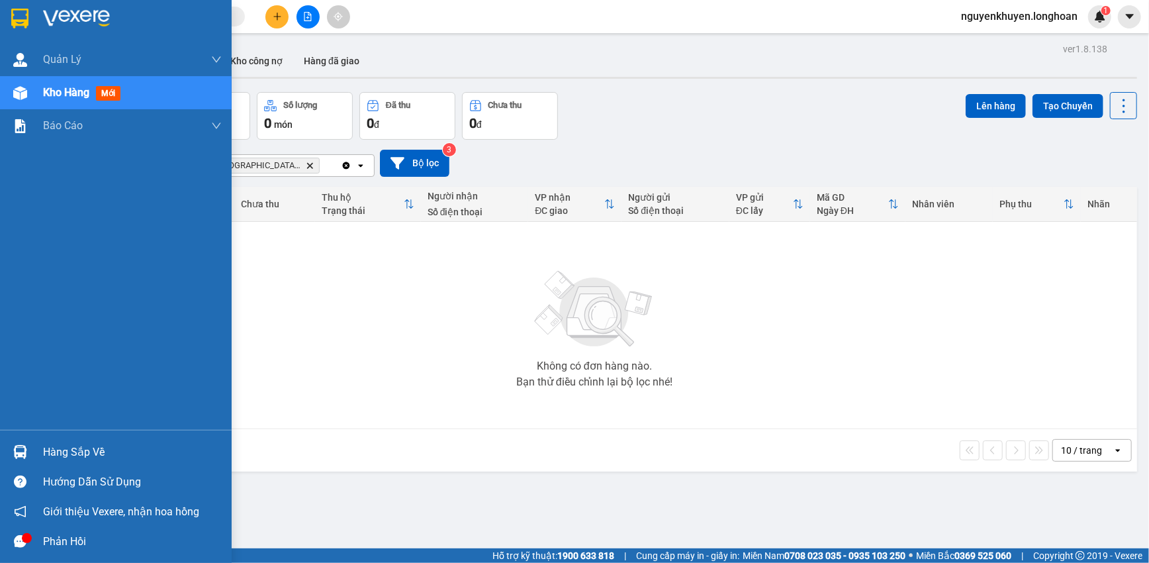
click at [86, 449] on div "Hàng sắp về" at bounding box center [132, 452] width 179 height 20
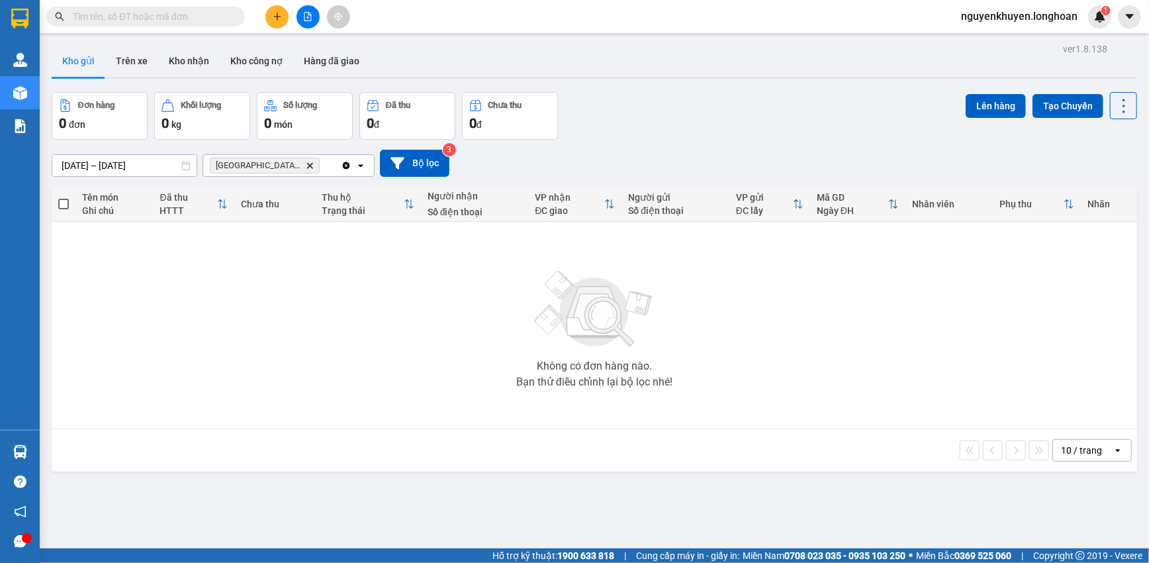
click at [357, 312] on section "Kết quả tìm kiếm ( 0 ) Bộ lọc No Data nguyenkhuyen.longhoan 1 Quản Lý Quản lý g…" at bounding box center [574, 281] width 1149 height 563
